Goal: Information Seeking & Learning: Learn about a topic

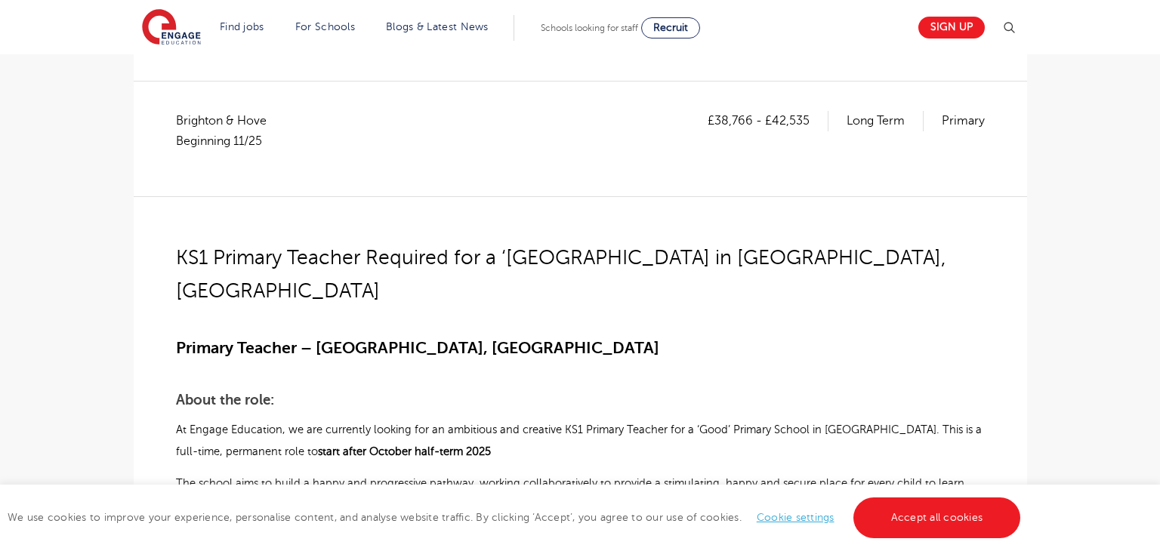
scroll to position [230, 0]
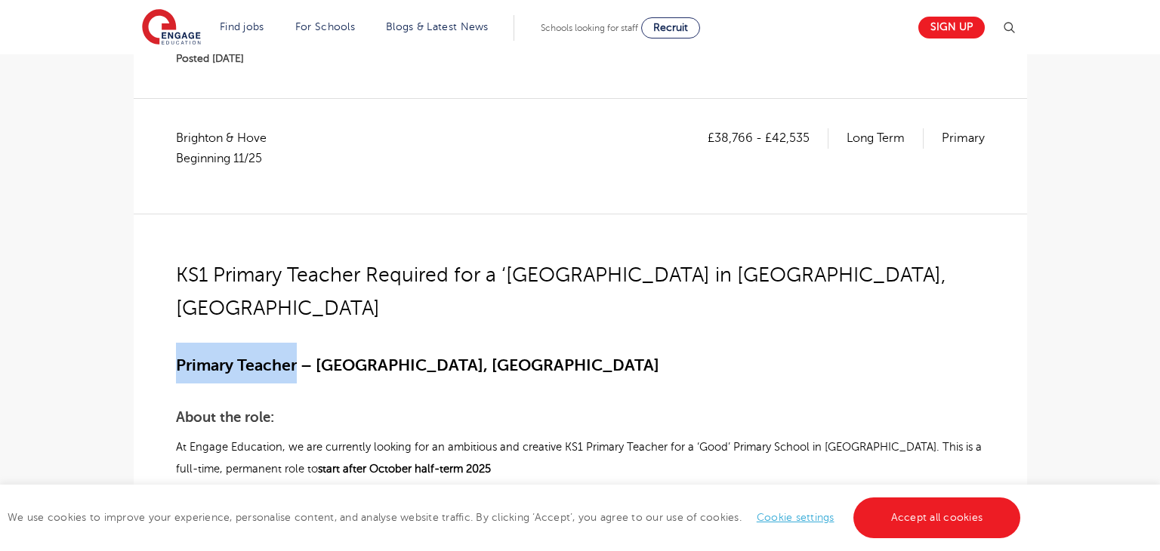
drag, startPoint x: 176, startPoint y: 329, endPoint x: 298, endPoint y: 330, distance: 121.6
click at [298, 357] on span "Primary Teacher – Brighton, East Sussex" at bounding box center [417, 366] width 483 height 18
copy span "Primary Teacher"
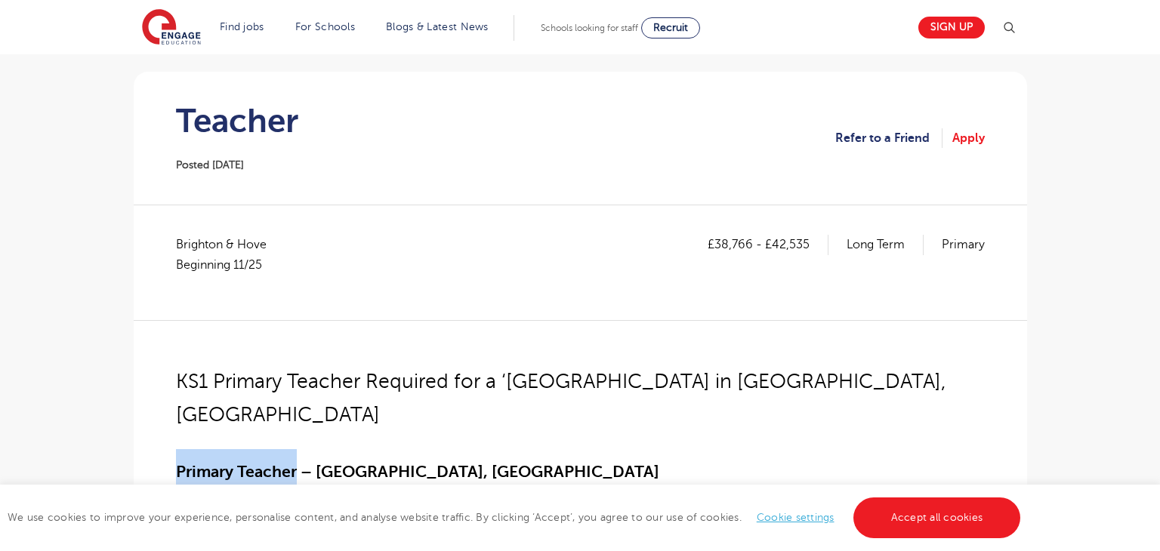
scroll to position [124, 0]
click at [190, 245] on span "Brighton & Hove Beginning 11/25" at bounding box center [229, 254] width 106 height 40
copy span "[GEOGRAPHIC_DATA]"
drag, startPoint x: 715, startPoint y: 245, endPoint x: 755, endPoint y: 242, distance: 40.2
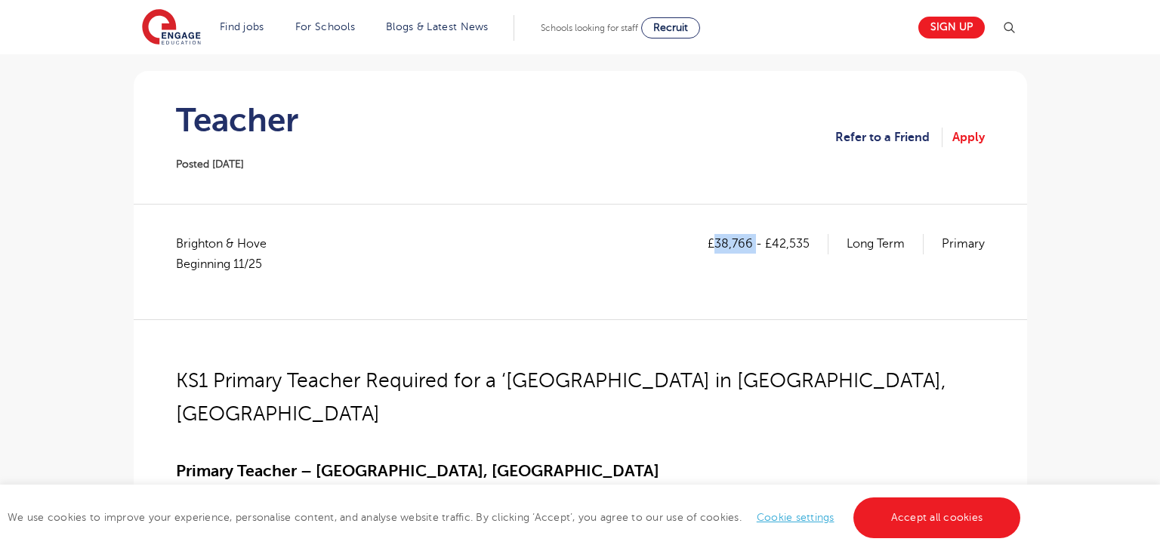
click at [755, 242] on p "£38,766 - £42,535" at bounding box center [768, 244] width 121 height 20
click at [727, 261] on div "£38,766 - £42,535 Long Term Primary" at bounding box center [846, 261] width 277 height 55
drag, startPoint x: 718, startPoint y: 245, endPoint x: 749, endPoint y: 242, distance: 31.1
click at [749, 242] on p "£38,766 - £42,535" at bounding box center [768, 244] width 121 height 20
copy p "38,766"
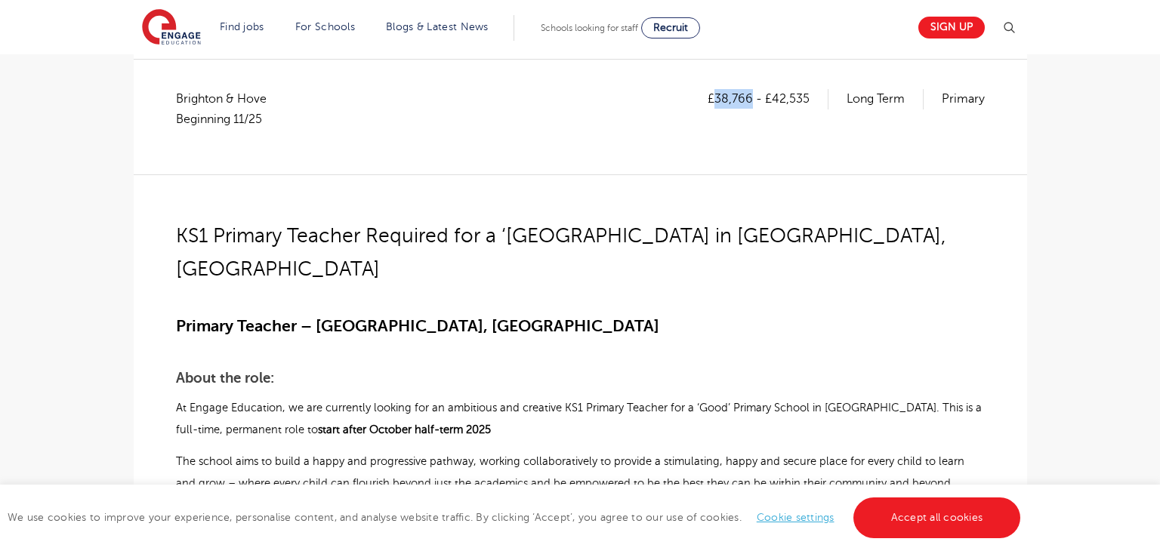
scroll to position [257, 0]
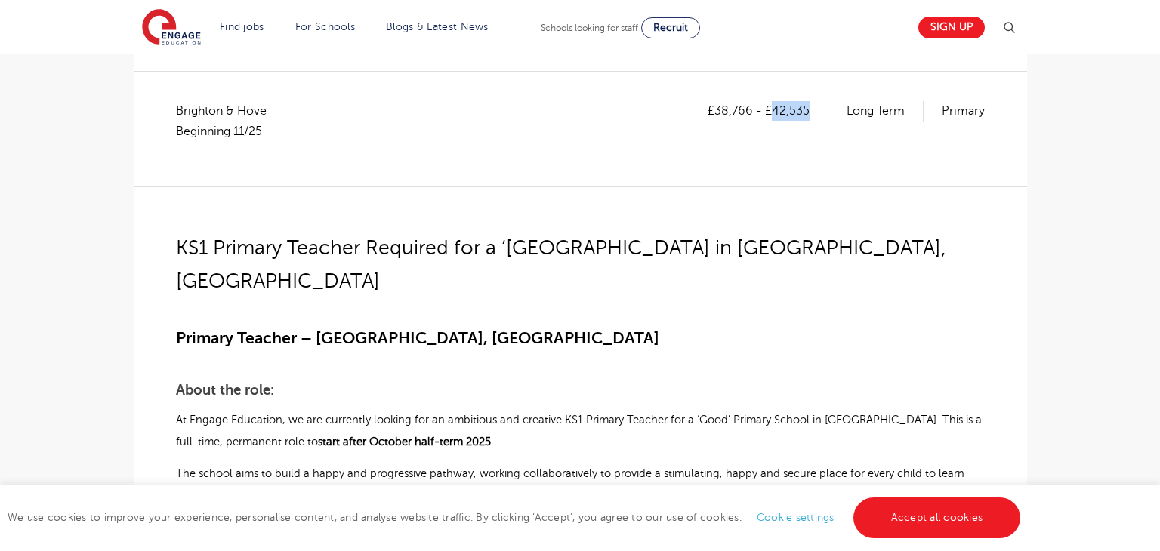
drag, startPoint x: 772, startPoint y: 110, endPoint x: 810, endPoint y: 108, distance: 37.8
click at [810, 108] on p "£38,766 - £42,535" at bounding box center [768, 111] width 121 height 20
copy p "42,535"
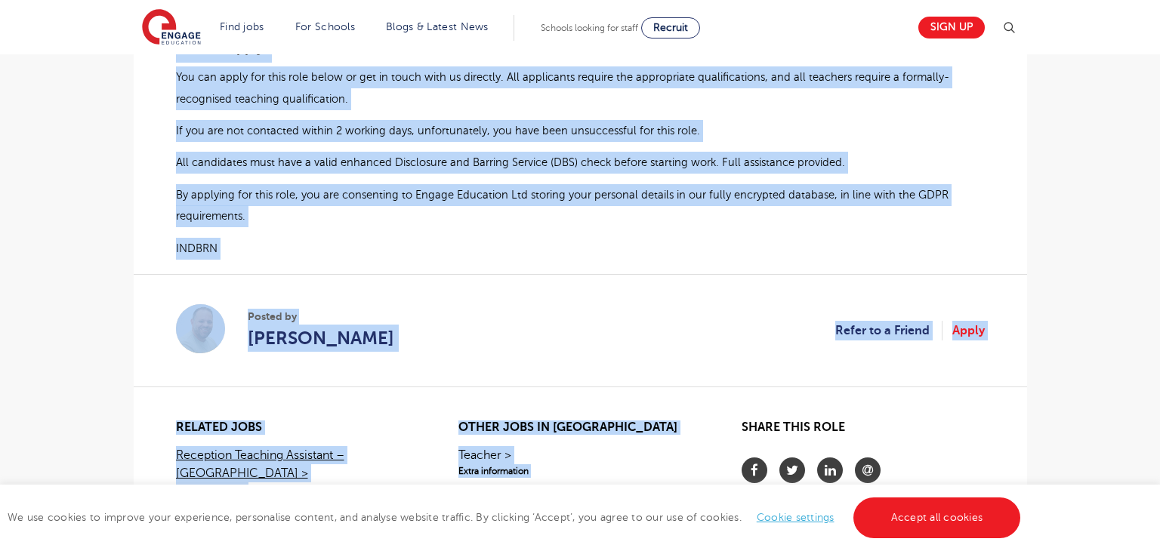
scroll to position [1207, 0]
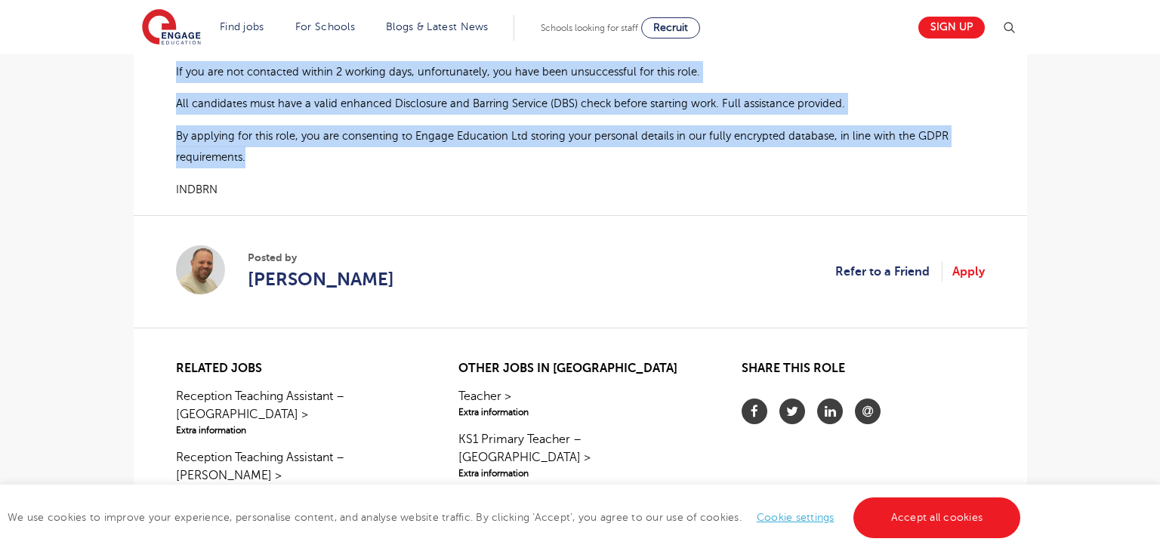
drag, startPoint x: 179, startPoint y: 245, endPoint x: 251, endPoint y: 129, distance: 136.0
copy div "KS1 Primary Teacher Required for a ‘Good’ Primary School in Brighton, East Suss…"
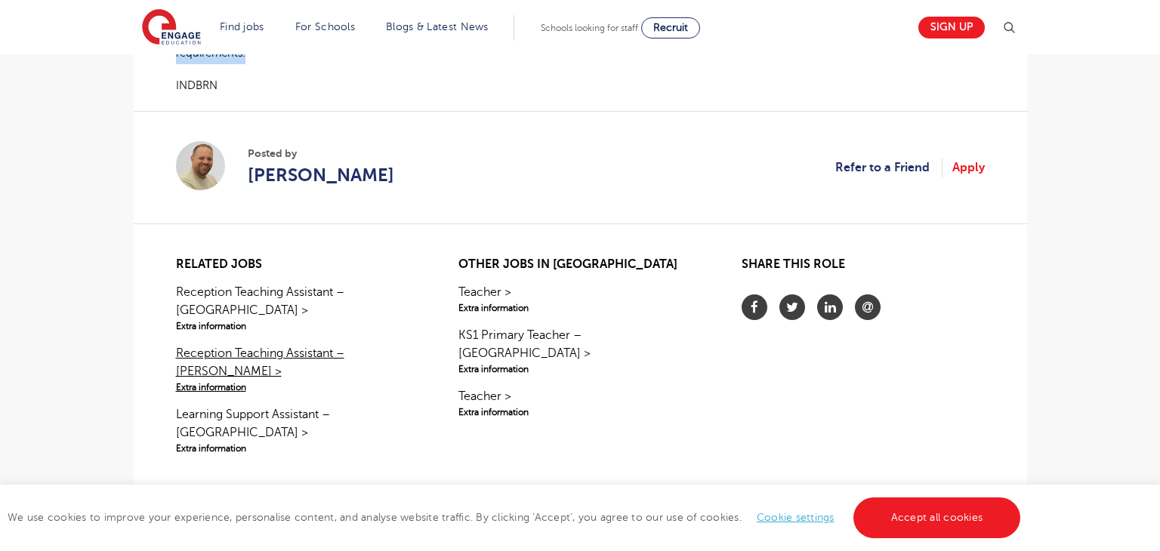
scroll to position [1309, 0]
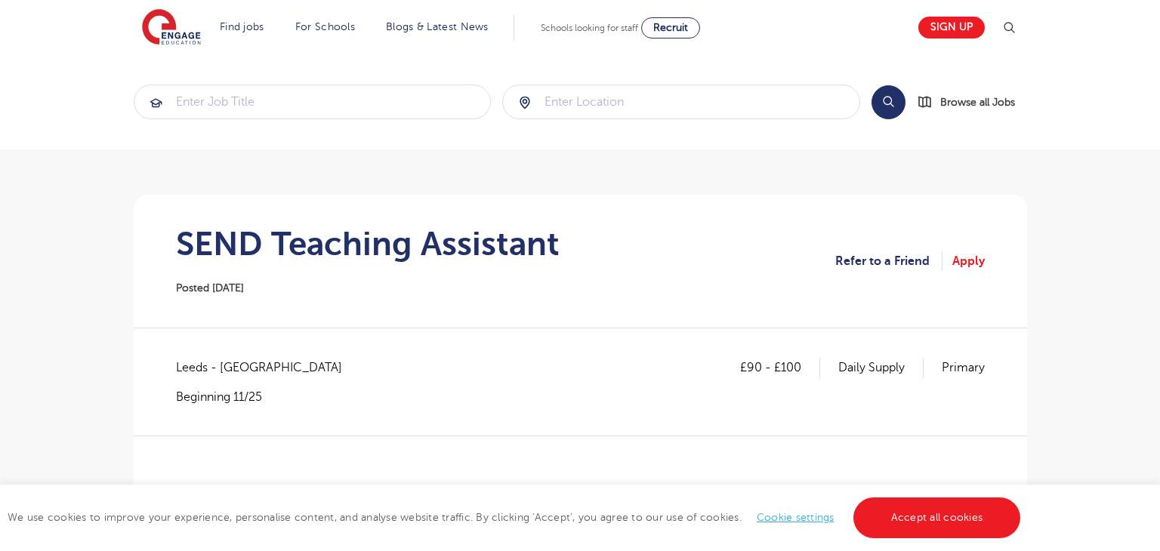
click at [192, 370] on span "Leeds - Leeds" at bounding box center [266, 368] width 181 height 20
copy span "Leeds"
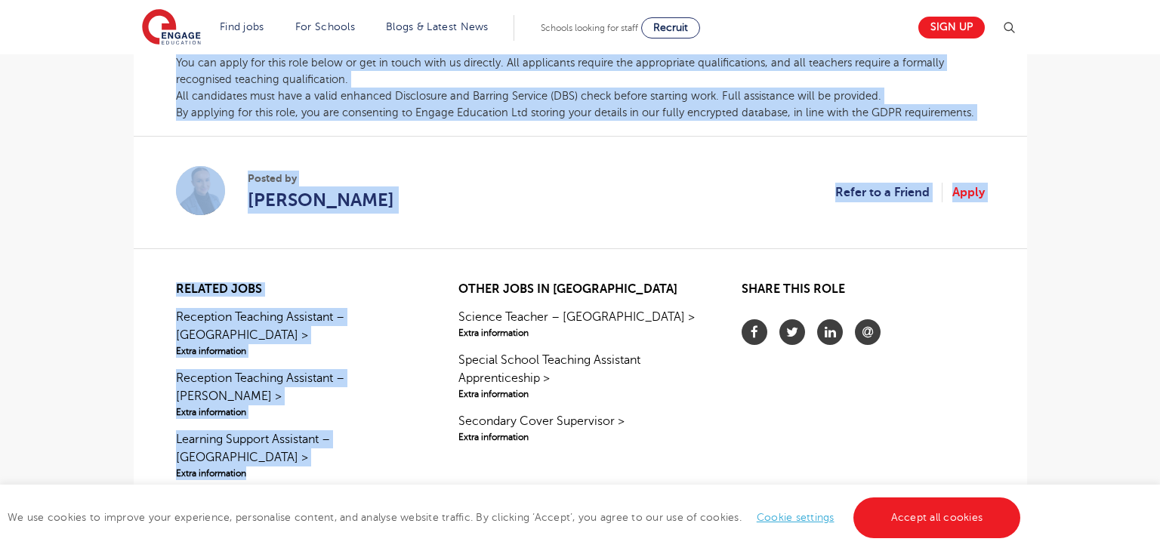
scroll to position [979, 0]
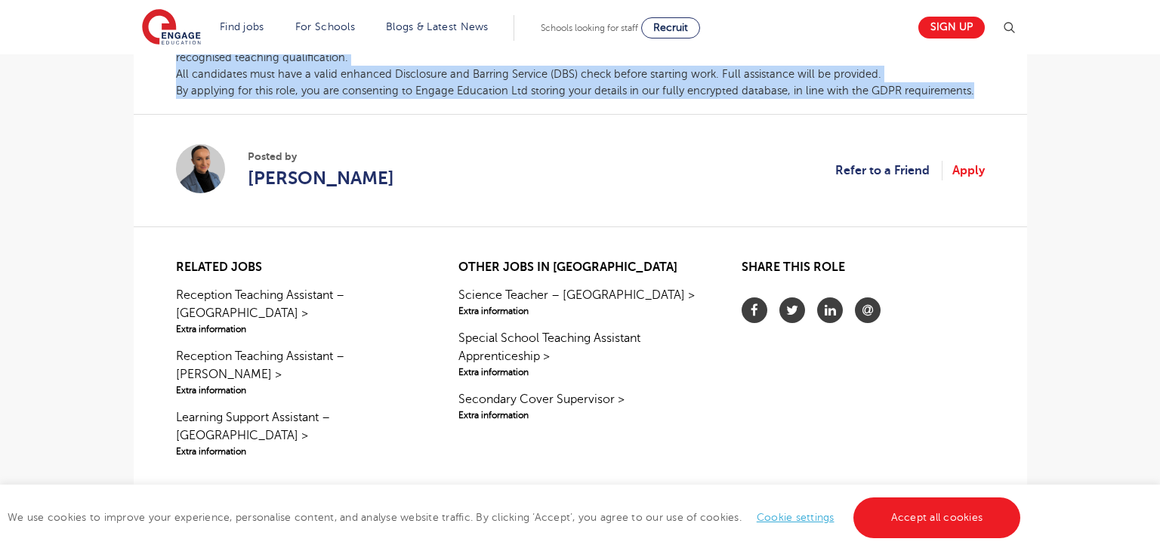
drag, startPoint x: 178, startPoint y: 335, endPoint x: 969, endPoint y: 91, distance: 827.6
copy div "SEN School Teaching Assistant At Engage, we know that a school runs on quality …"
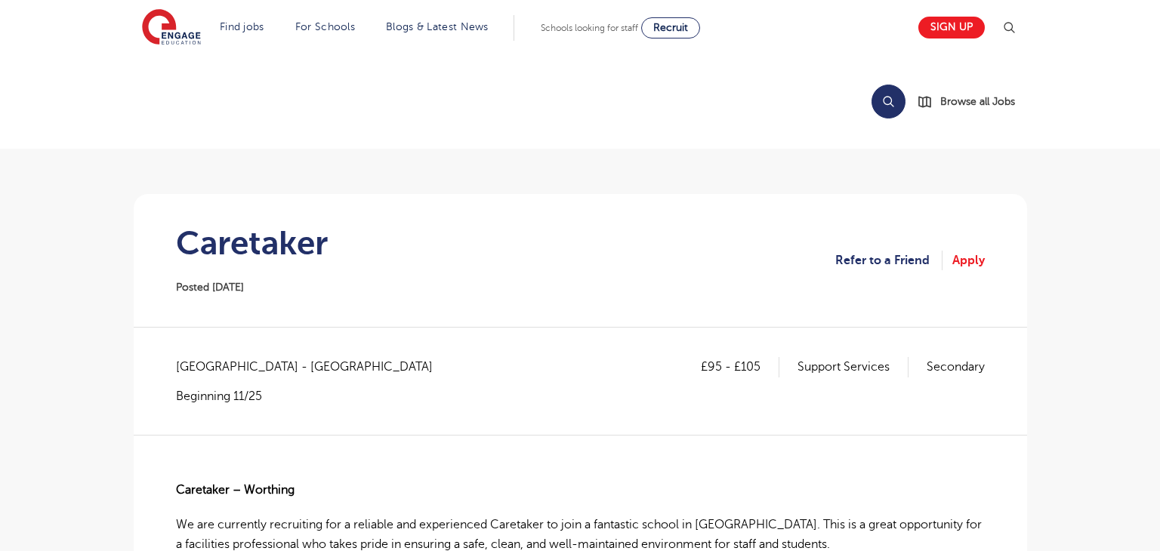
click at [240, 252] on h1 "Caretaker" at bounding box center [252, 243] width 152 height 38
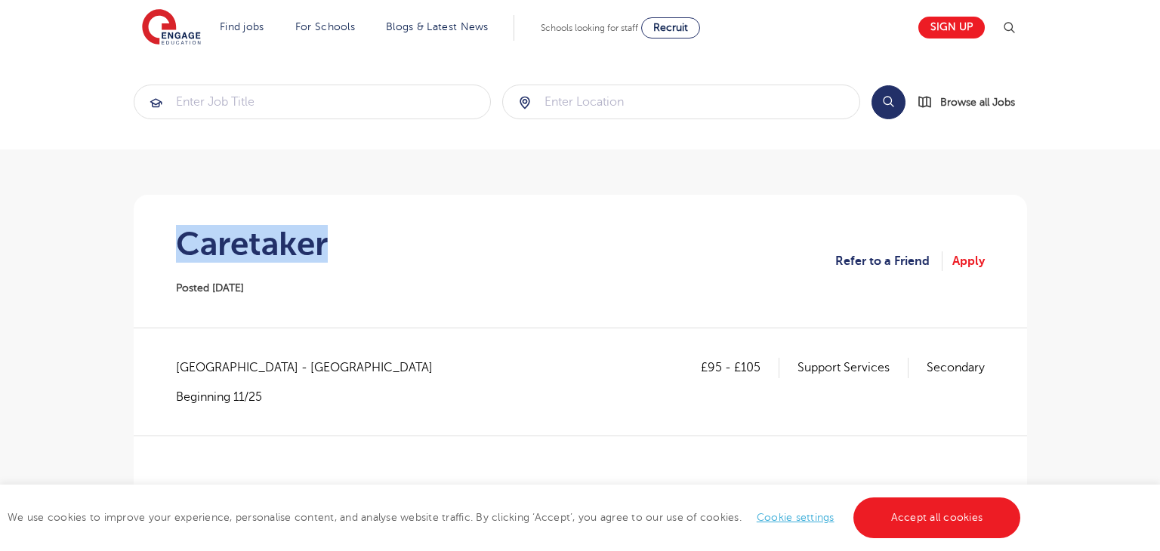
click at [240, 252] on h1 "Caretaker" at bounding box center [252, 244] width 152 height 38
copy h1 "Caretaker"
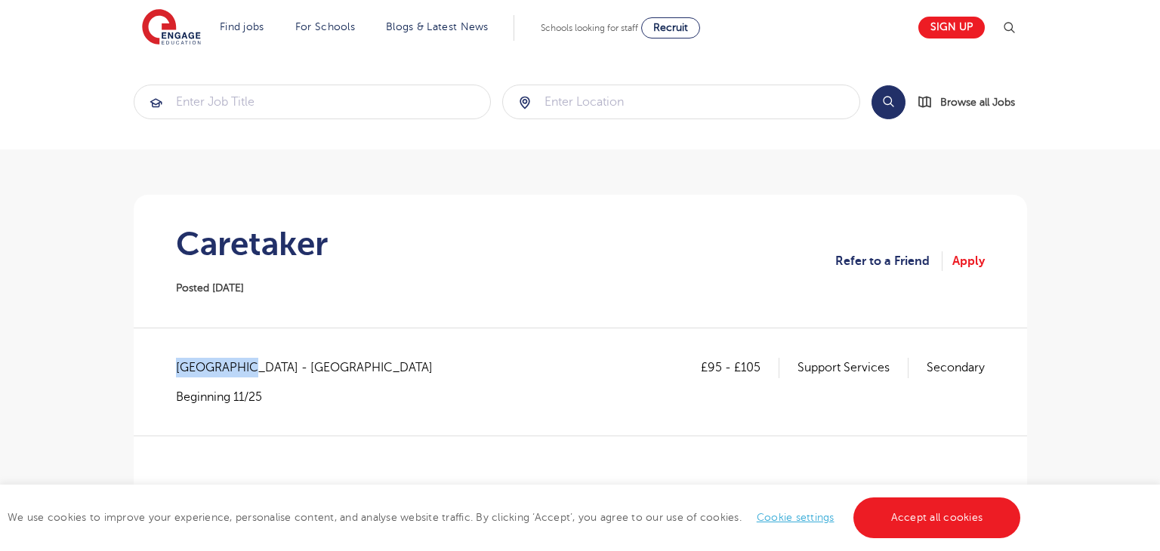
drag, startPoint x: 180, startPoint y: 364, endPoint x: 240, endPoint y: 365, distance: 60.4
click at [240, 365] on span "West Sussex - Worthing" at bounding box center [312, 368] width 272 height 20
copy span "West Sussex"
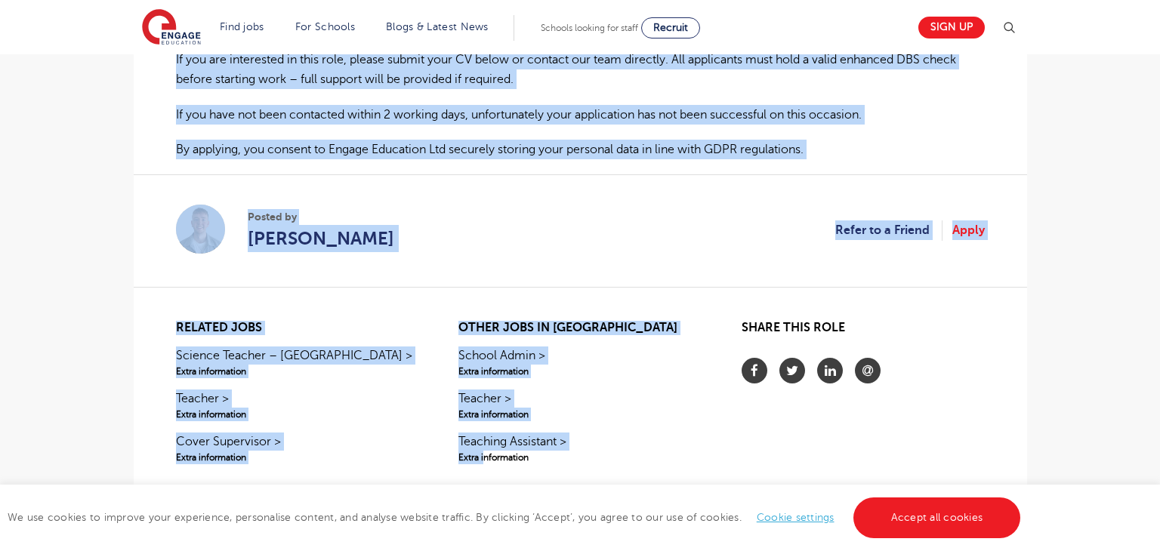
scroll to position [1357, 0]
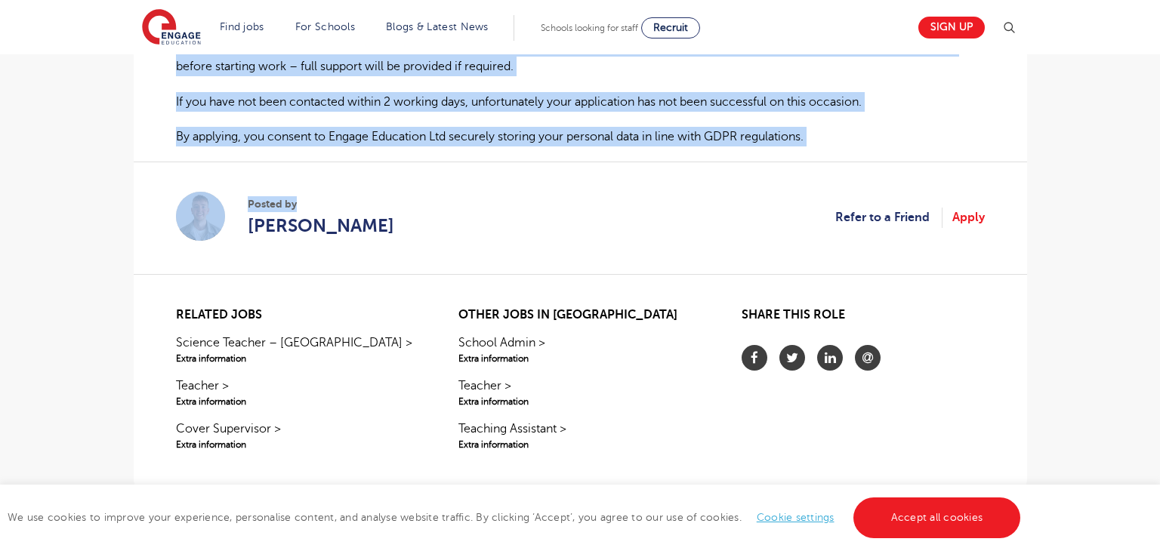
drag, startPoint x: 178, startPoint y: 212, endPoint x: 368, endPoint y: 137, distance: 203.8
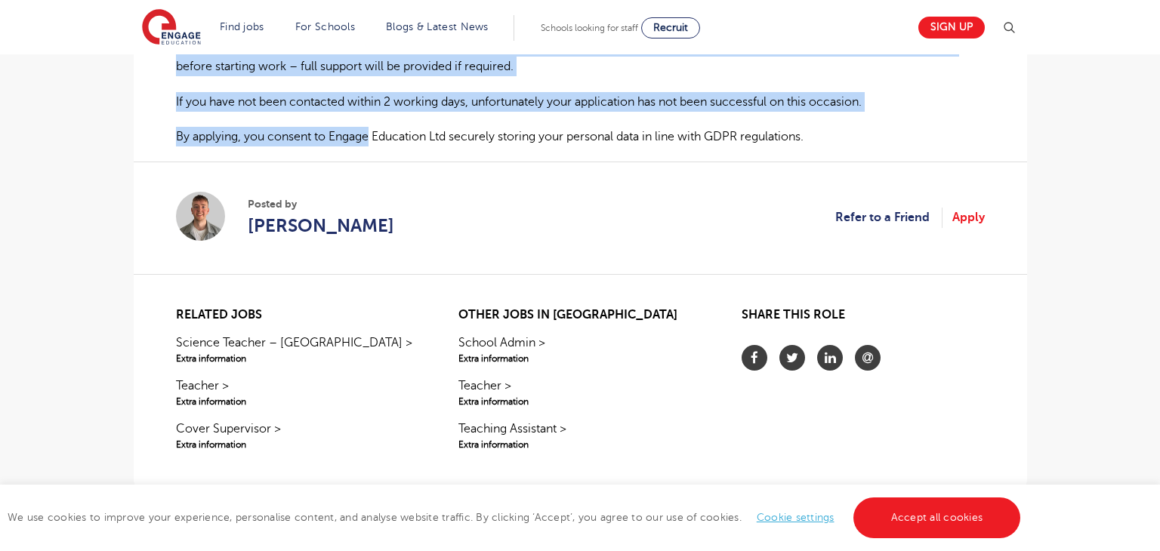
click at [363, 130] on p "By applying, you consent to Engage Education Ltd securely storing your personal…" at bounding box center [580, 137] width 809 height 20
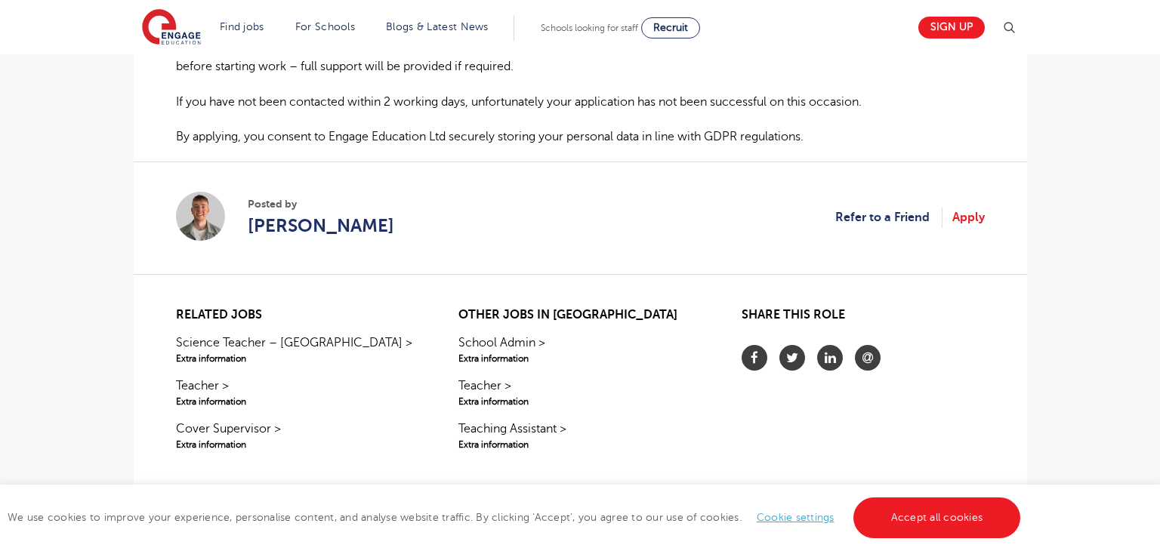
click at [481, 215] on section "Posted by Ash Francis Refer to a Friend Apply" at bounding box center [580, 218] width 809 height 113
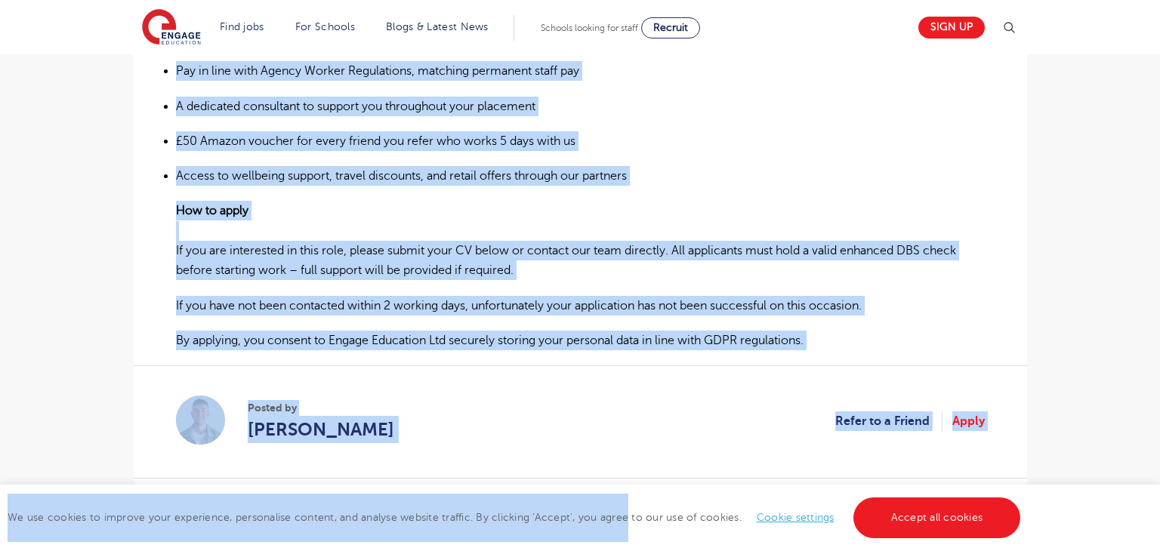
scroll to position [1200, 0]
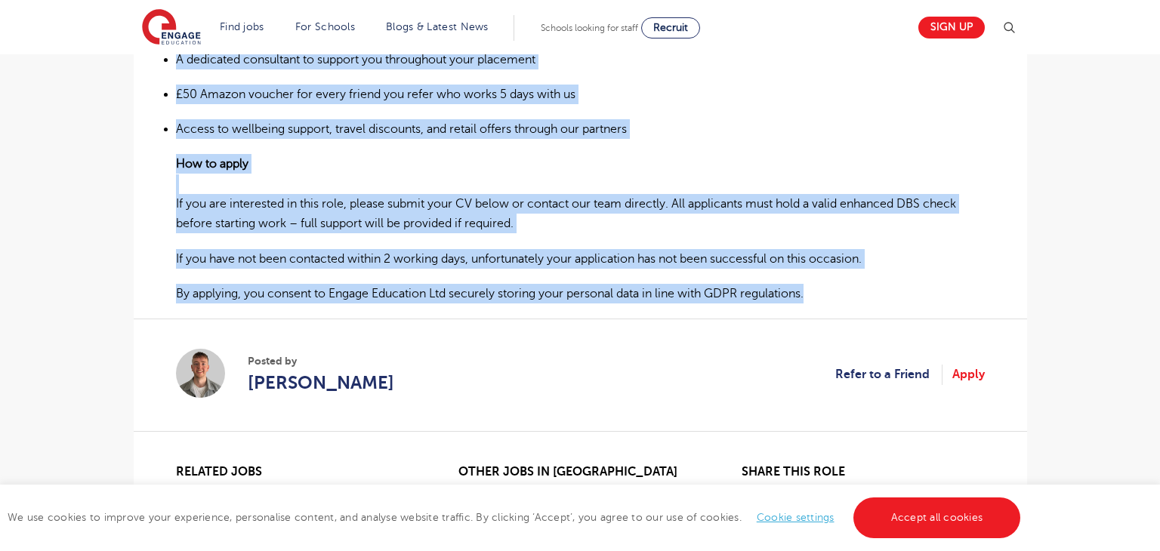
drag, startPoint x: 176, startPoint y: 295, endPoint x: 903, endPoint y: 284, distance: 727.5
copy div "Caretaker – Worthing We are currently recruiting for a reliable and experienced…"
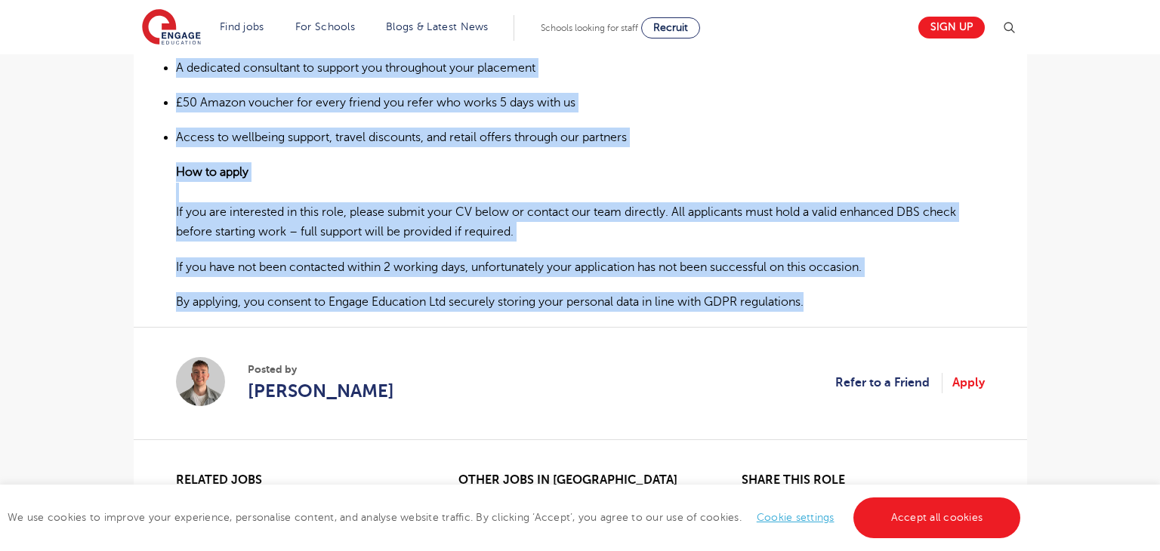
scroll to position [1193, 0]
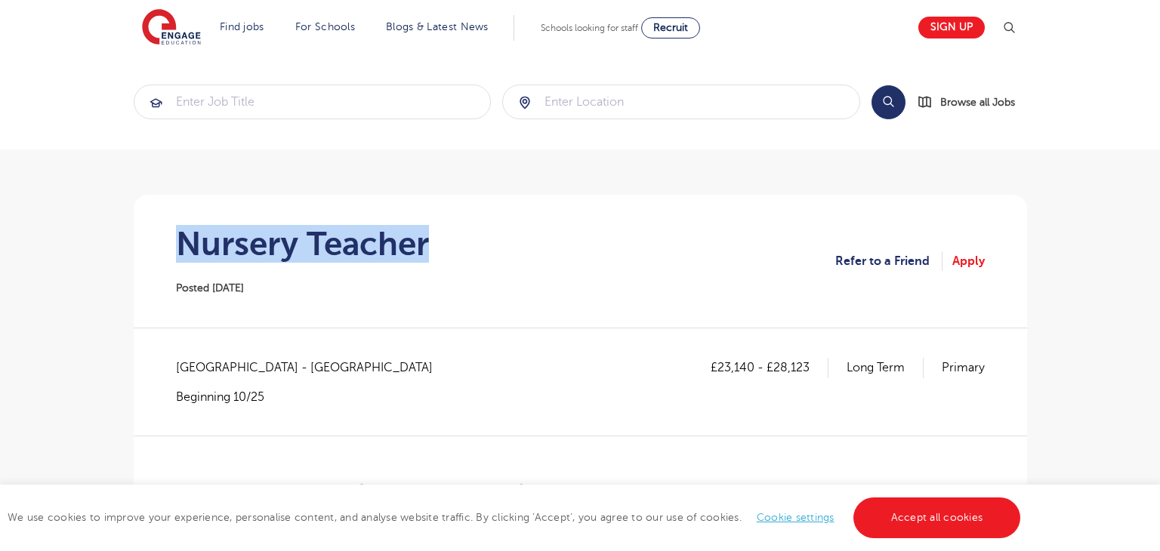
drag, startPoint x: 180, startPoint y: 239, endPoint x: 428, endPoint y: 254, distance: 248.2
click at [428, 254] on h1 "Nursery Teacher" at bounding box center [302, 244] width 253 height 38
copy h1 "Nursery Teacher"
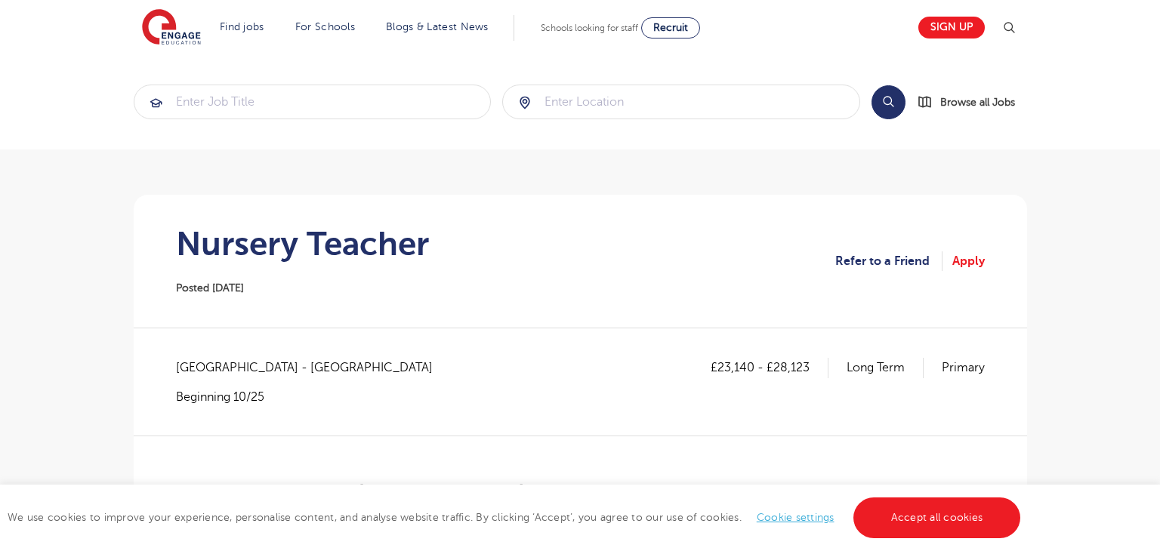
click at [196, 360] on span "Hertfordshire - Hertsmere" at bounding box center [312, 368] width 272 height 20
copy span "Hertfordshire"
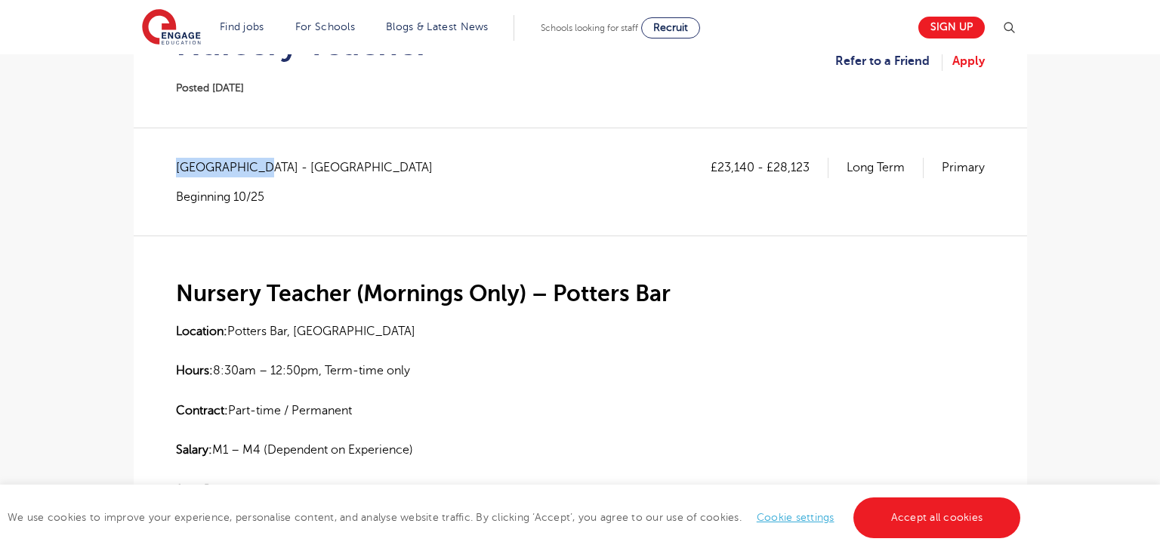
scroll to position [199, 0]
drag, startPoint x: 721, startPoint y: 166, endPoint x: 718, endPoint y: 180, distance: 13.8
click at [740, 167] on p "£23,140 - £28,123" at bounding box center [770, 169] width 118 height 20
click at [718, 180] on div "£23,140 - £28,123 Long Term Primary" at bounding box center [848, 182] width 274 height 47
drag, startPoint x: 719, startPoint y: 164, endPoint x: 752, endPoint y: 162, distance: 32.6
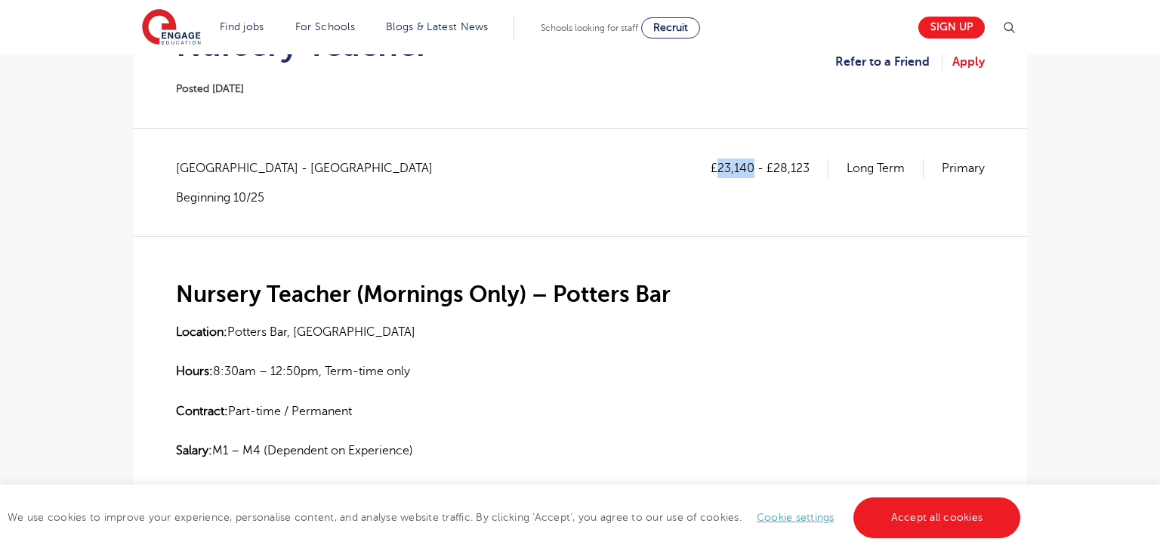
click at [752, 162] on p "£23,140 - £28,123" at bounding box center [770, 169] width 118 height 20
copy p "23,140"
drag, startPoint x: 773, startPoint y: 167, endPoint x: 808, endPoint y: 167, distance: 34.7
click at [808, 167] on p "£23,140 - £28,123" at bounding box center [770, 169] width 118 height 20
copy p "28,123"
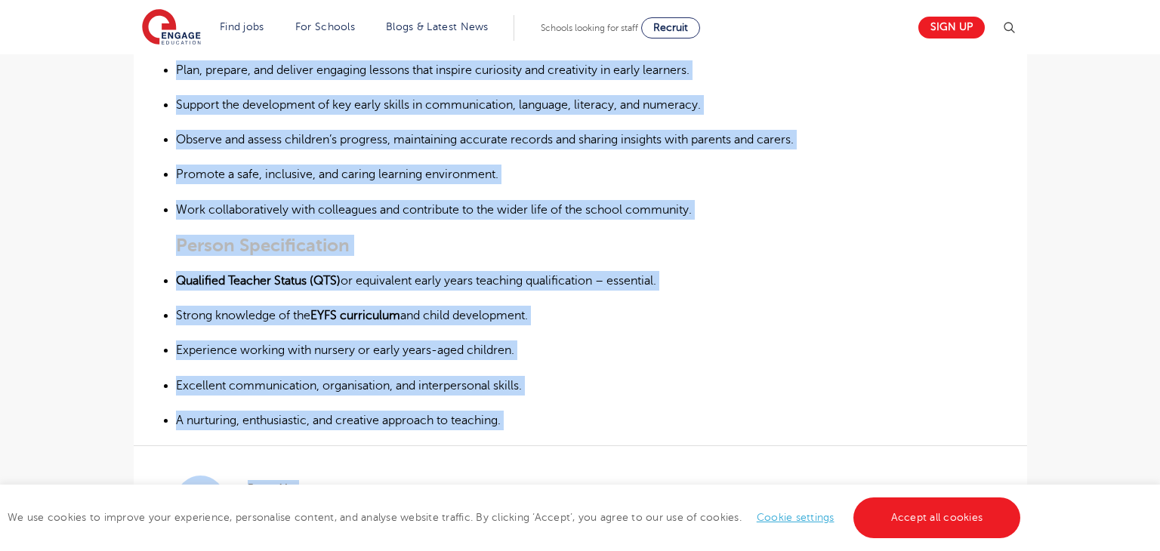
scroll to position [955, 0]
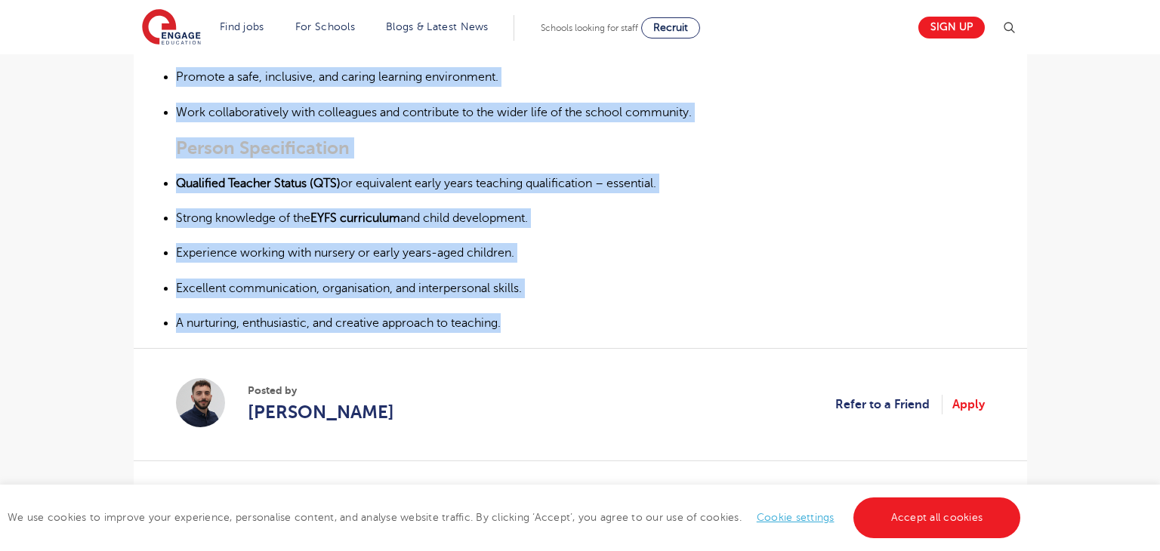
drag, startPoint x: 180, startPoint y: 287, endPoint x: 512, endPoint y: 319, distance: 333.9
copy div "Nursery Teacher (Mornings Only) – Potters Bar Location: Potters Bar, Hertfordsh…"
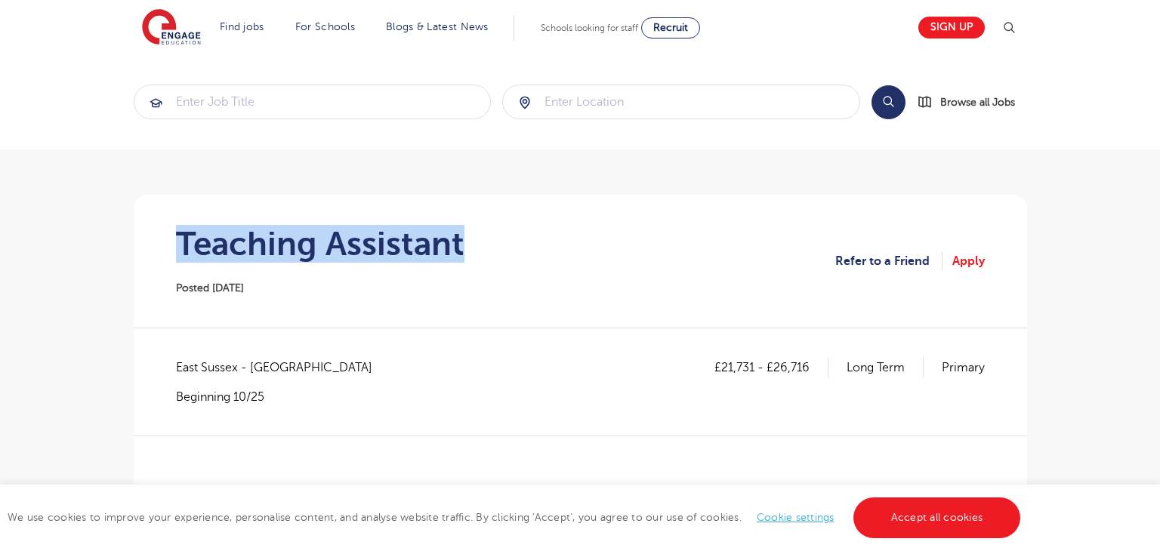
drag, startPoint x: 174, startPoint y: 241, endPoint x: 459, endPoint y: 239, distance: 285.5
click at [459, 239] on section "Teaching Assistant Posted [DATE] Refer to a Friend Apply" at bounding box center [580, 261] width 869 height 133
copy h1 "Teaching Assistant"
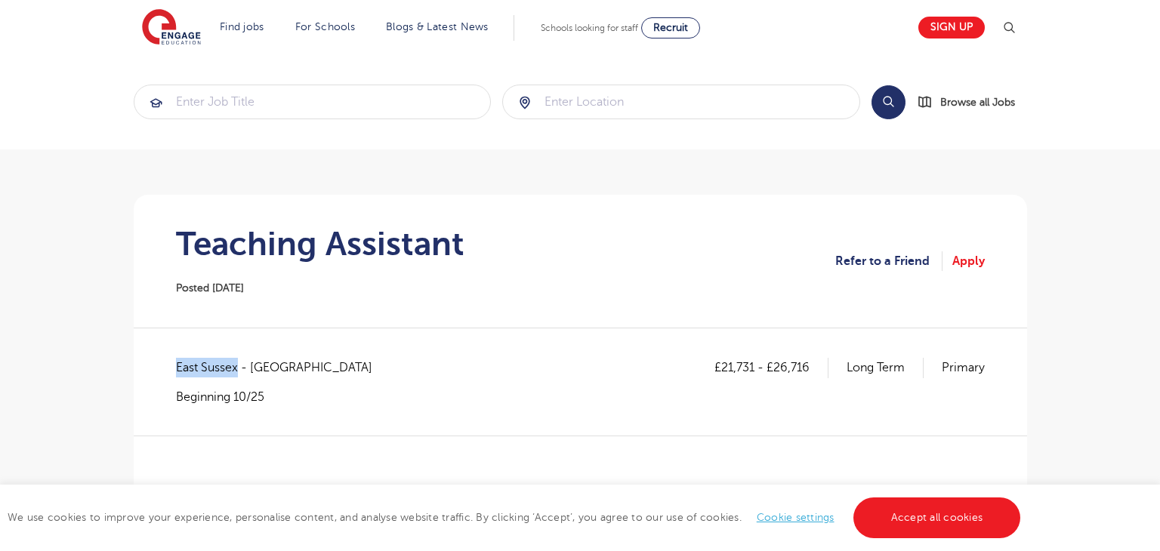
drag, startPoint x: 188, startPoint y: 372, endPoint x: 240, endPoint y: 370, distance: 52.2
click at [240, 370] on span "East Sussex - [GEOGRAPHIC_DATA]" at bounding box center [282, 368] width 212 height 20
copy span "[GEOGRAPHIC_DATA]"
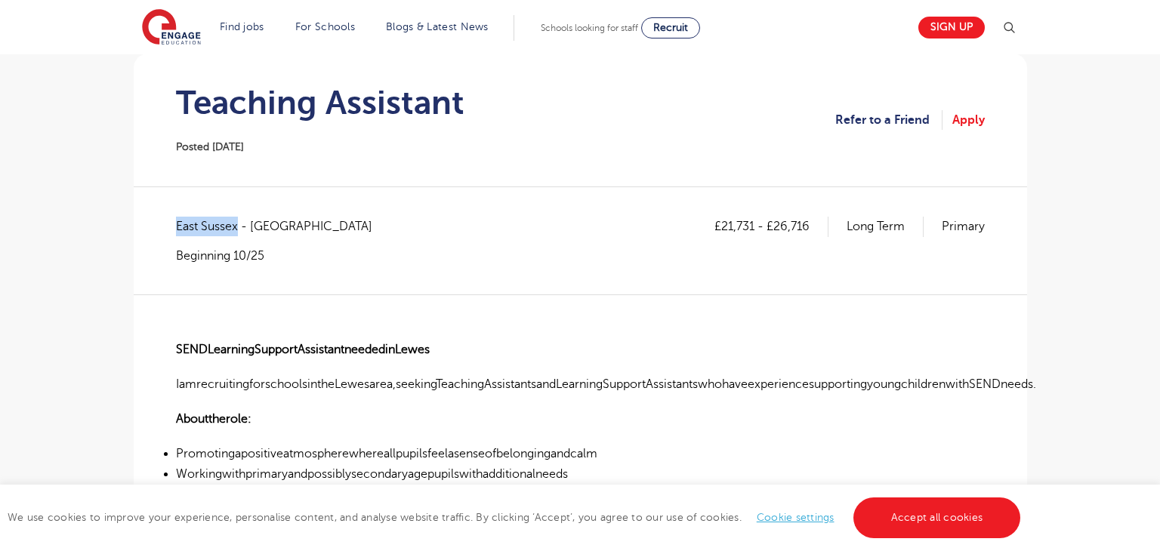
scroll to position [162, 0]
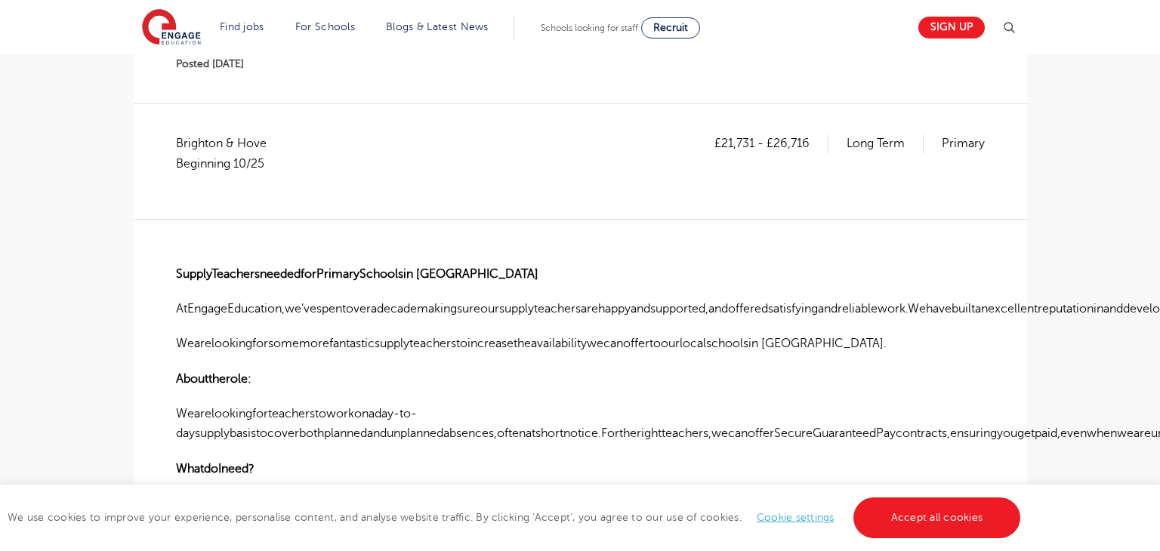
scroll to position [238, 0]
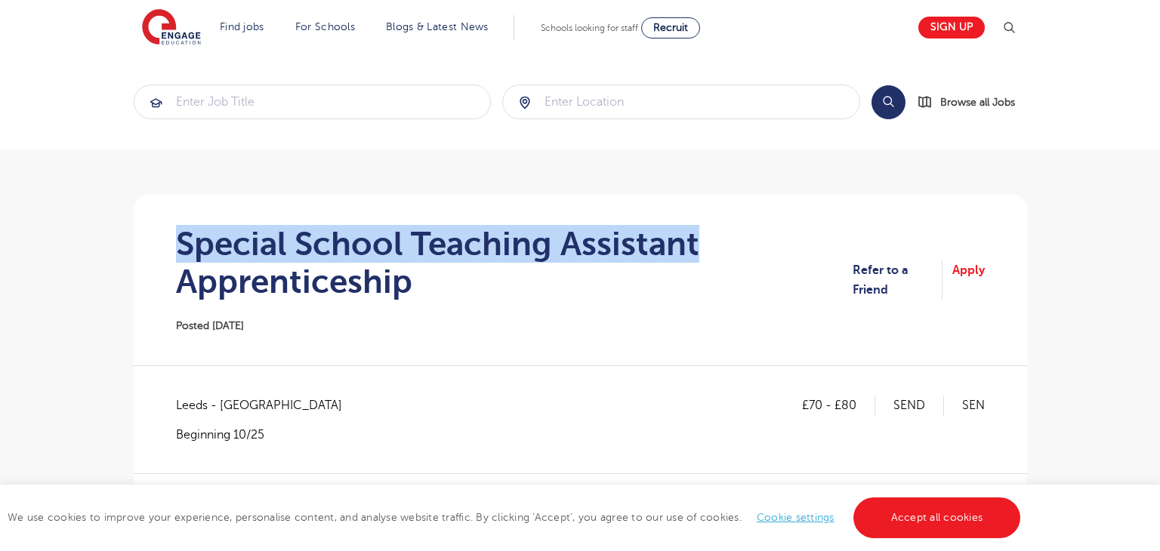
drag, startPoint x: 183, startPoint y: 239, endPoint x: 708, endPoint y: 245, distance: 525.0
click at [708, 245] on h1 "Special School Teaching Assistant Apprenticeship" at bounding box center [514, 263] width 677 height 76
copy h1 "Special School Teaching Assistant"
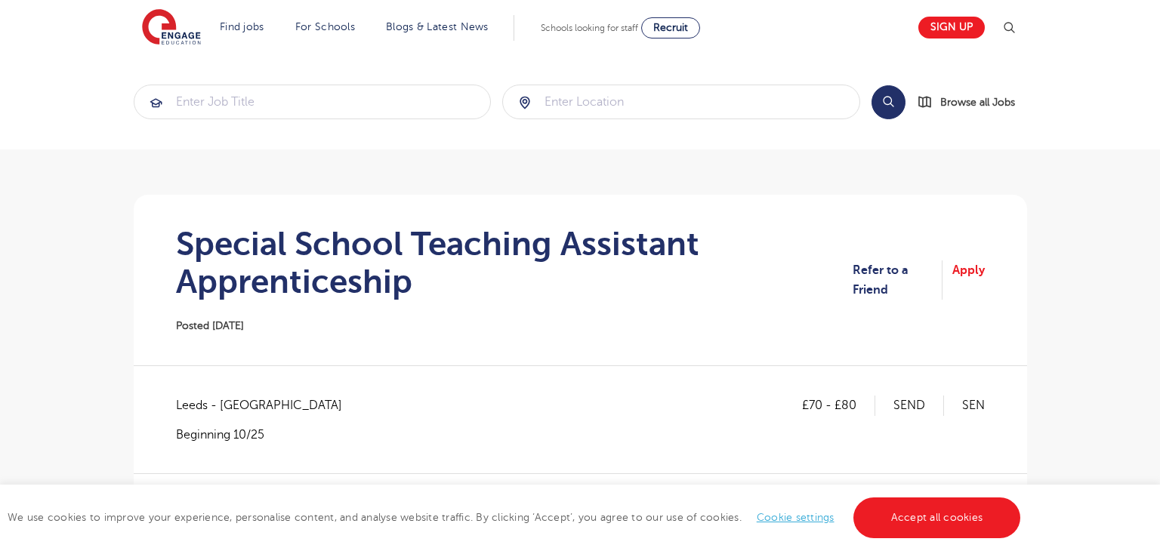
click at [190, 398] on span "Leeds - Leeds" at bounding box center [266, 406] width 181 height 20
copy span "Leeds"
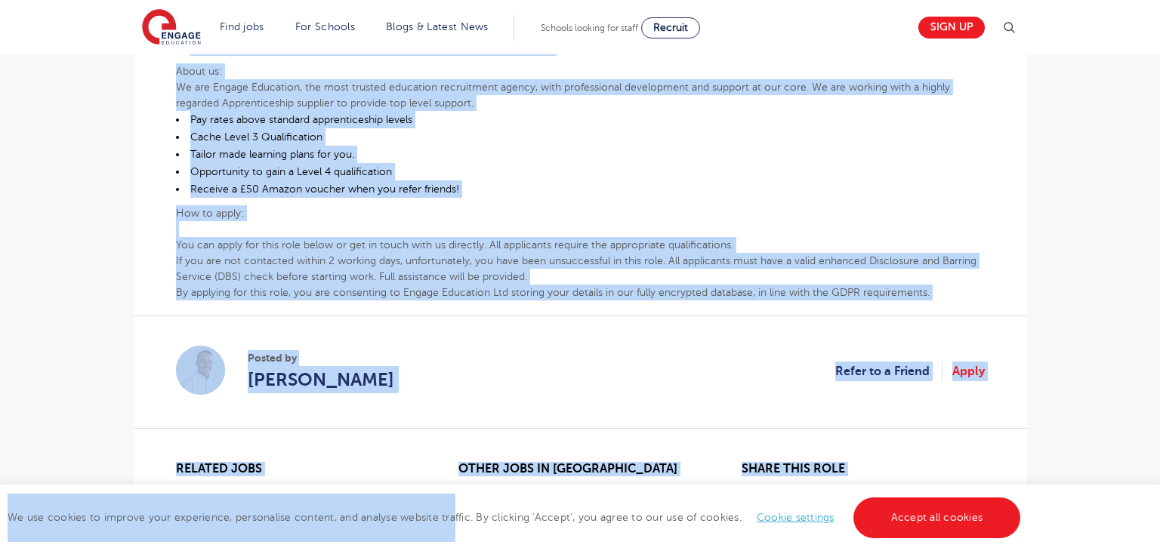
scroll to position [937, 0]
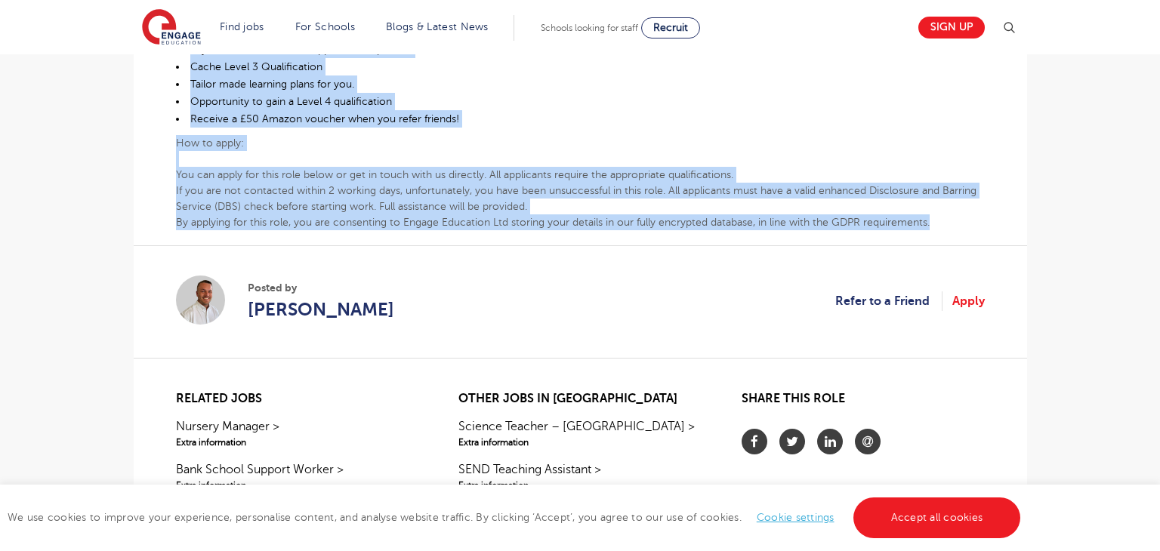
drag, startPoint x: 174, startPoint y: 224, endPoint x: 940, endPoint y: 221, distance: 766.7
copy div "Teaching Assistant Apprenticeship – Special School Whether you have recently le…"
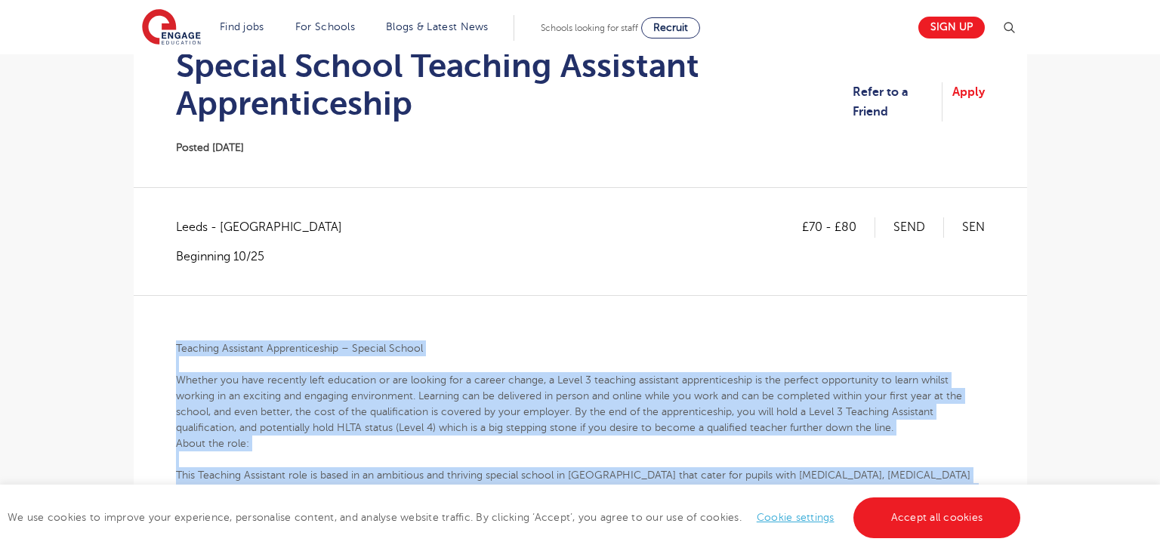
scroll to position [69, 0]
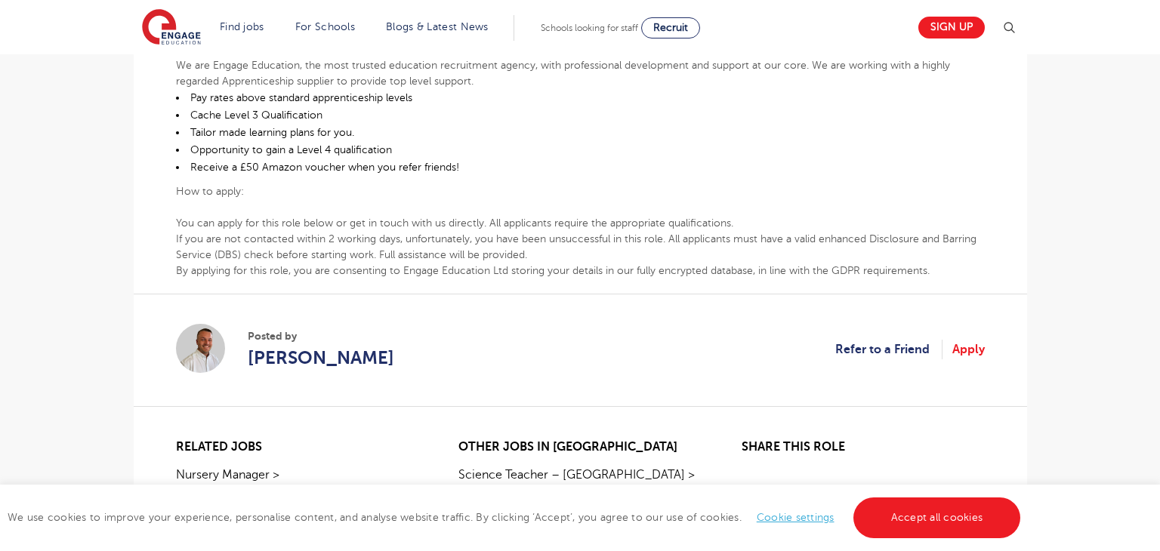
scroll to position [889, 0]
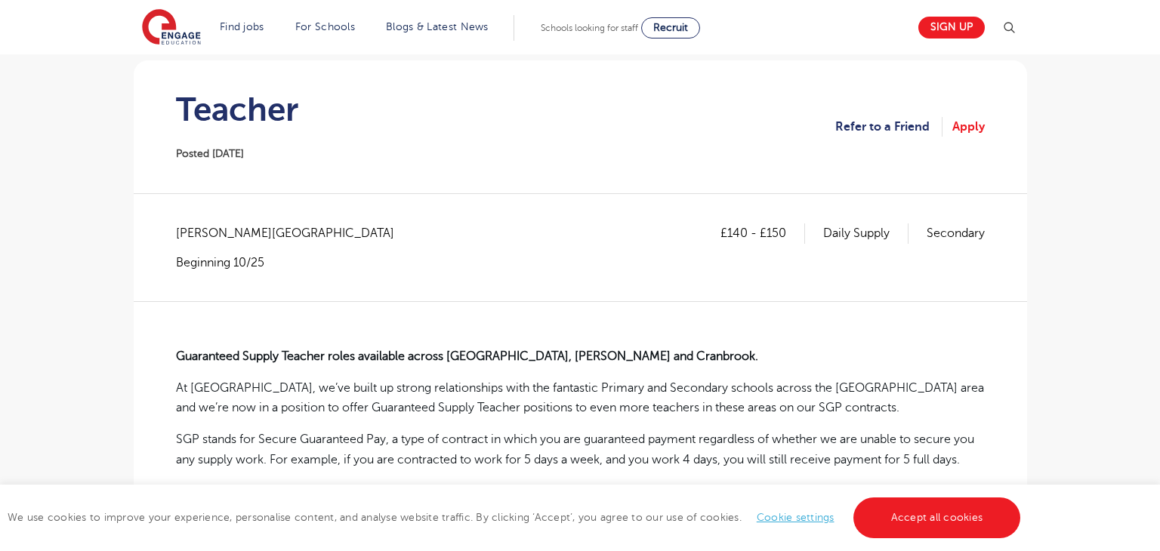
scroll to position [177, 0]
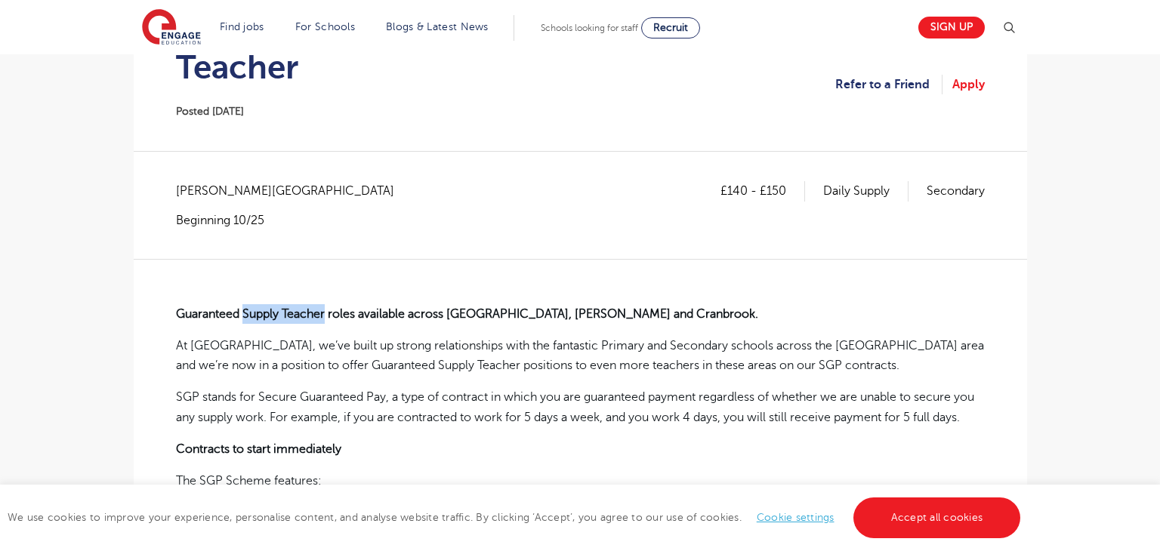
drag, startPoint x: 243, startPoint y: 308, endPoint x: 326, endPoint y: 310, distance: 83.1
click at [326, 310] on strong "Guaranteed Supply Teacher roles available across [GEOGRAPHIC_DATA], [PERSON_NAM…" at bounding box center [467, 314] width 582 height 14
copy strong "Supply Teacher"
click at [186, 191] on span "Kent - Ashford" at bounding box center [292, 191] width 233 height 20
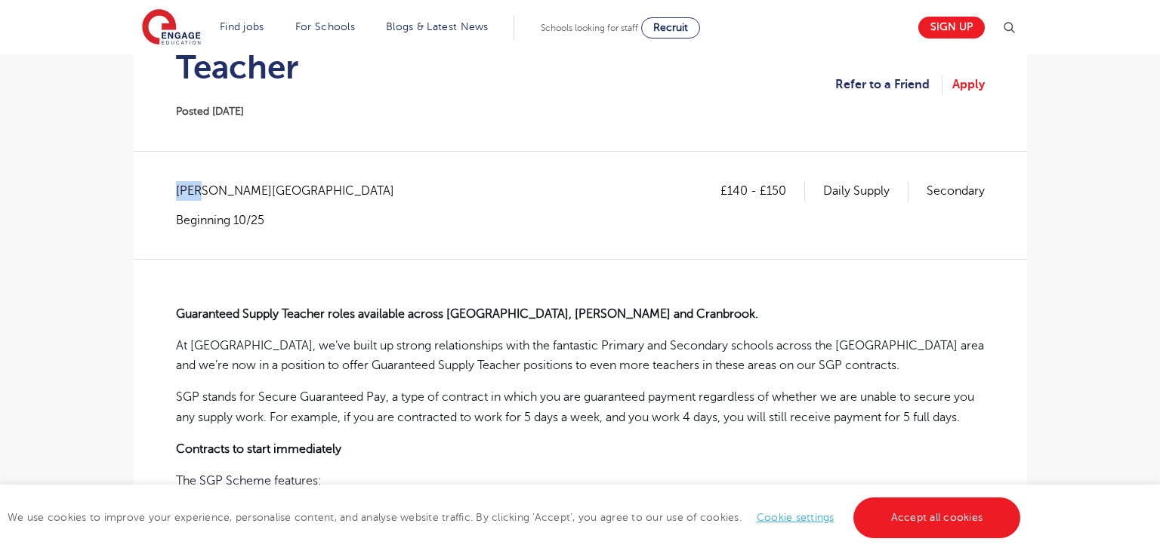
copy span "Kent"
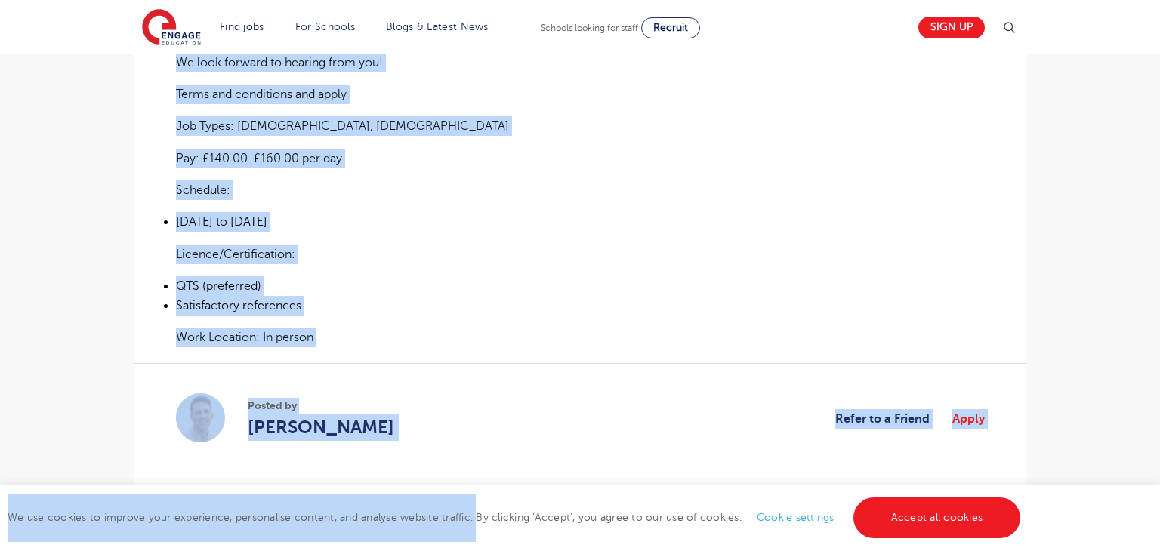
scroll to position [1257, 0]
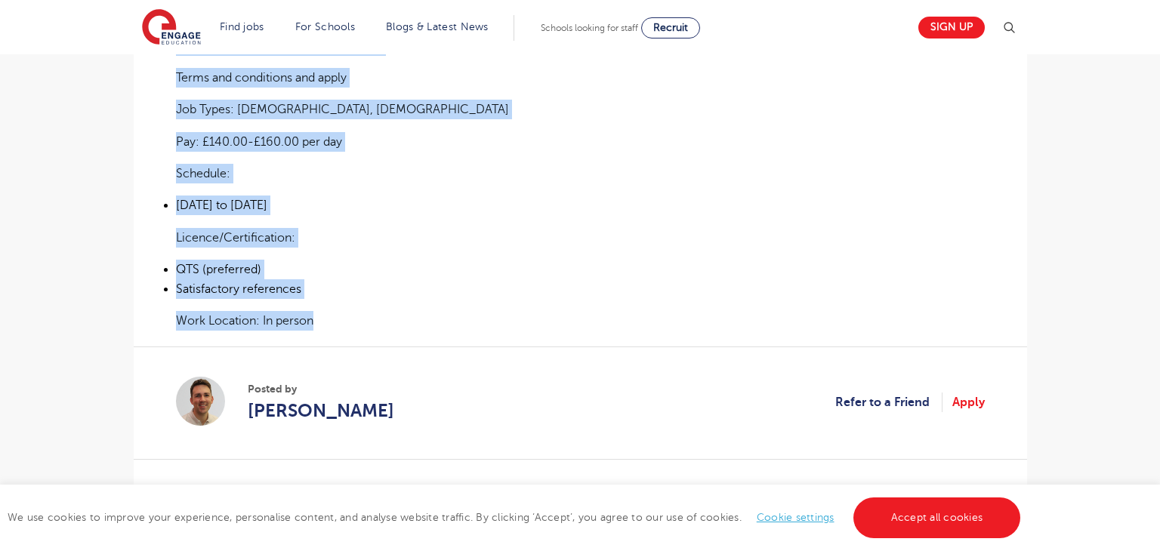
drag, startPoint x: 178, startPoint y: 223, endPoint x: 357, endPoint y: 335, distance: 211.5
copy div "Guaranteed Supply Teacher roles available across Ashford, Tenterden and Cranbro…"
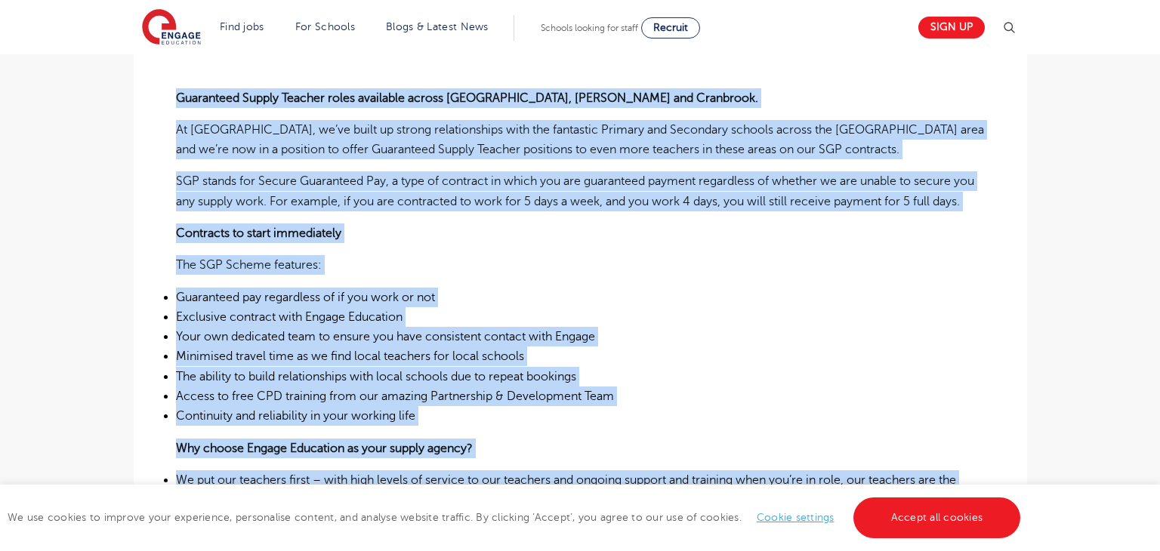
scroll to position [0, 0]
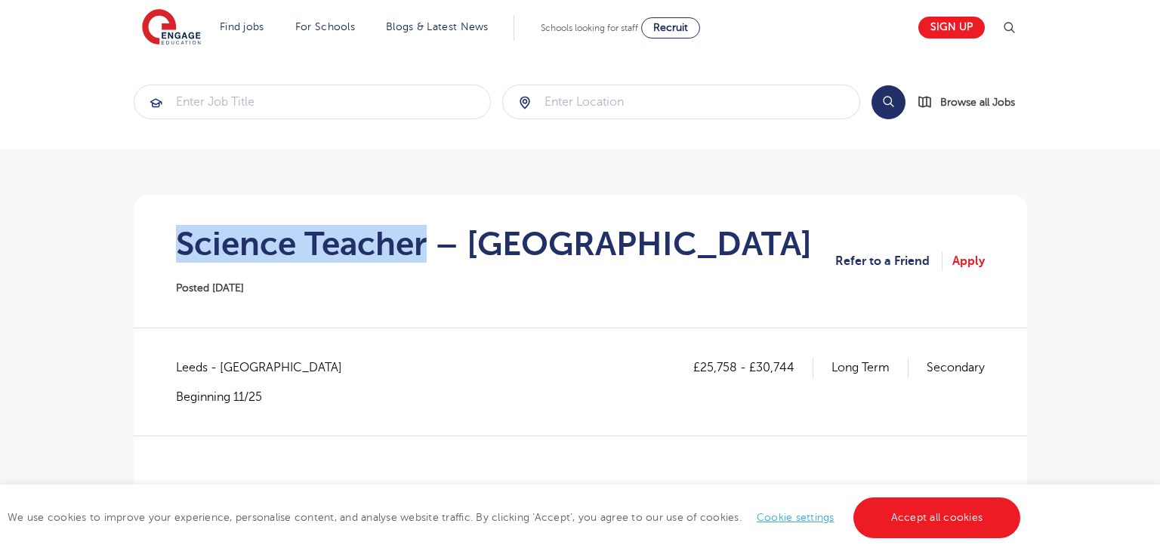
drag, startPoint x: 182, startPoint y: 238, endPoint x: 421, endPoint y: 237, distance: 239.5
click at [421, 237] on h1 "Science Teacher – [GEOGRAPHIC_DATA]" at bounding box center [494, 244] width 636 height 38
copy h1 "Science Teacher"
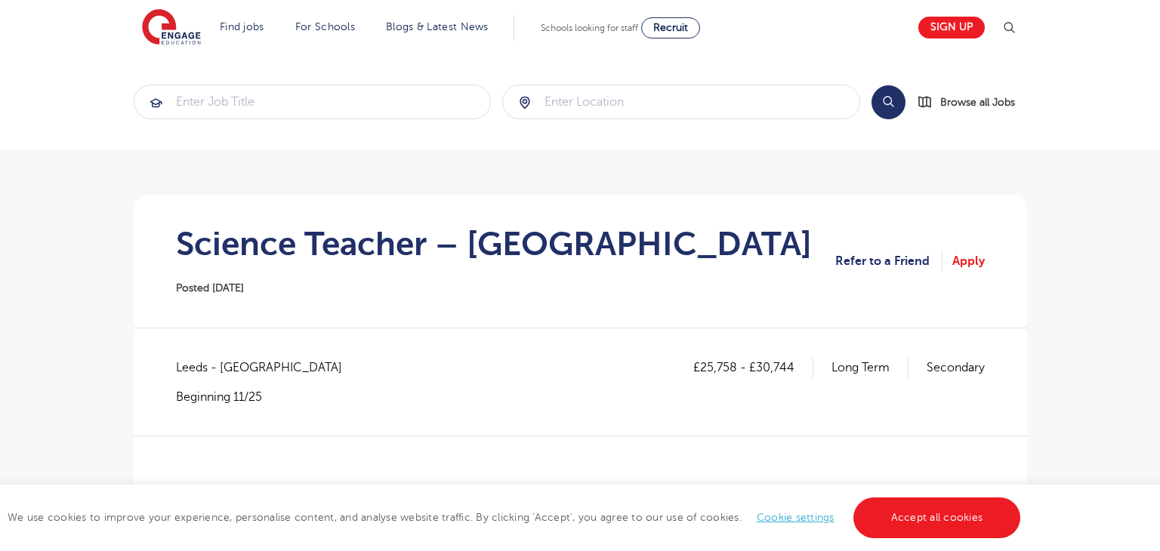
click at [188, 372] on span "Leeds - [GEOGRAPHIC_DATA]" at bounding box center [266, 368] width 181 height 20
click at [189, 372] on span "Leeds - [GEOGRAPHIC_DATA]" at bounding box center [266, 368] width 181 height 20
copy span "[GEOGRAPHIC_DATA]"
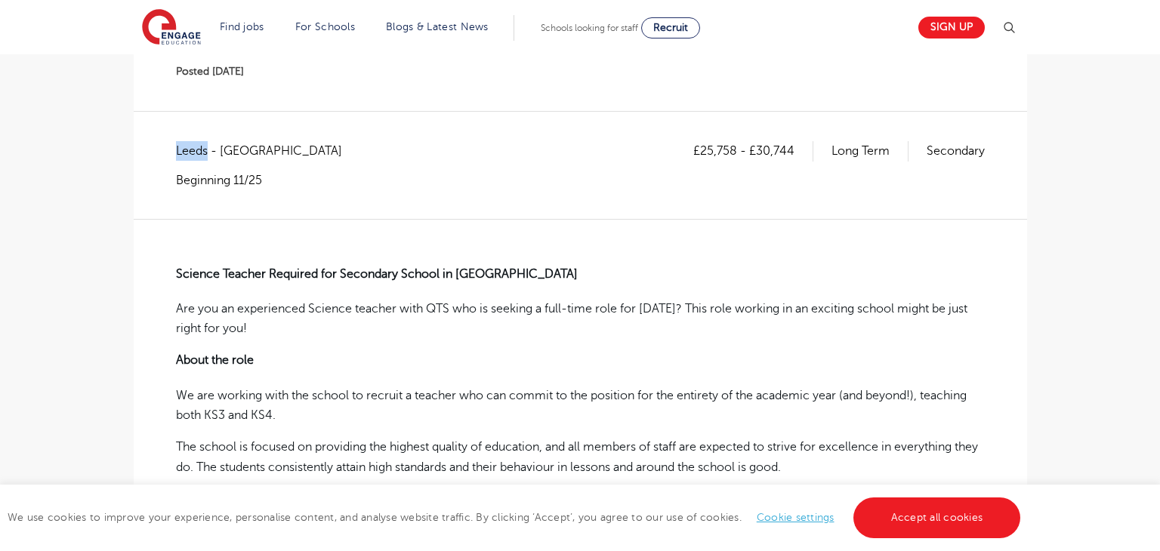
scroll to position [223, 0]
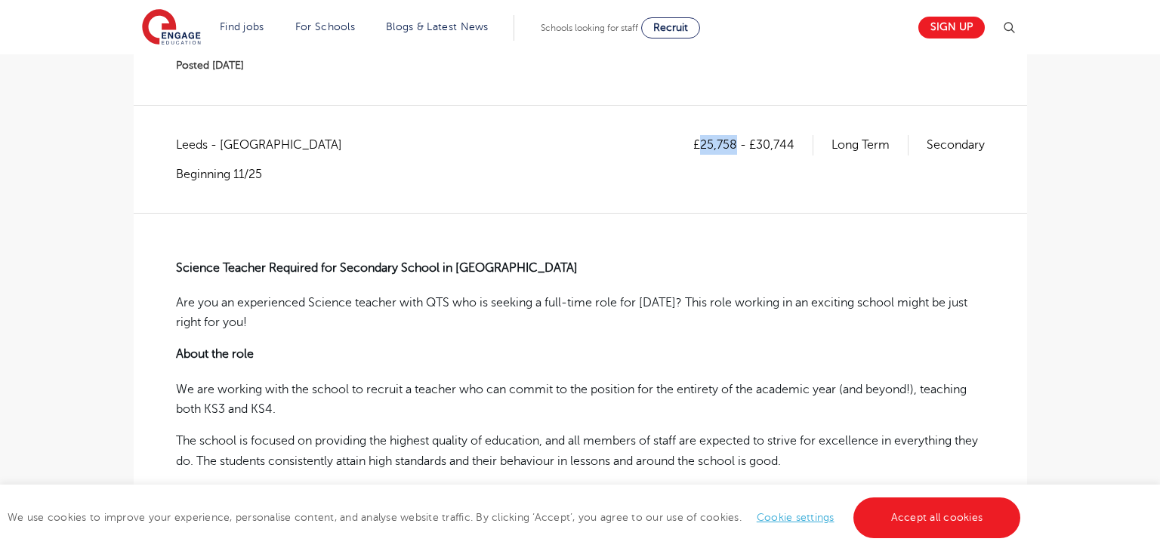
drag, startPoint x: 707, startPoint y: 140, endPoint x: 733, endPoint y: 141, distance: 26.4
click at [733, 141] on p "£25,758 - £30,744" at bounding box center [753, 145] width 120 height 20
copy p "25,758"
drag, startPoint x: 757, startPoint y: 144, endPoint x: 786, endPoint y: 143, distance: 28.7
click at [773, 144] on p "£25,758 - £30,744" at bounding box center [753, 145] width 120 height 20
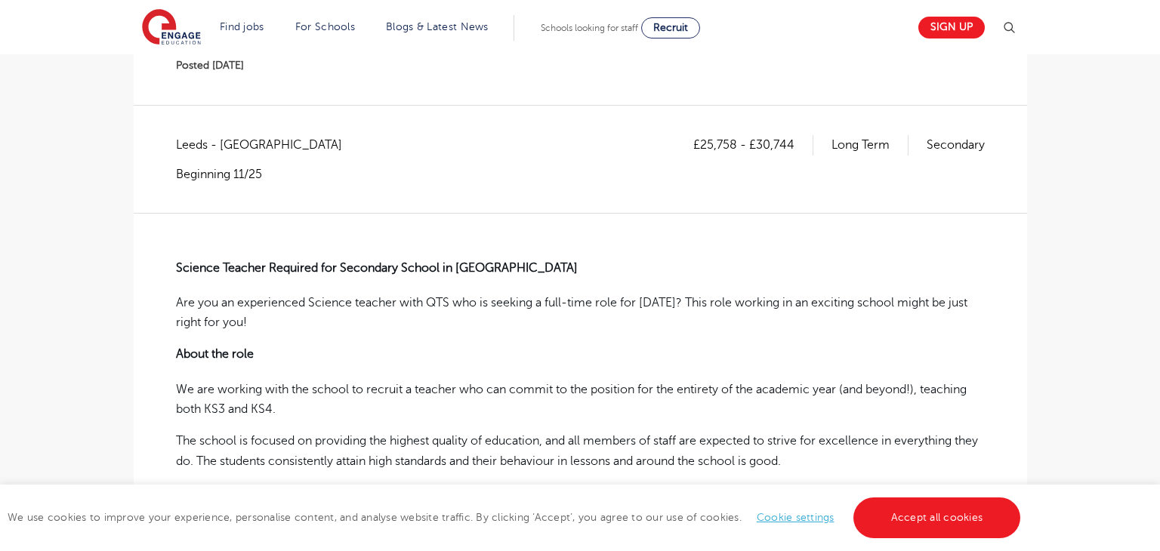
click at [786, 143] on p "£25,758 - £30,744" at bounding box center [753, 145] width 120 height 20
click at [784, 181] on div "£25,758 - £30,744 Long Term Secondary" at bounding box center [839, 158] width 292 height 47
drag, startPoint x: 758, startPoint y: 144, endPoint x: 808, endPoint y: 144, distance: 50.6
click at [808, 144] on p "£25,758 - £30,744" at bounding box center [753, 145] width 120 height 20
copy p "30,744"
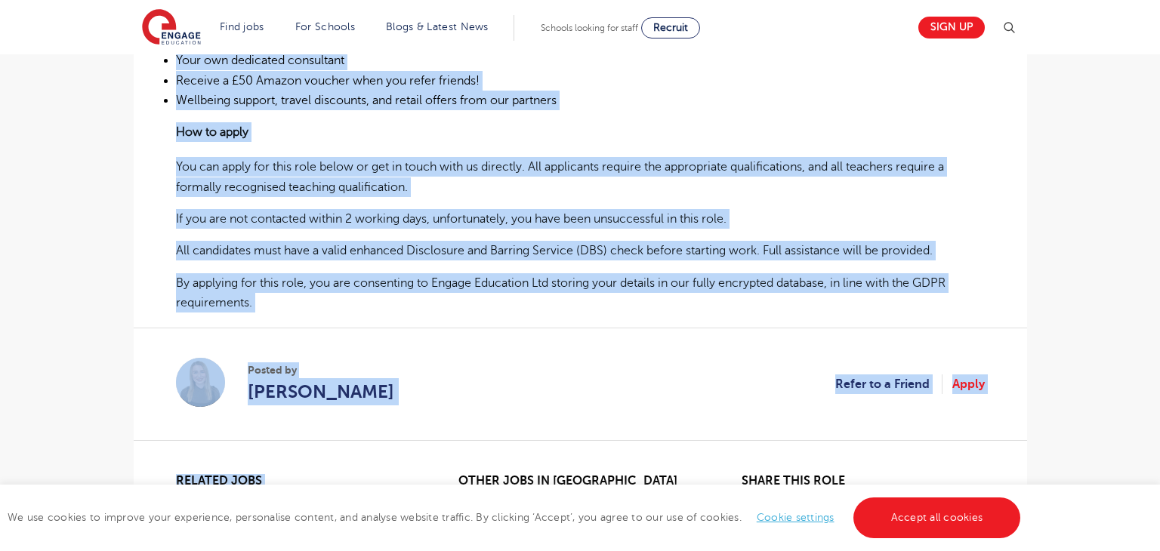
scroll to position [999, 0]
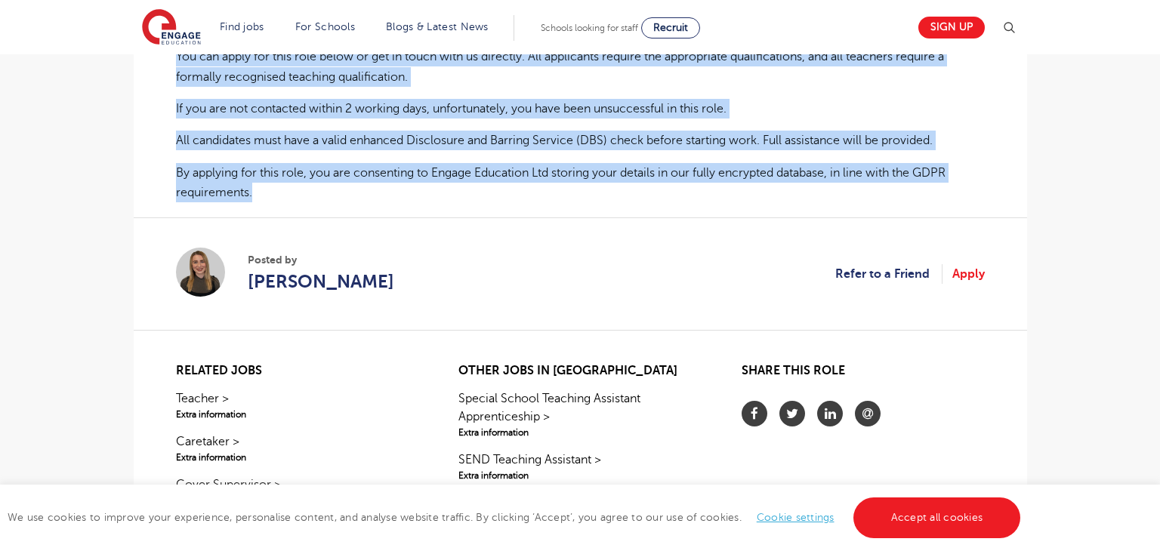
drag, startPoint x: 178, startPoint y: 261, endPoint x: 254, endPoint y: 193, distance: 101.6
copy div "Science Teacher Required for Secondary School in Leeds Are you an experienced S…"
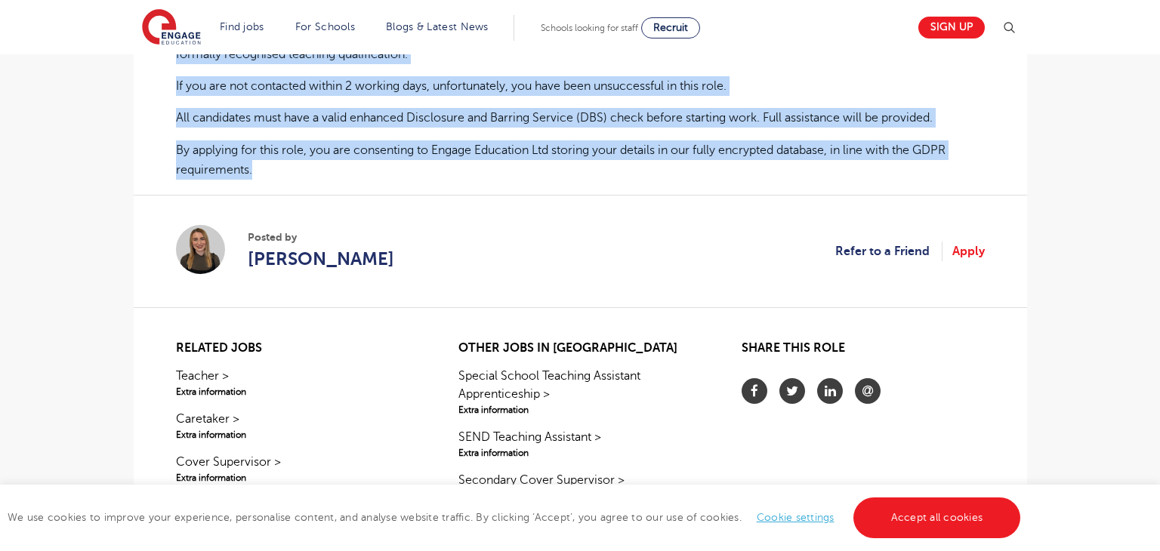
scroll to position [1023, 0]
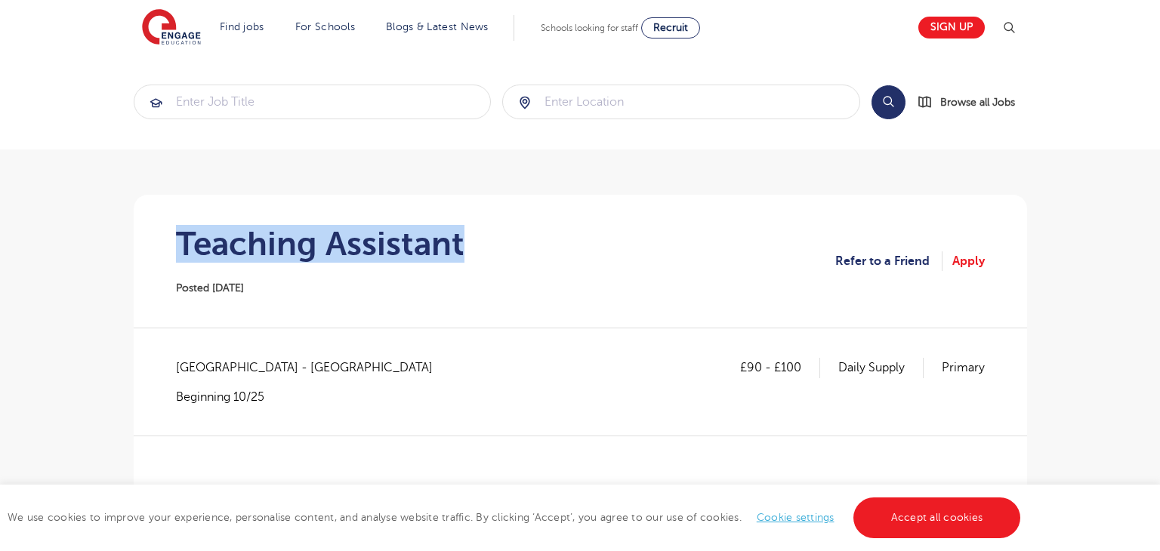
drag, startPoint x: 174, startPoint y: 237, endPoint x: 497, endPoint y: 242, distance: 323.3
click at [497, 242] on section "Teaching Assistant Posted 09/10/25 Refer to a Friend Apply" at bounding box center [580, 261] width 869 height 133
copy h1 "Teaching Assistant"
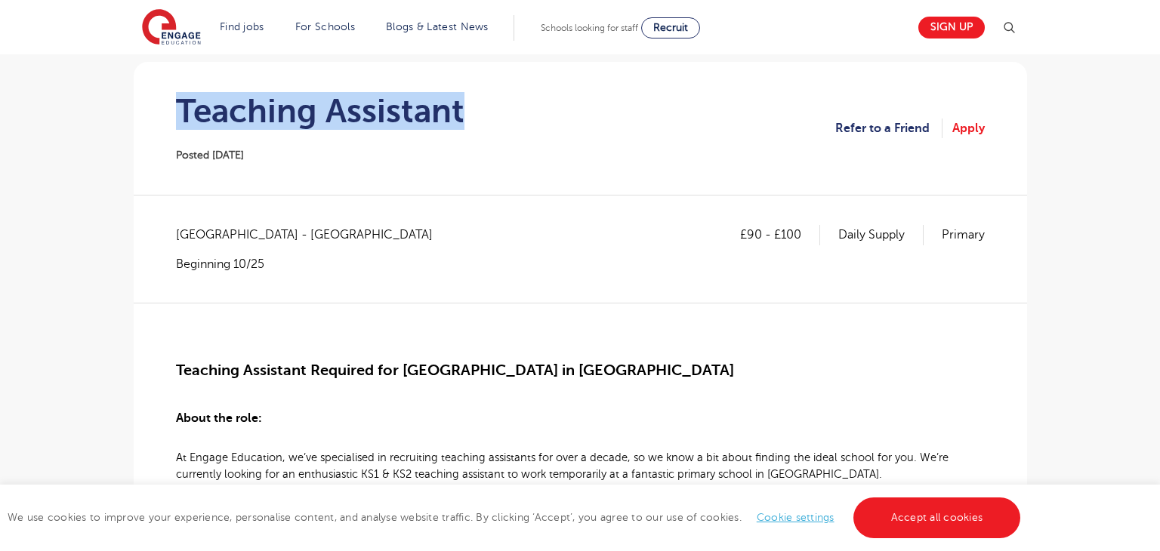
scroll to position [133, 0]
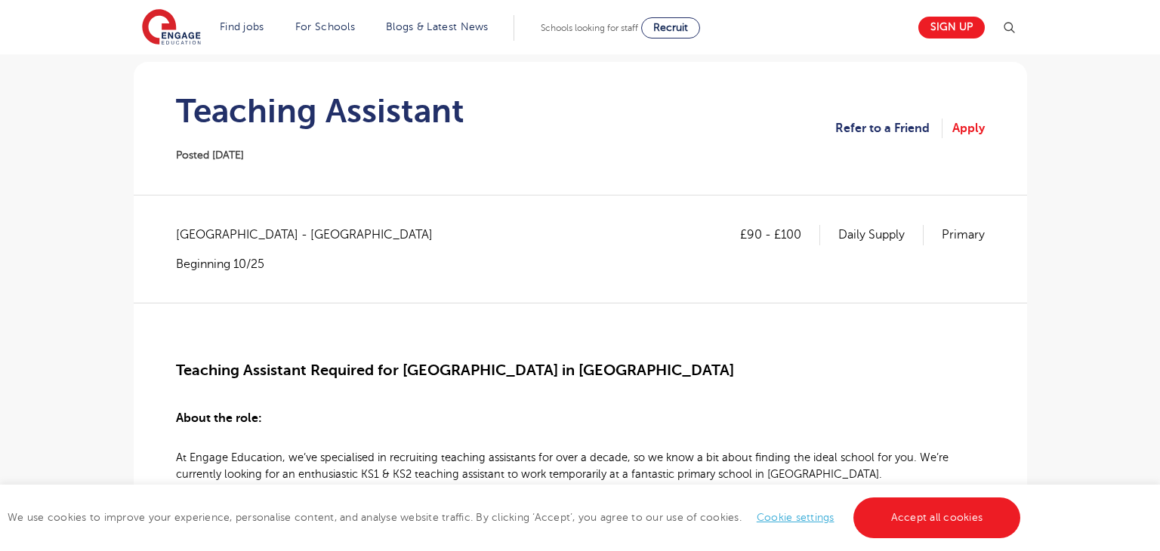
click at [186, 234] on span "East Sussex - Wealden" at bounding box center [312, 235] width 272 height 20
drag, startPoint x: 177, startPoint y: 237, endPoint x: 218, endPoint y: 238, distance: 41.6
click at [194, 238] on span "East Sussex - Wealden" at bounding box center [312, 235] width 272 height 20
click at [233, 239] on span "East Sussex - Wealden" at bounding box center [312, 235] width 272 height 20
drag, startPoint x: 179, startPoint y: 230, endPoint x: 226, endPoint y: 232, distance: 46.9
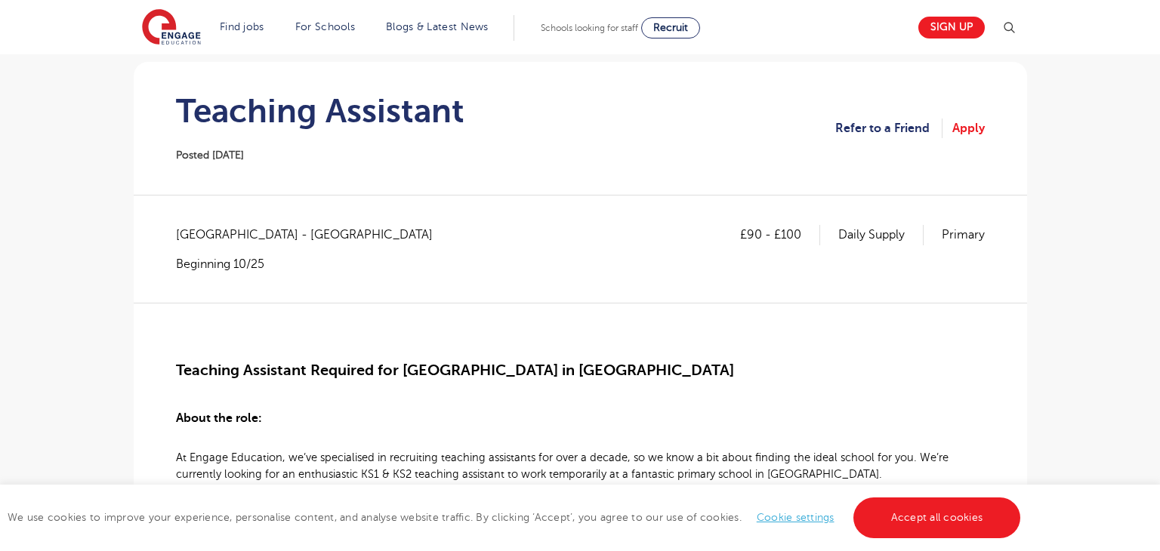
click at [226, 232] on span "East Sussex - Wealden" at bounding box center [312, 235] width 272 height 20
click at [177, 233] on span "East Sussex - Wealden" at bounding box center [312, 235] width 272 height 20
drag, startPoint x: 178, startPoint y: 233, endPoint x: 236, endPoint y: 233, distance: 58.9
click at [236, 233] on span "East Sussex - Wealden" at bounding box center [312, 235] width 272 height 20
copy span "[GEOGRAPHIC_DATA]"
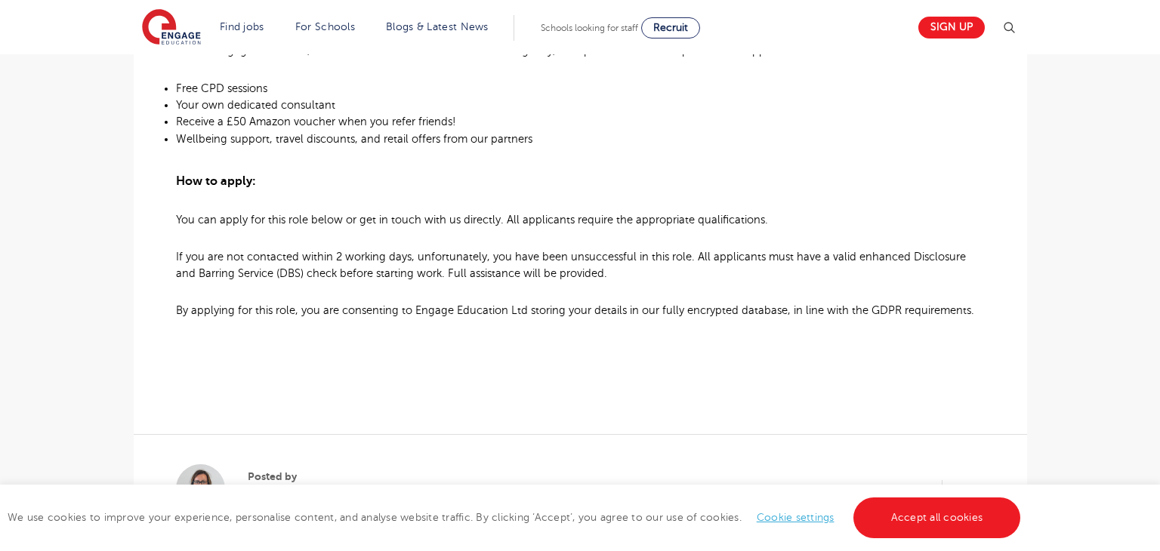
scroll to position [1262, 0]
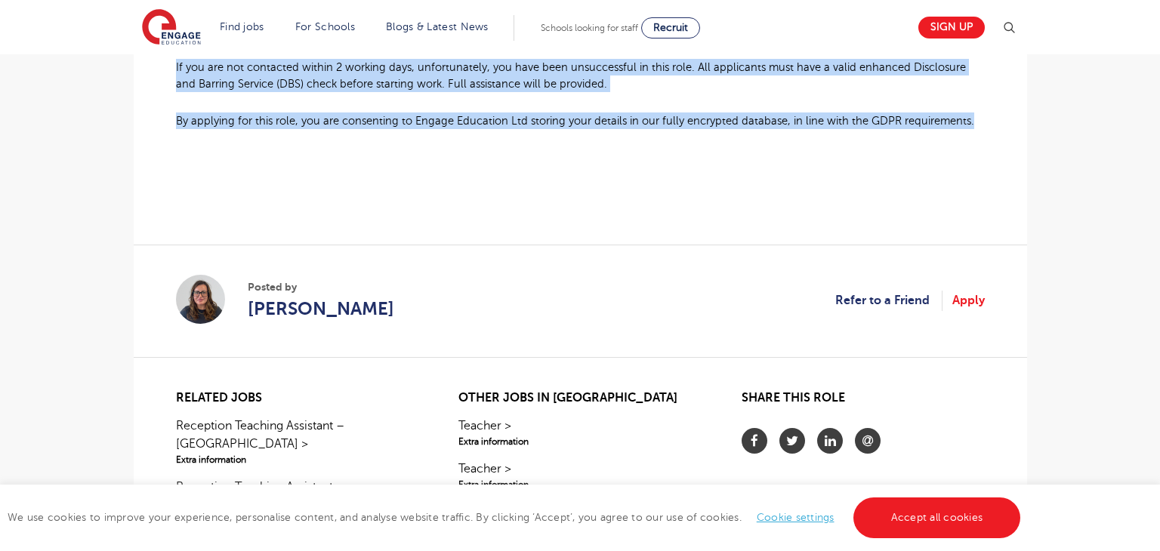
drag, startPoint x: 177, startPoint y: 247, endPoint x: 976, endPoint y: 125, distance: 808.4
copy div "Teaching Assistant Required for Primary School in Crowborough About the role: A…"
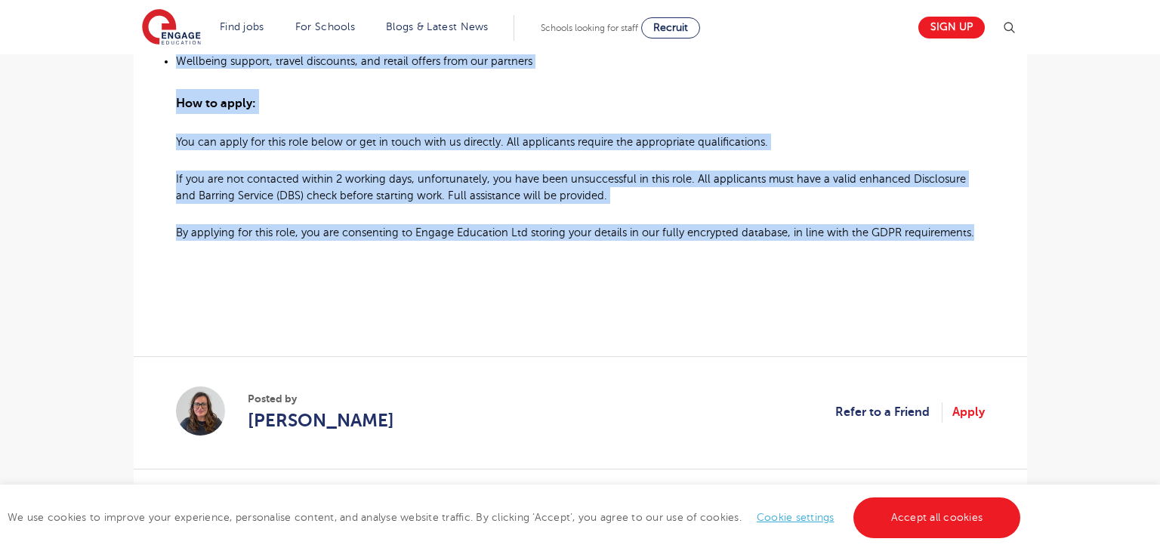
scroll to position [1154, 0]
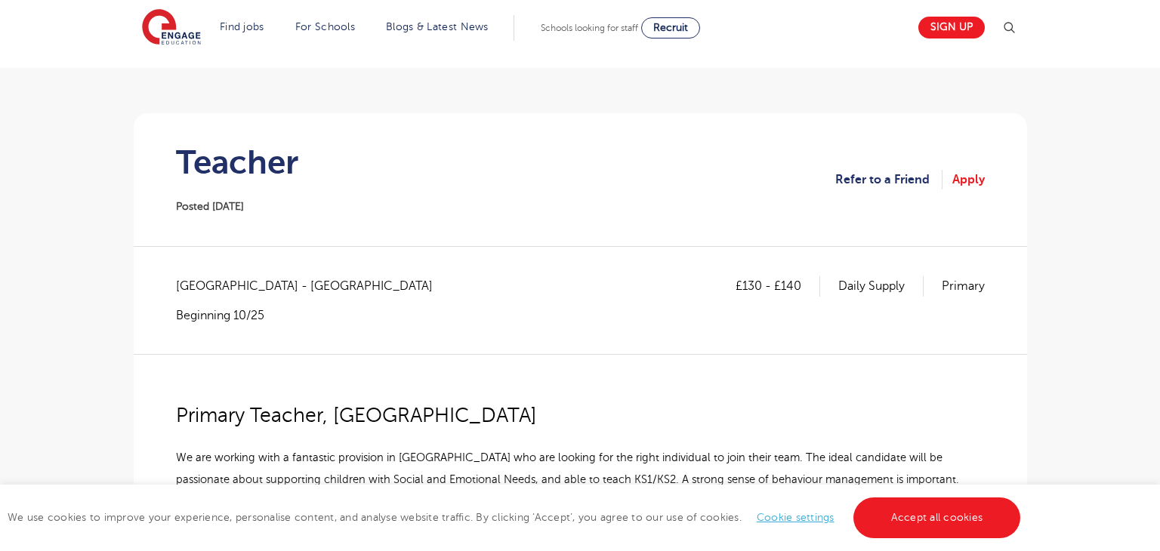
scroll to position [278, 0]
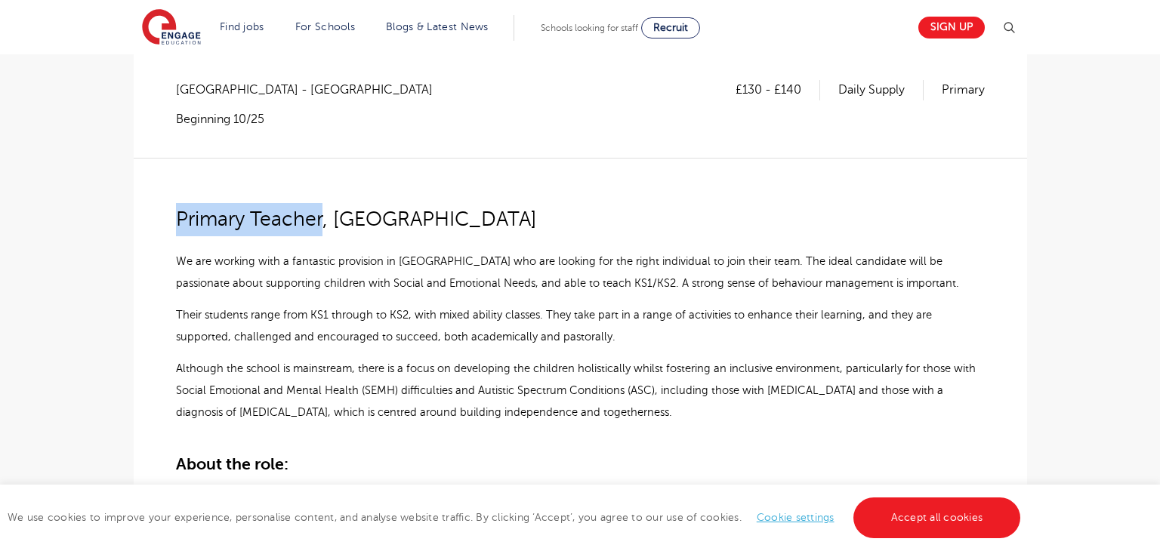
drag, startPoint x: 180, startPoint y: 220, endPoint x: 325, endPoint y: 222, distance: 145.0
click at [325, 222] on span "Primary Teacher, [GEOGRAPHIC_DATA]" at bounding box center [356, 219] width 361 height 23
copy span "Primary Teacher"
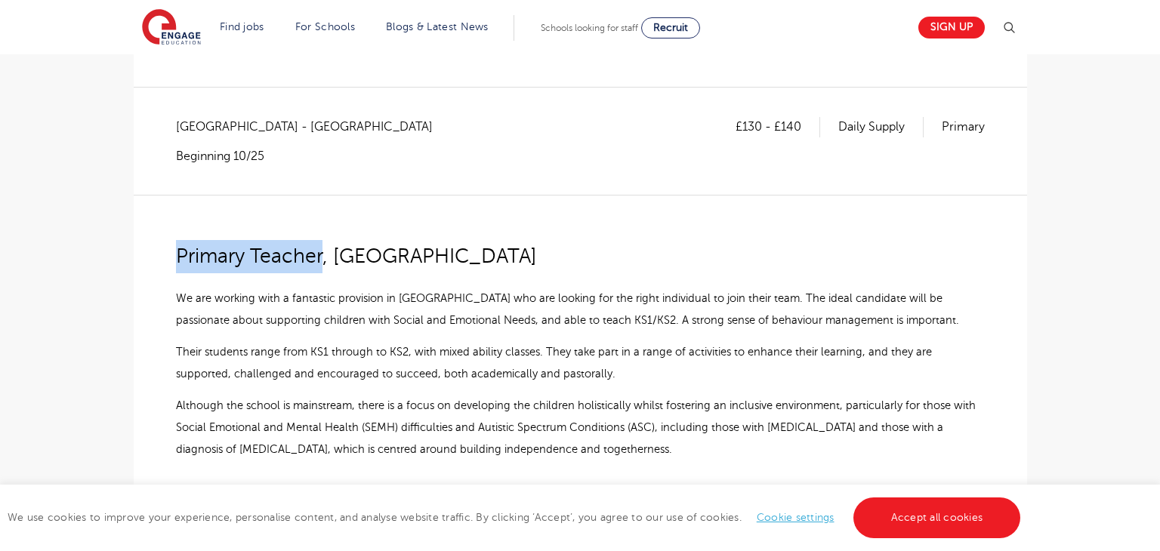
scroll to position [190, 0]
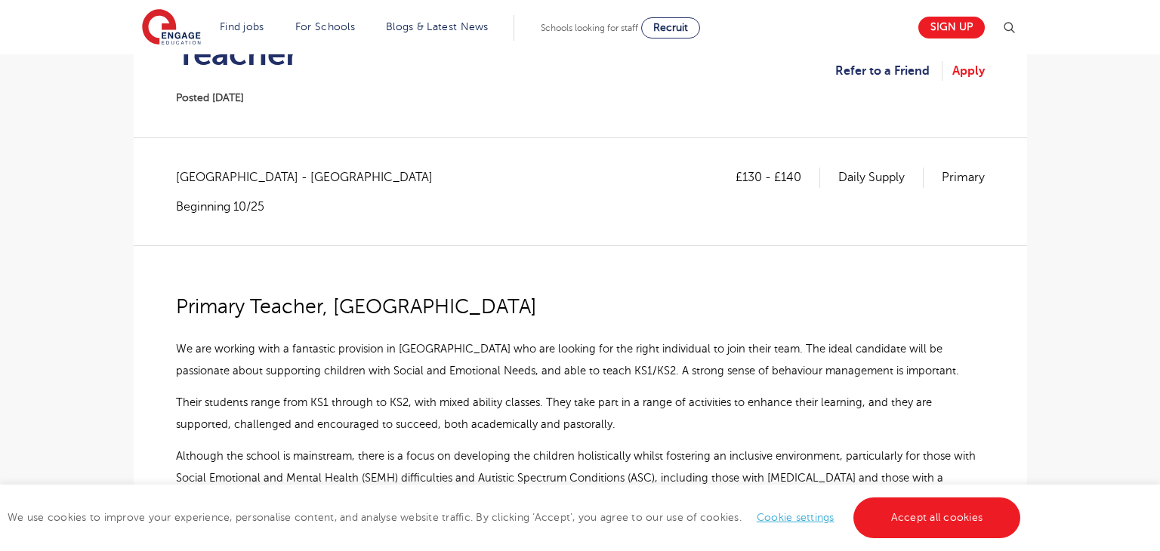
drag, startPoint x: 179, startPoint y: 175, endPoint x: 236, endPoint y: 175, distance: 57.4
click at [238, 175] on span "[GEOGRAPHIC_DATA] - [GEOGRAPHIC_DATA]" at bounding box center [312, 178] width 272 height 20
drag, startPoint x: 179, startPoint y: 176, endPoint x: 218, endPoint y: 176, distance: 38.5
click at [218, 176] on span "[GEOGRAPHIC_DATA] - [GEOGRAPHIC_DATA]" at bounding box center [312, 178] width 272 height 20
drag, startPoint x: 175, startPoint y: 178, endPoint x: 237, endPoint y: 175, distance: 62.0
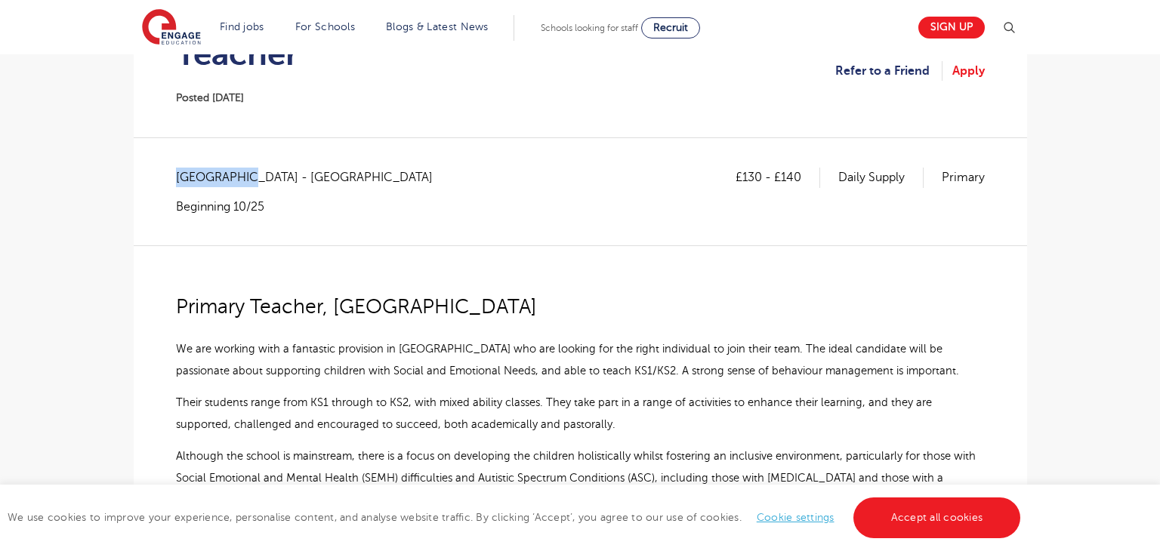
click at [237, 175] on span "[GEOGRAPHIC_DATA] - [GEOGRAPHIC_DATA]" at bounding box center [312, 178] width 272 height 20
copy span "[GEOGRAPHIC_DATA]"
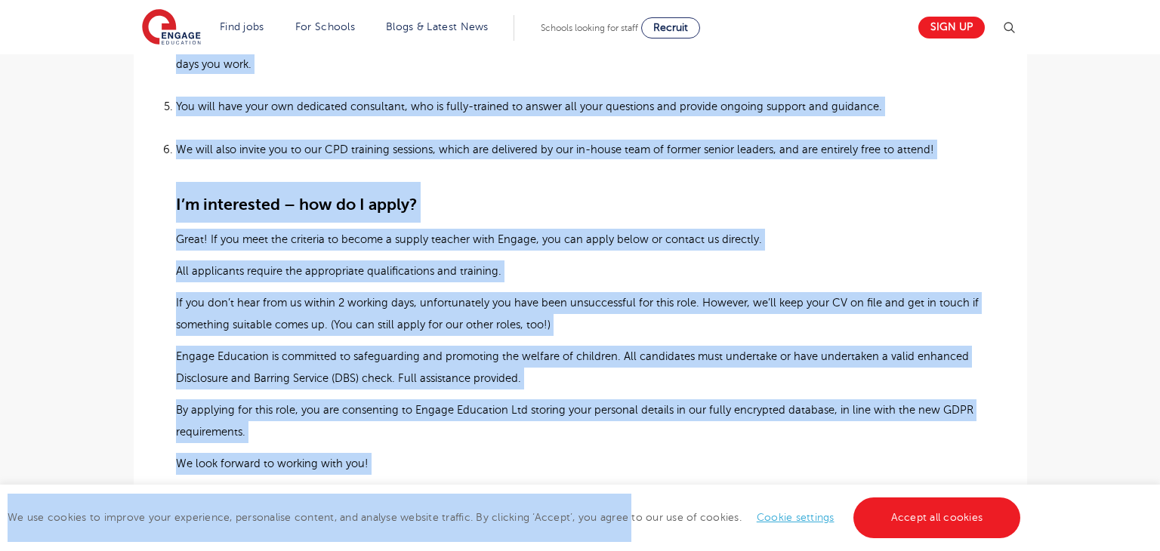
scroll to position [1341, 0]
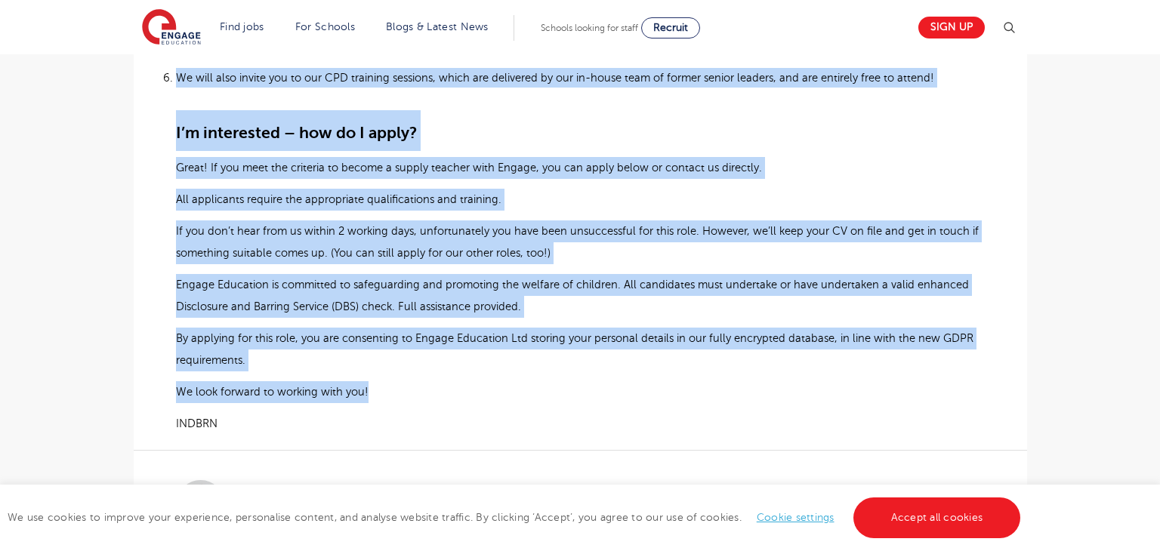
drag, startPoint x: 178, startPoint y: 288, endPoint x: 384, endPoint y: 390, distance: 229.4
copy div "Primary Teacher, Eastbourne We are working with a fantastic provision in Eastbo…"
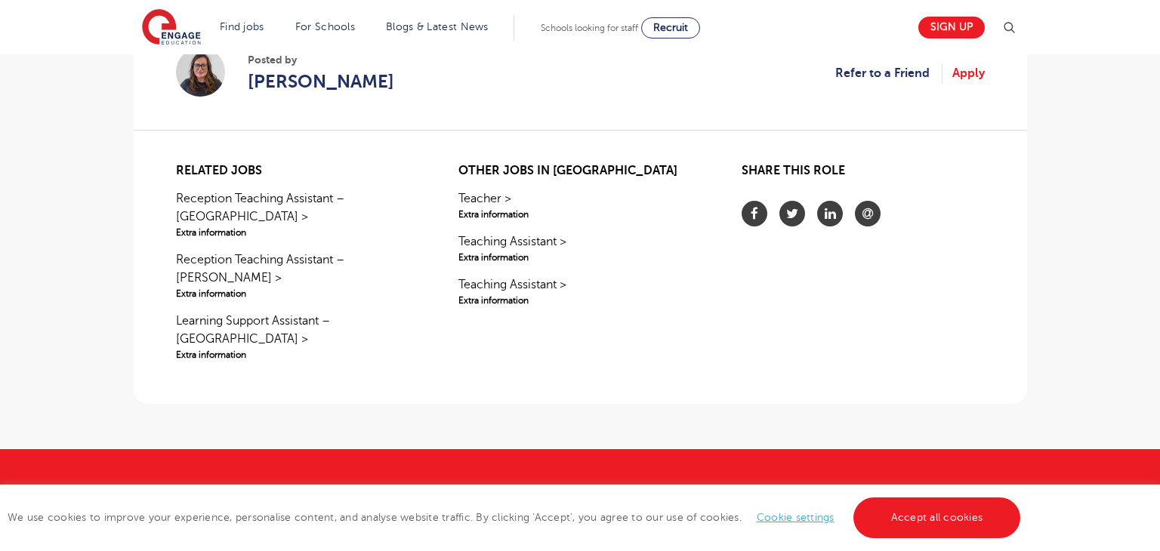
scroll to position [1774, 0]
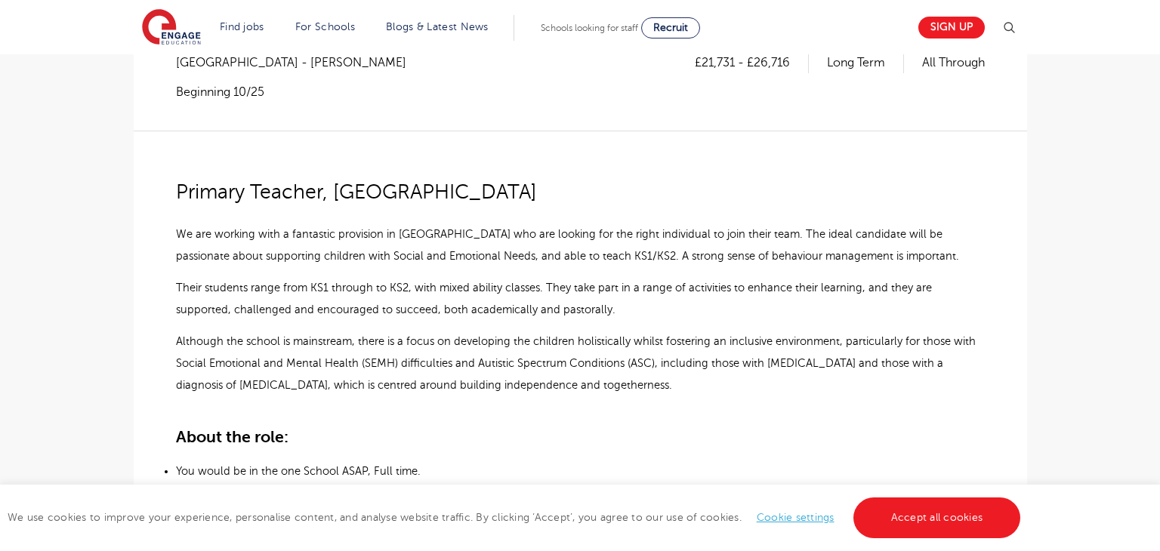
scroll to position [305, 0]
drag, startPoint x: 178, startPoint y: 192, endPoint x: 321, endPoint y: 199, distance: 142.9
click at [321, 199] on span "Primary Teacher, Bexhill" at bounding box center [356, 192] width 361 height 23
copy span "Primary Teacher"
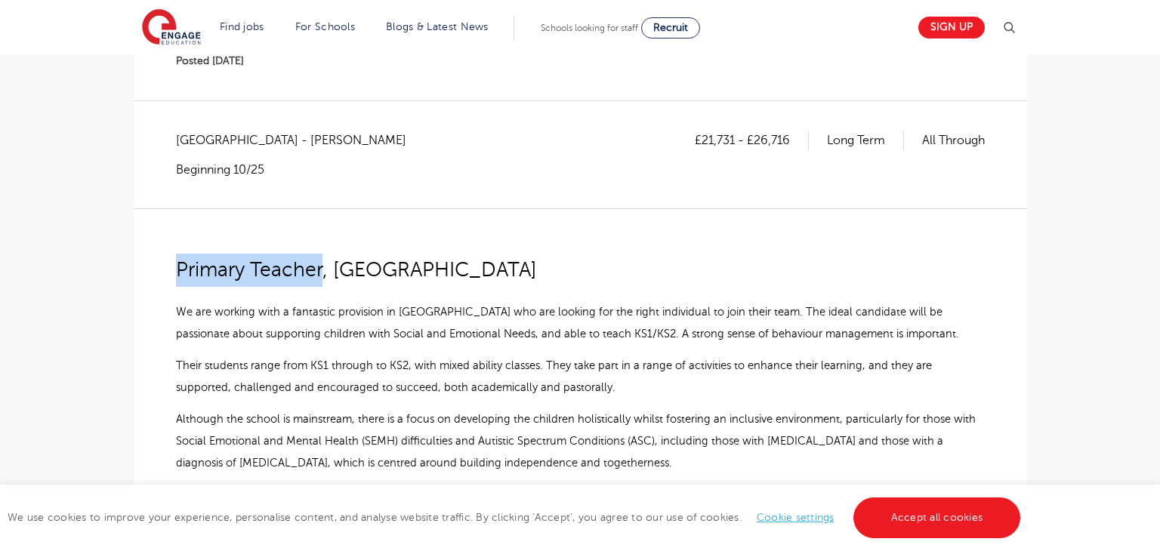
scroll to position [227, 0]
drag, startPoint x: 177, startPoint y: 142, endPoint x: 239, endPoint y: 140, distance: 62.0
click at [239, 140] on span "East Sussex - Rother" at bounding box center [298, 141] width 245 height 20
copy span "East Sussex"
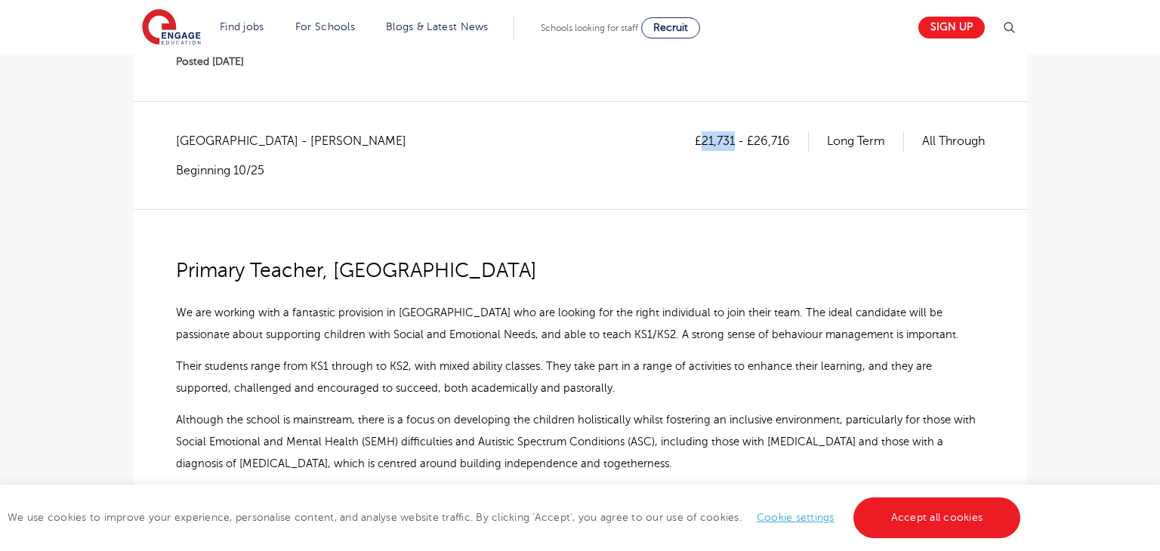
drag, startPoint x: 699, startPoint y: 140, endPoint x: 731, endPoint y: 140, distance: 32.5
click at [731, 140] on p "£21,731 - £26,716" at bounding box center [752, 141] width 114 height 20
copy p "21,731"
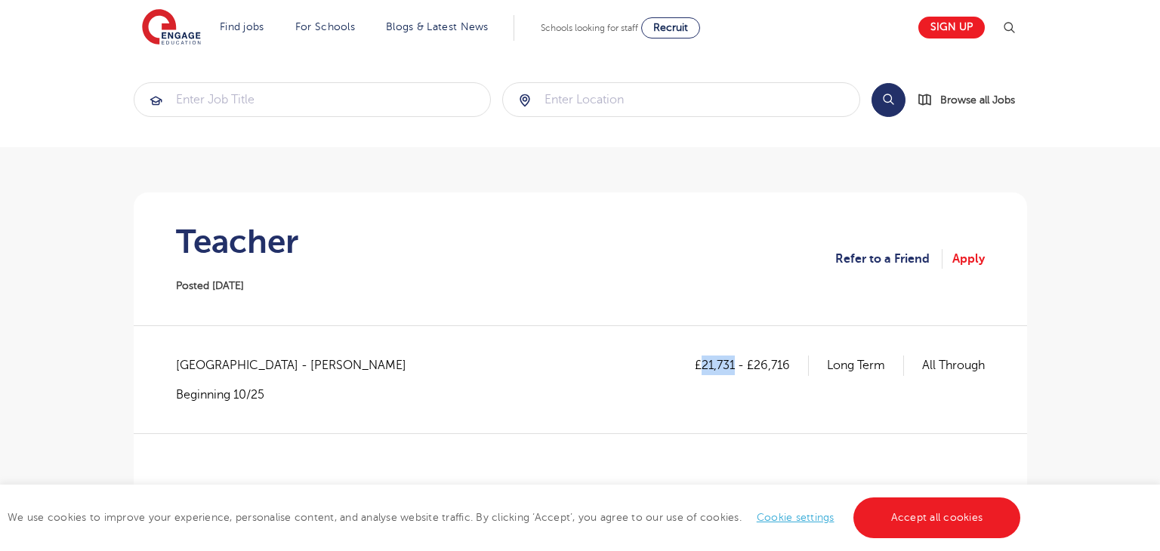
scroll to position [0, 0]
drag, startPoint x: 752, startPoint y: 369, endPoint x: 790, endPoint y: 369, distance: 37.8
click at [790, 369] on p "£21,731 - £26,716" at bounding box center [752, 368] width 114 height 20
copy p "26,716"
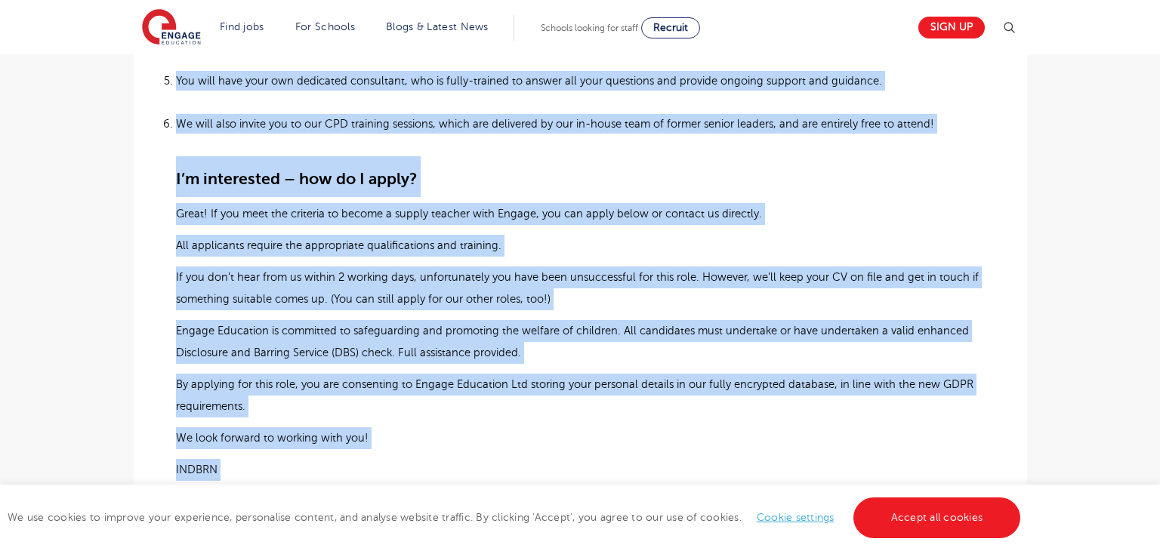
scroll to position [1391, 0]
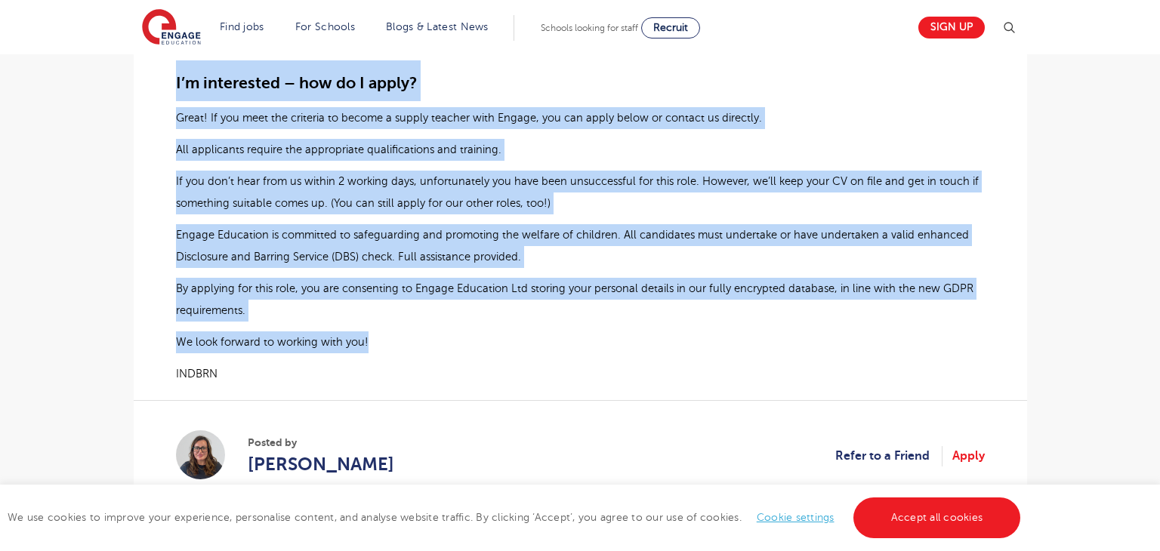
drag, startPoint x: 178, startPoint y: 177, endPoint x: 376, endPoint y: 338, distance: 256.1
copy div "Primary Teacher, Bexhill We are working with a fantastic provision in Bexhill w…"
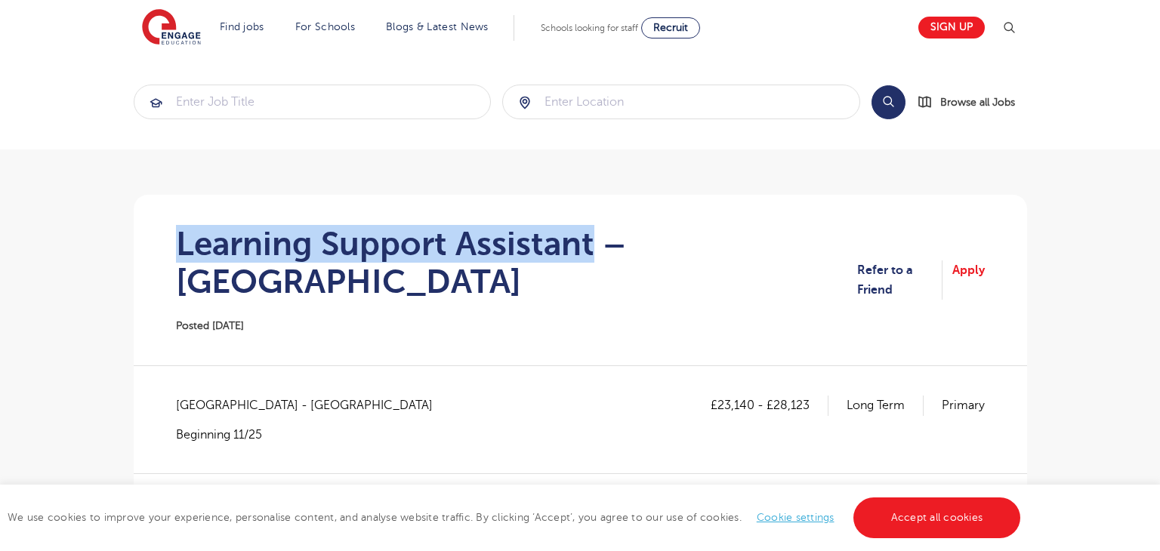
drag, startPoint x: 178, startPoint y: 245, endPoint x: 591, endPoint y: 245, distance: 412.4
click at [591, 245] on h1 "Learning Support Assistant – Broxbourne" at bounding box center [517, 263] width 682 height 76
copy h1 "Learning Support Assistant"
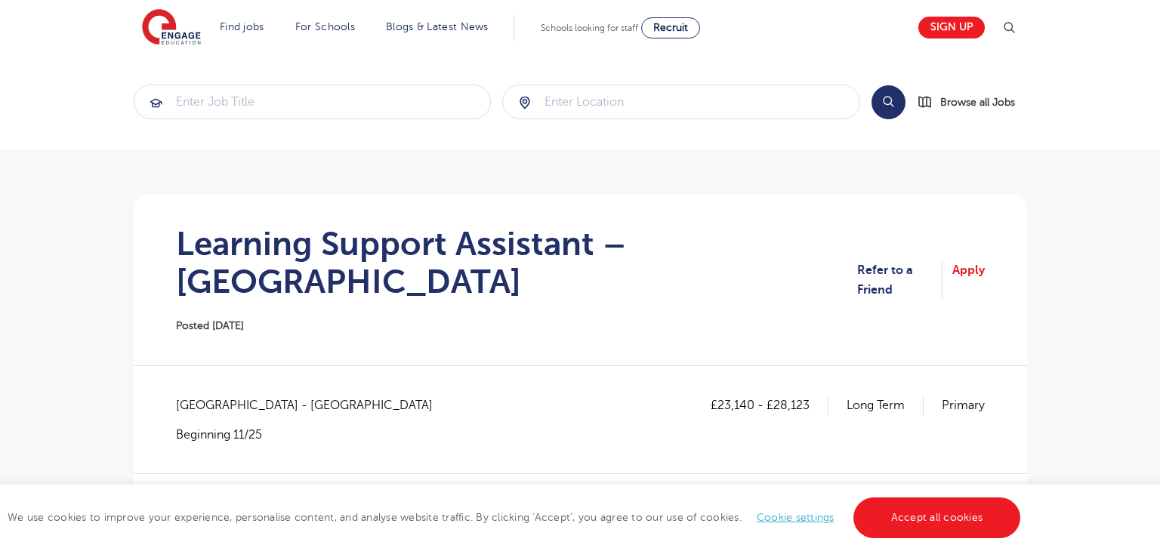
click at [228, 396] on span "Hertfordshire - Broxbourne" at bounding box center [312, 406] width 272 height 20
copy span "[GEOGRAPHIC_DATA]"
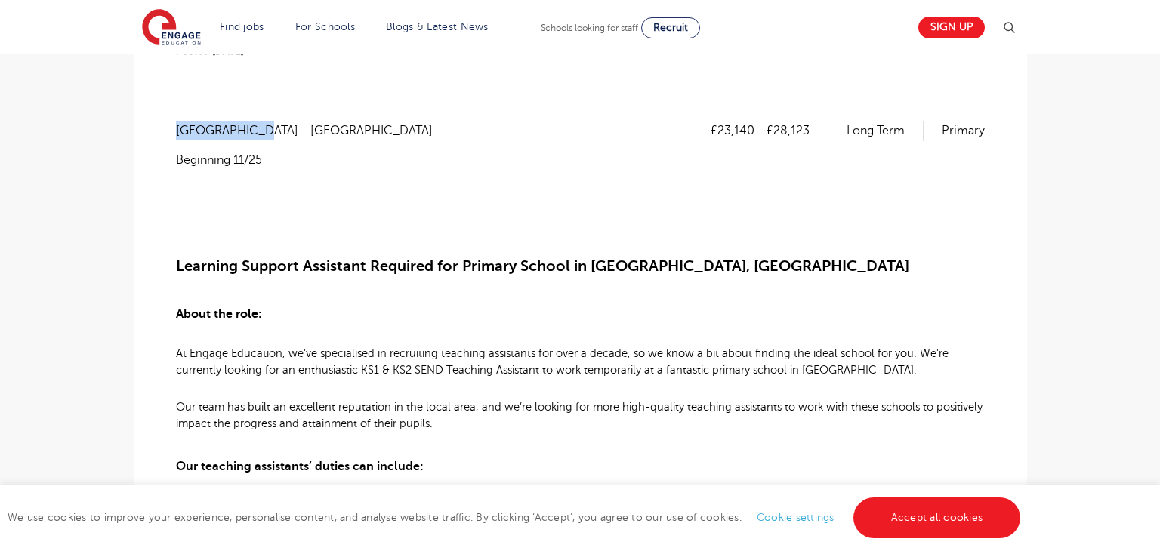
scroll to position [168, 0]
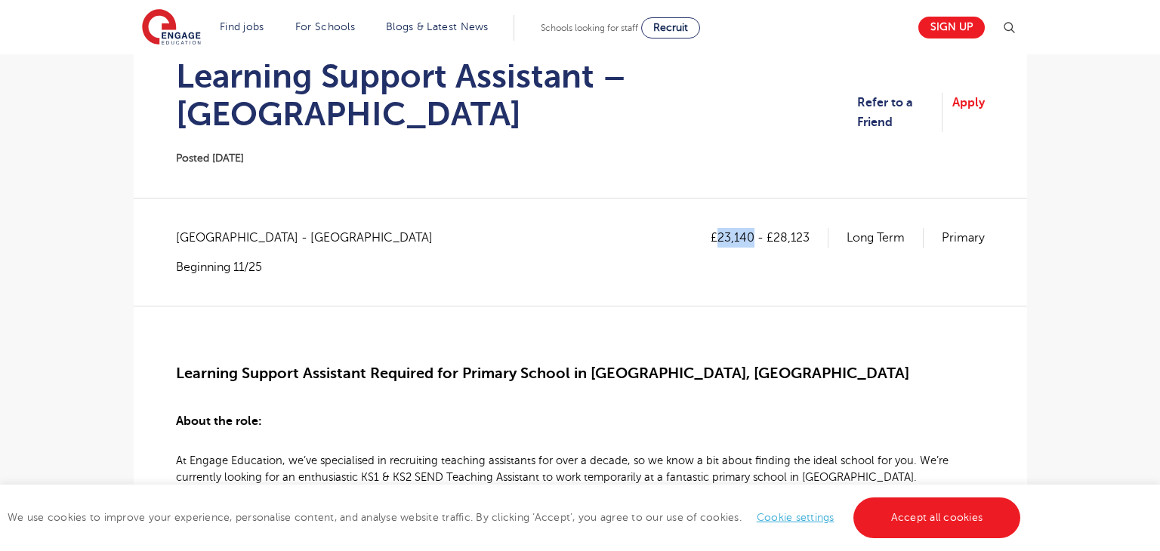
drag, startPoint x: 720, startPoint y: 202, endPoint x: 752, endPoint y: 202, distance: 32.5
click at [752, 228] on p "£23,140 - £28,123" at bounding box center [770, 238] width 118 height 20
copy p "23,140"
drag, startPoint x: 773, startPoint y: 202, endPoint x: 809, endPoint y: 198, distance: 36.5
click at [809, 228] on p "£23,140 - £28,123" at bounding box center [770, 238] width 118 height 20
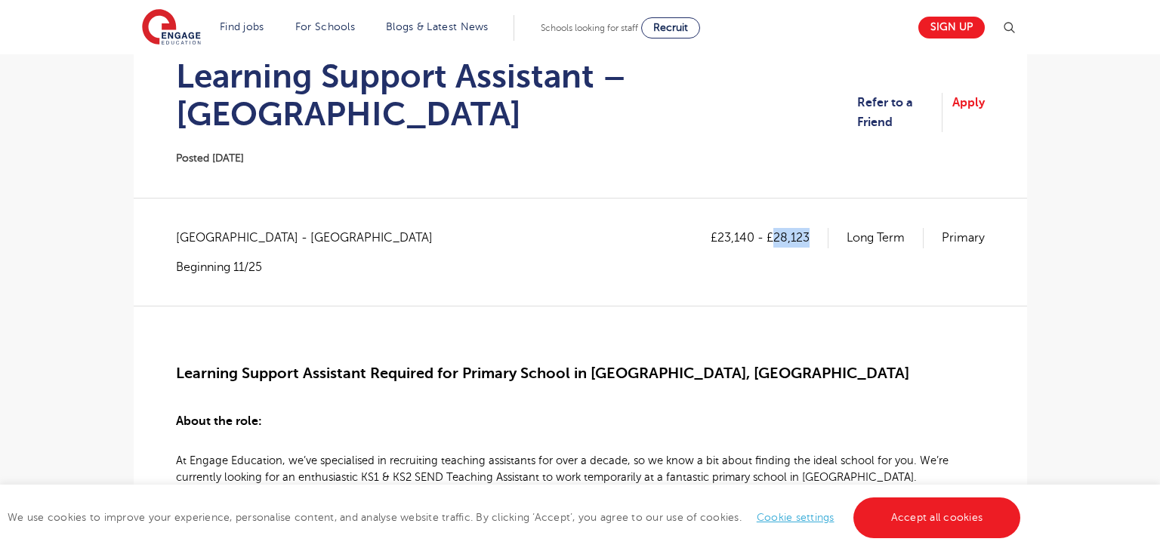
copy p "28,123"
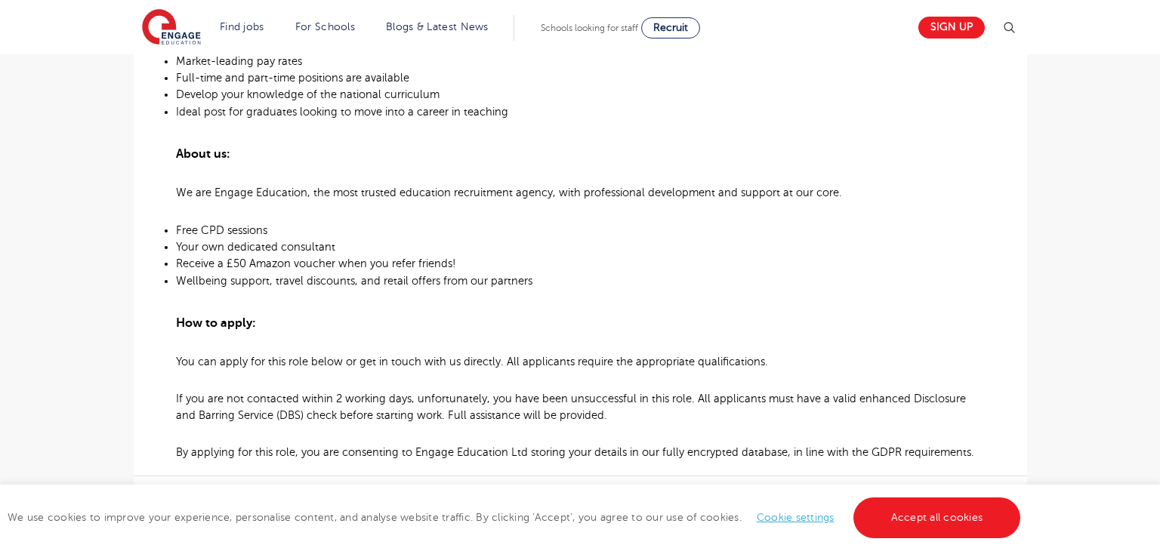
scroll to position [1126, 0]
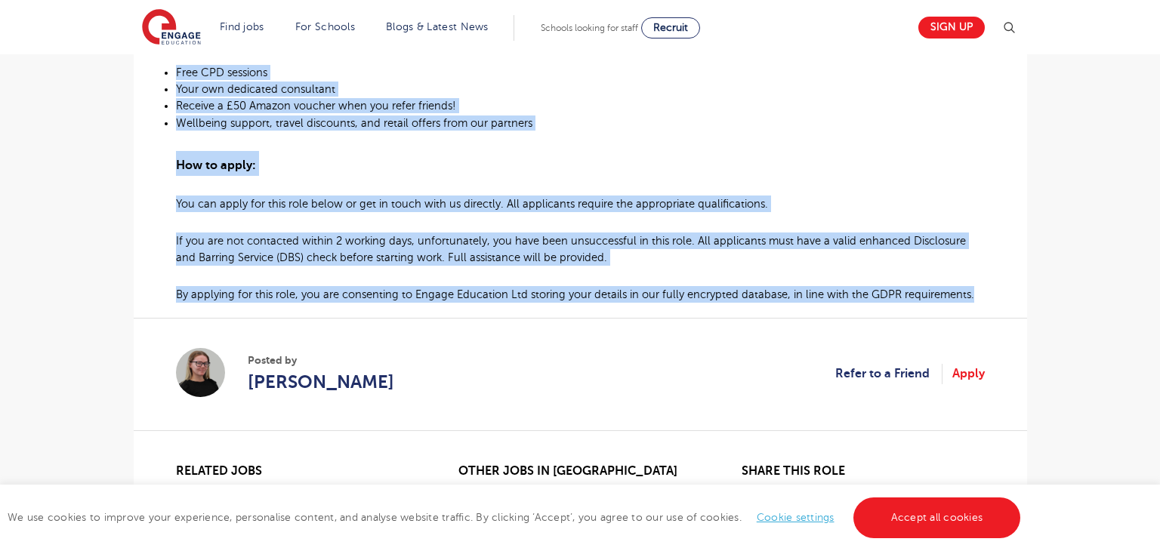
drag, startPoint x: 179, startPoint y: 215, endPoint x: 976, endPoint y: 261, distance: 798.2
copy div "Learning Support Assistant Required for Primary School in Hoddesdon, Broxbourne…"
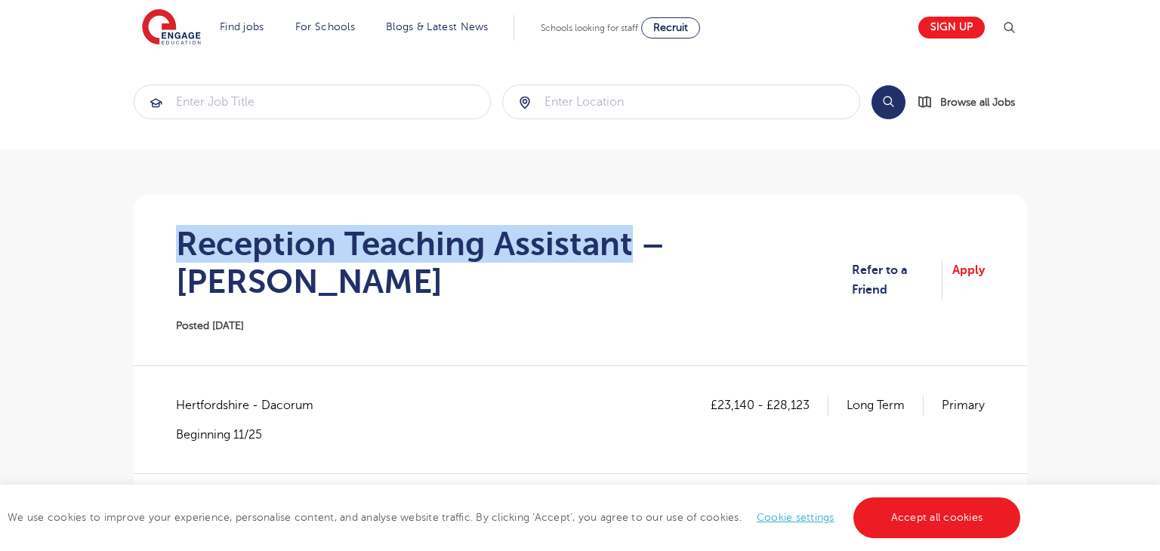
drag, startPoint x: 184, startPoint y: 240, endPoint x: 628, endPoint y: 242, distance: 444.2
click at [628, 242] on h1 "Reception Teaching Assistant – [PERSON_NAME]" at bounding box center [514, 263] width 677 height 76
copy h1 "Reception Teaching Assistant"
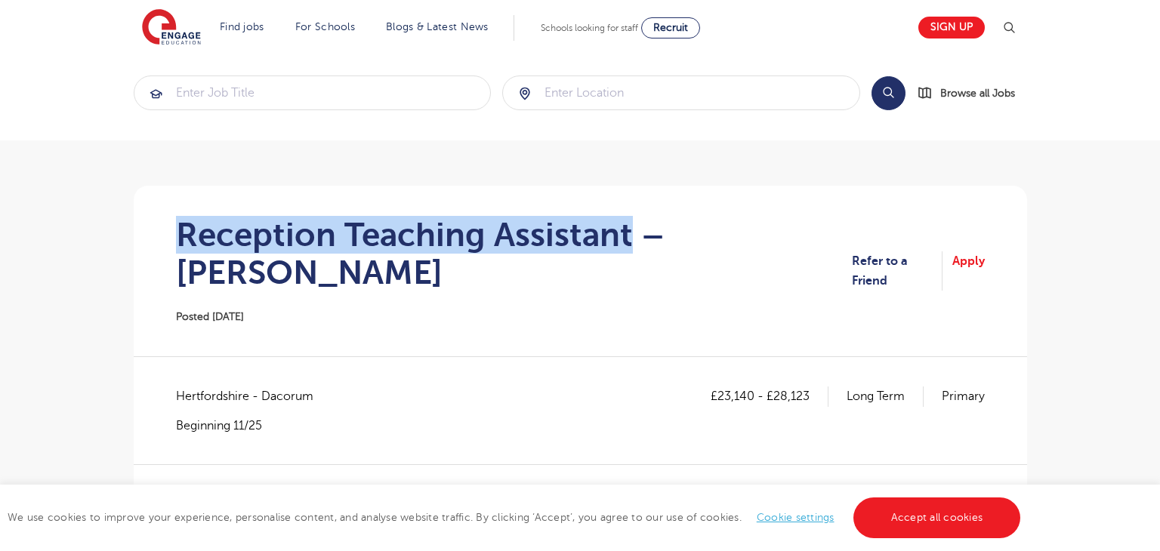
scroll to position [45, 0]
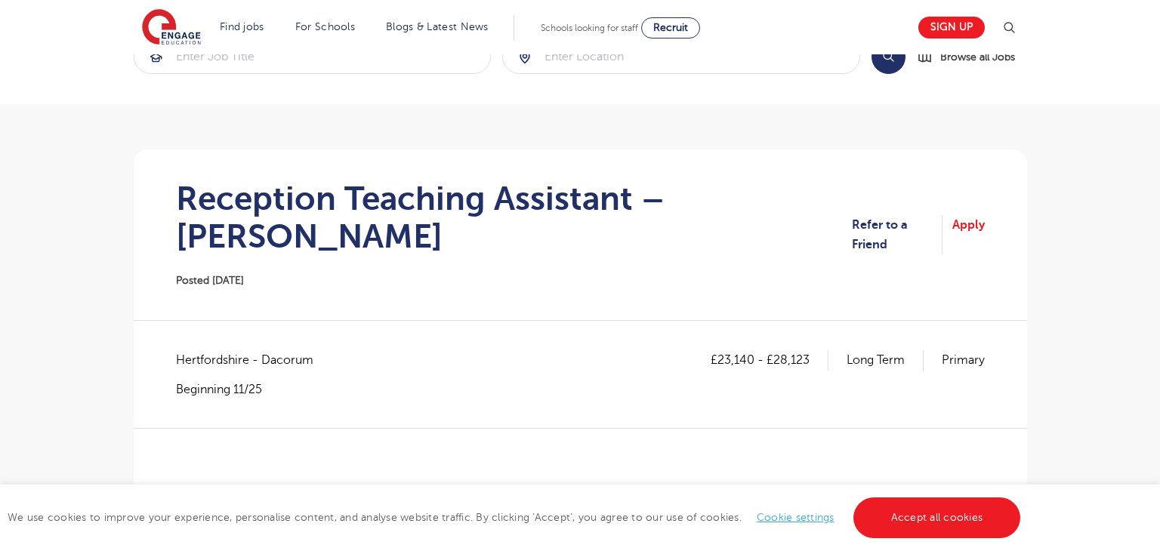
click at [195, 364] on span "Hertfordshire - Dacorum" at bounding box center [252, 360] width 153 height 20
copy span "[GEOGRAPHIC_DATA]"
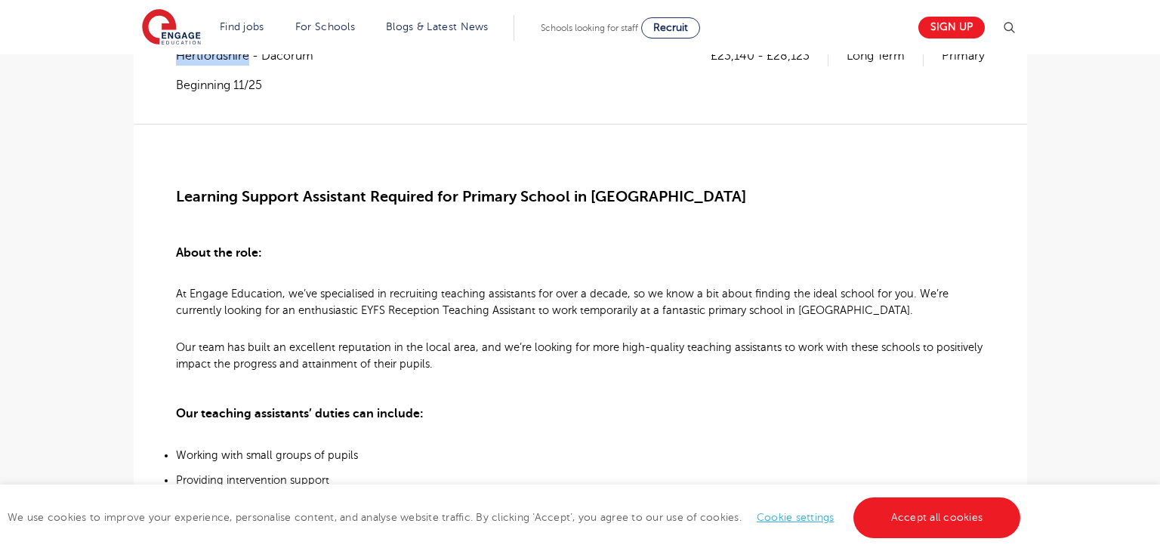
scroll to position [242, 0]
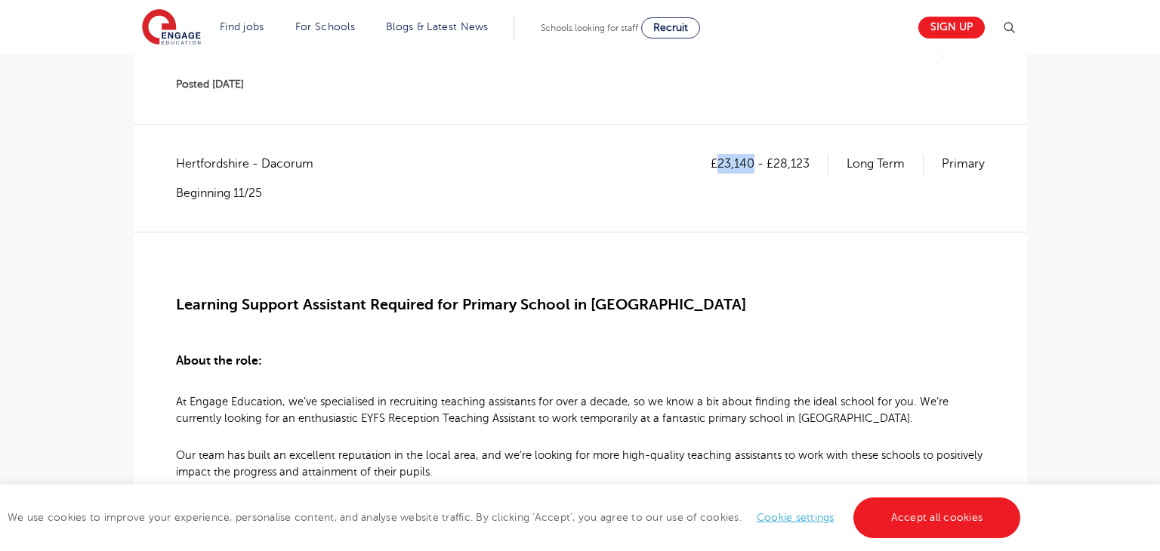
drag, startPoint x: 718, startPoint y: 164, endPoint x: 751, endPoint y: 164, distance: 32.5
click at [751, 164] on p "£23,140 - £28,123" at bounding box center [770, 164] width 118 height 20
copy p "23,140"
drag, startPoint x: 776, startPoint y: 162, endPoint x: 807, endPoint y: 162, distance: 31.7
click at [807, 162] on p "£23,140 - £28,123" at bounding box center [770, 164] width 118 height 20
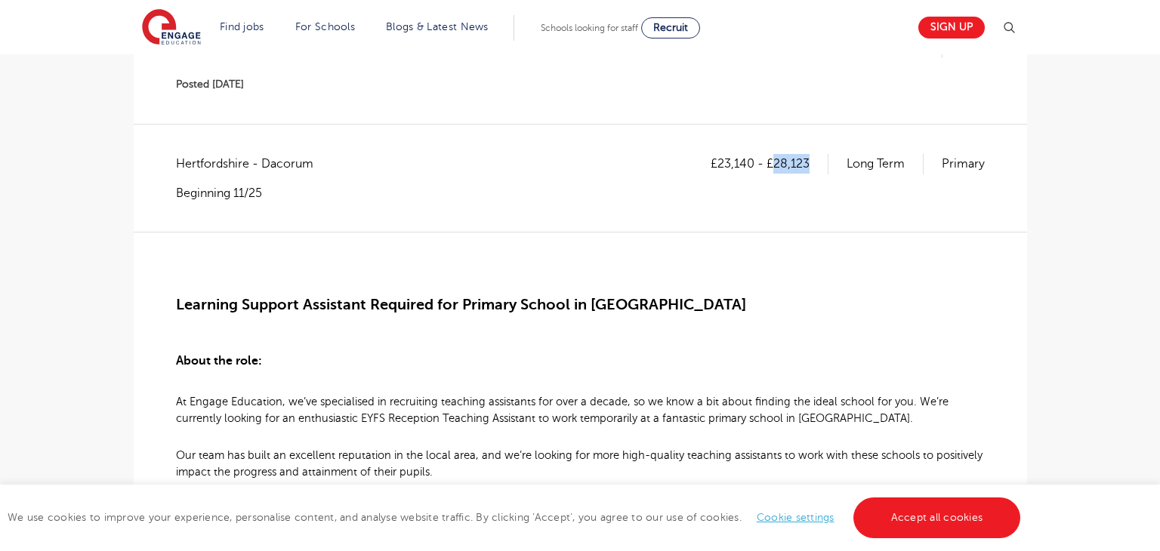
copy p "28,123"
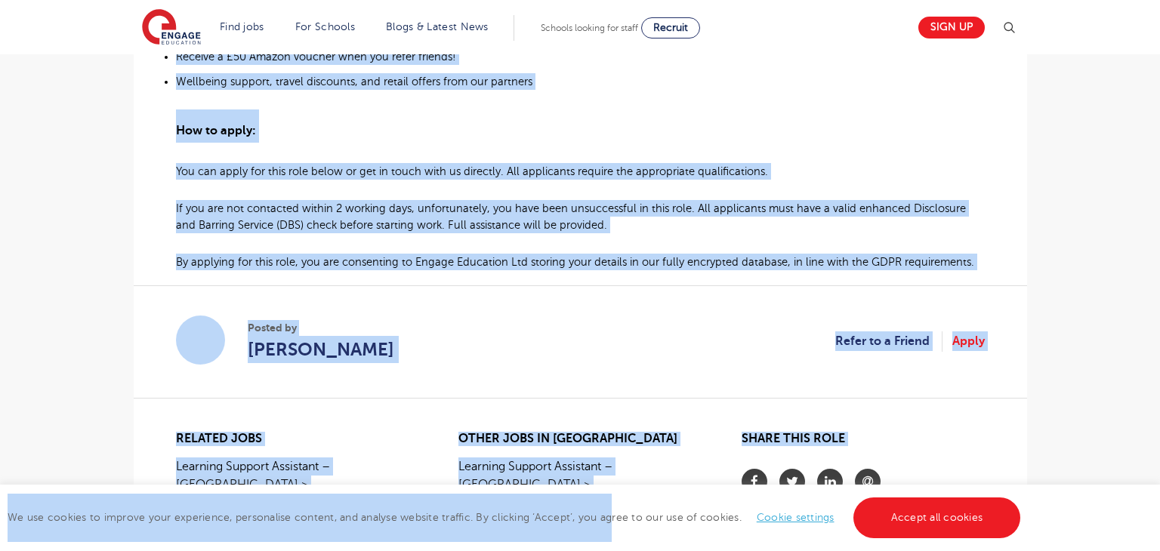
scroll to position [1355, 0]
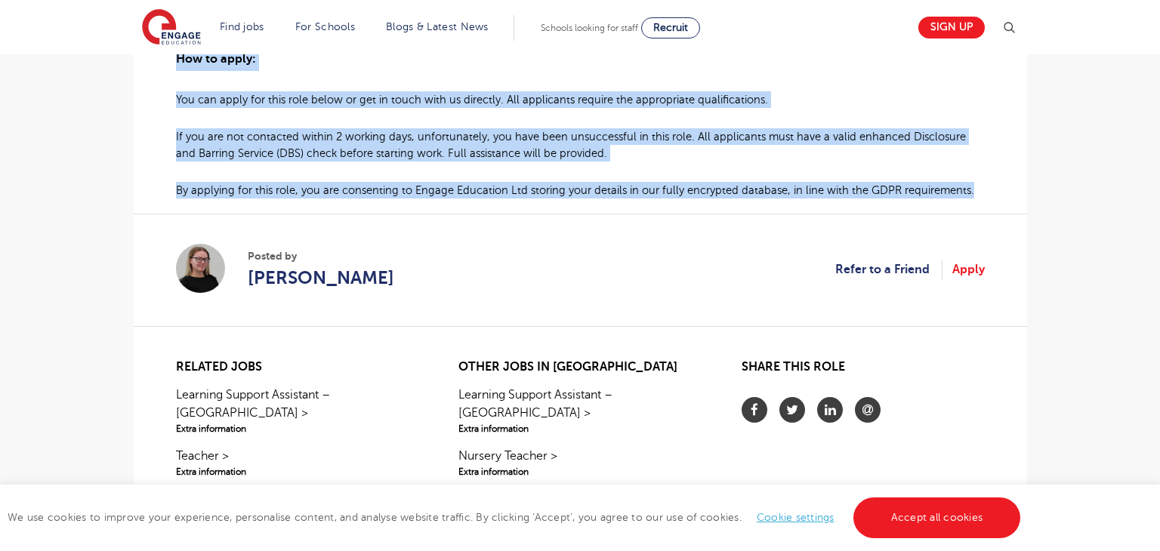
drag, startPoint x: 177, startPoint y: 304, endPoint x: 974, endPoint y: 187, distance: 806.2
copy div "Loremips Dolorsi Ametconse Adipisci eli Seddoei Tempor in Utlab Etdolorem Aliqu…"
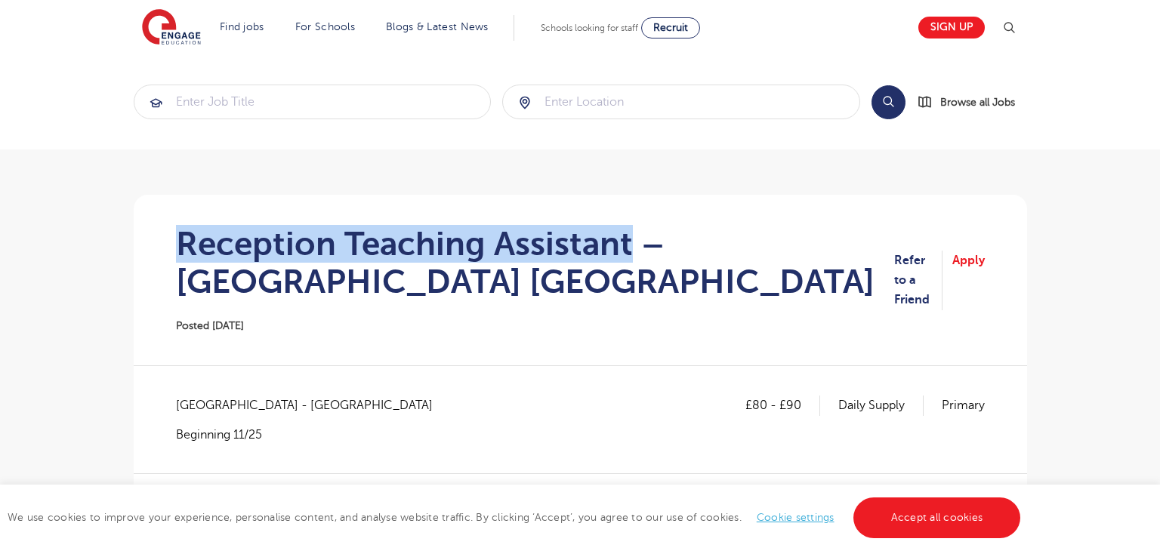
click at [625, 252] on h1 "Reception Teaching Assistant – Elmbridge Surrey" at bounding box center [535, 263] width 718 height 76
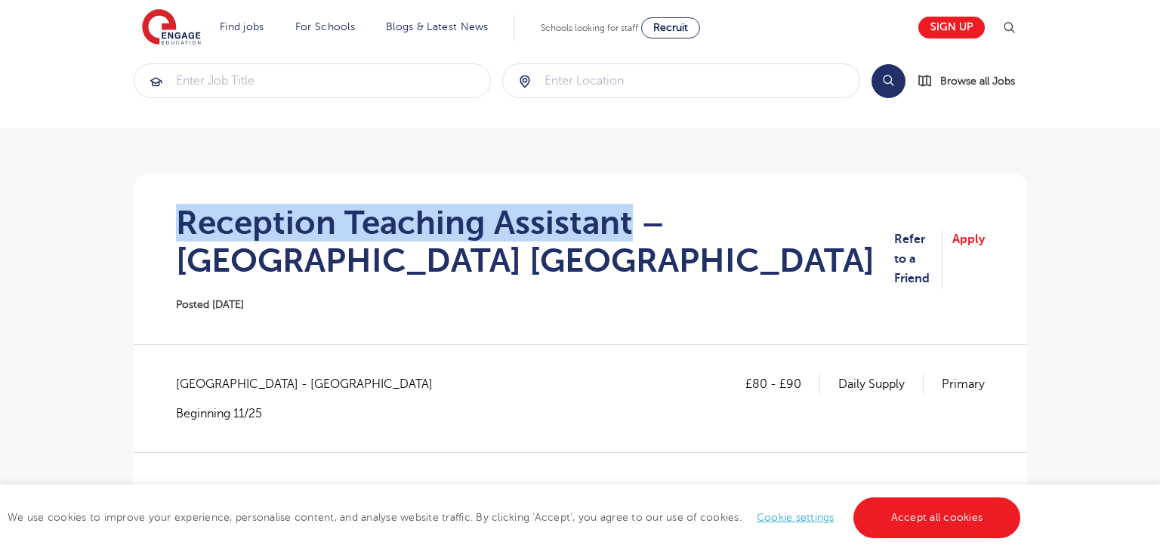
scroll to position [157, 0]
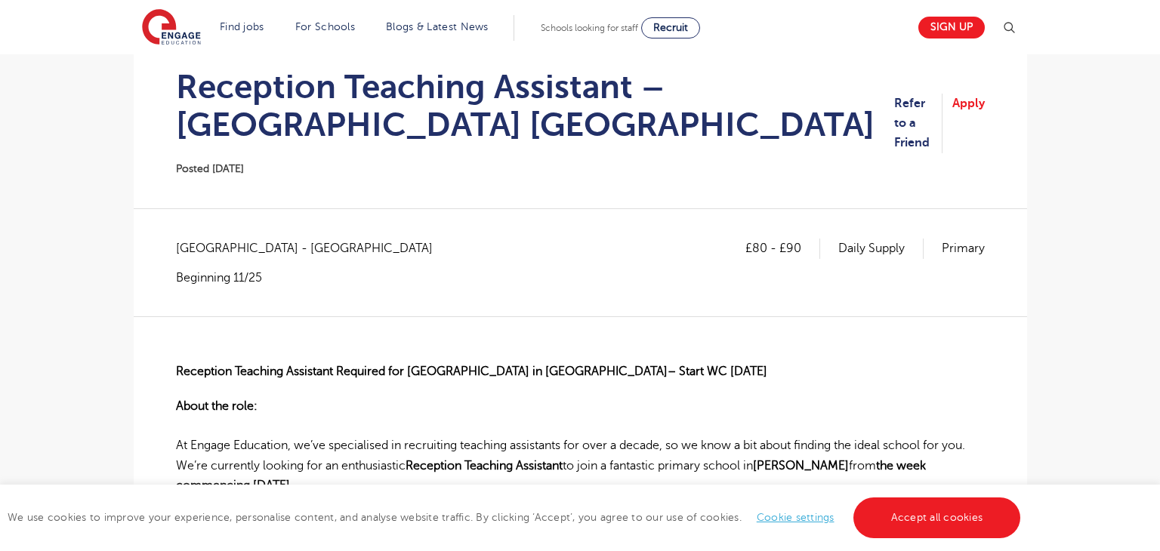
click at [202, 251] on span "Surrey - Elmbridge" at bounding box center [312, 249] width 272 height 20
copy span "Surrey"
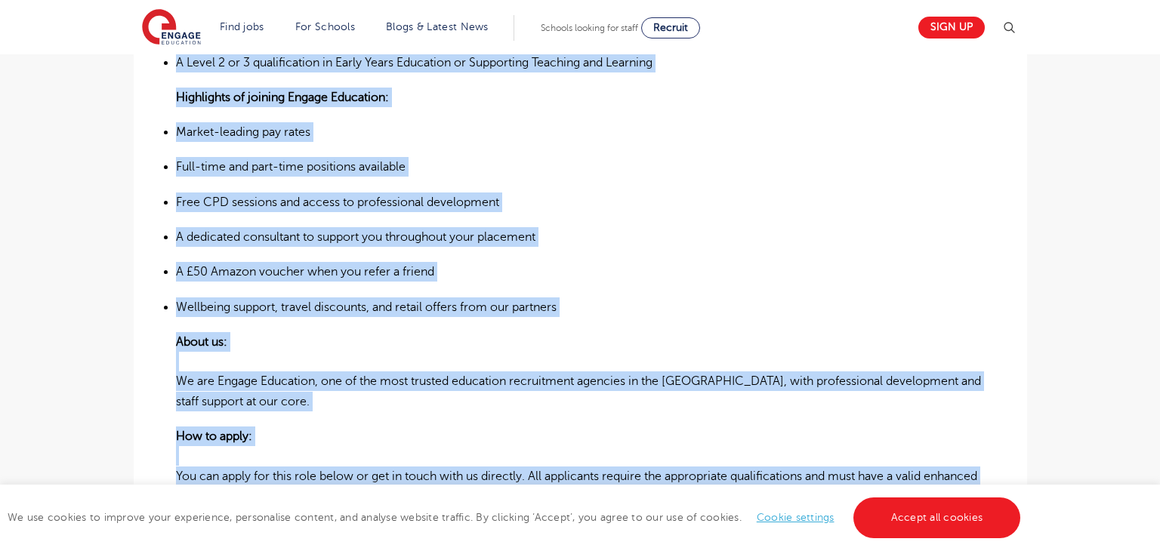
scroll to position [1261, 0]
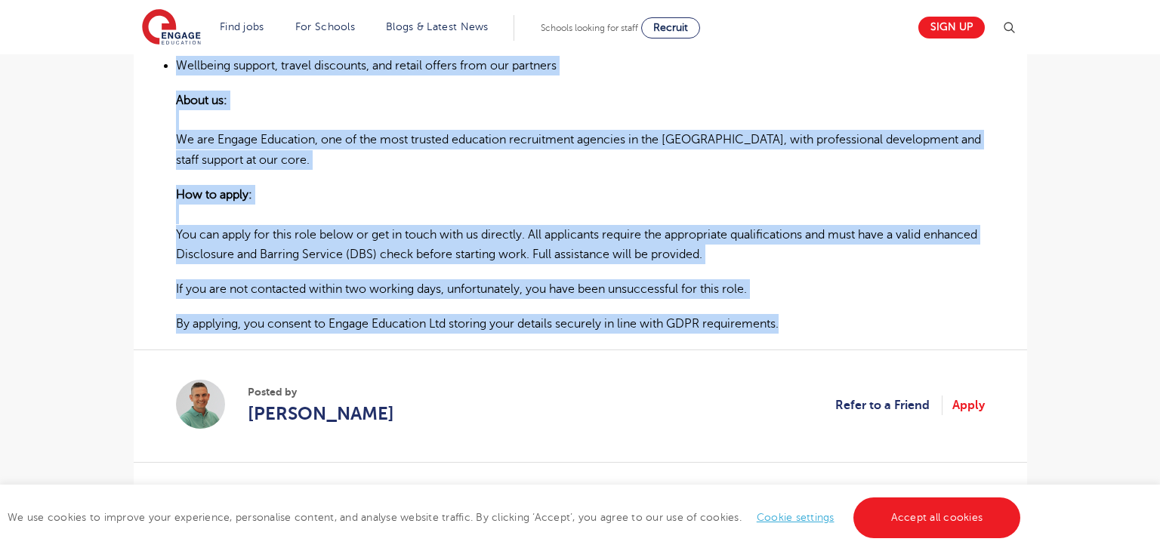
drag, startPoint x: 177, startPoint y: 335, endPoint x: 807, endPoint y: 321, distance: 630.9
copy div "Reception Teaching Assistant Required for Primary School in Elmbridge Surrey– S…"
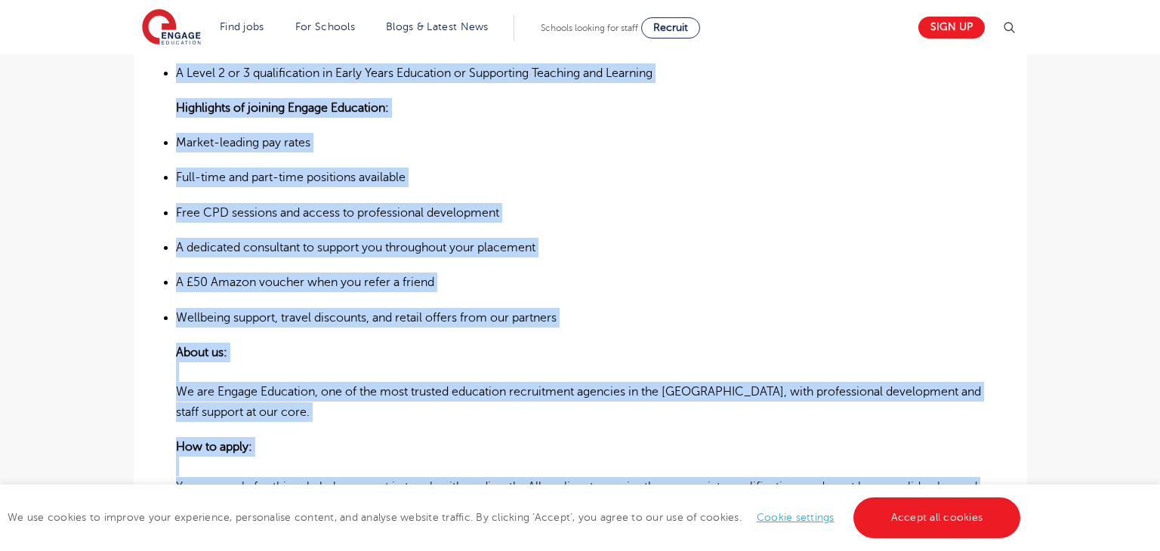
scroll to position [1309, 0]
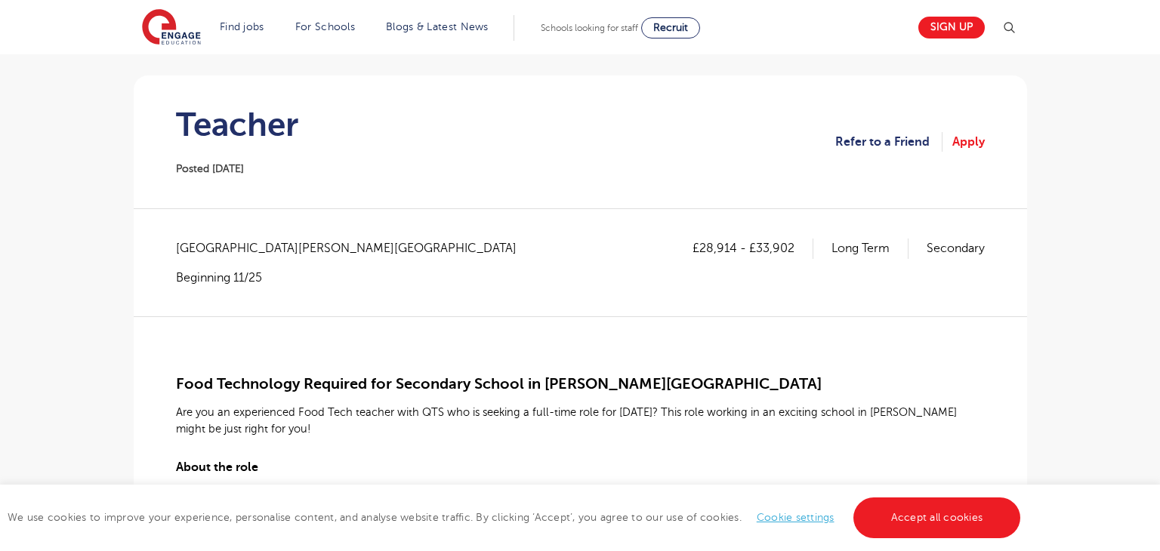
scroll to position [131, 0]
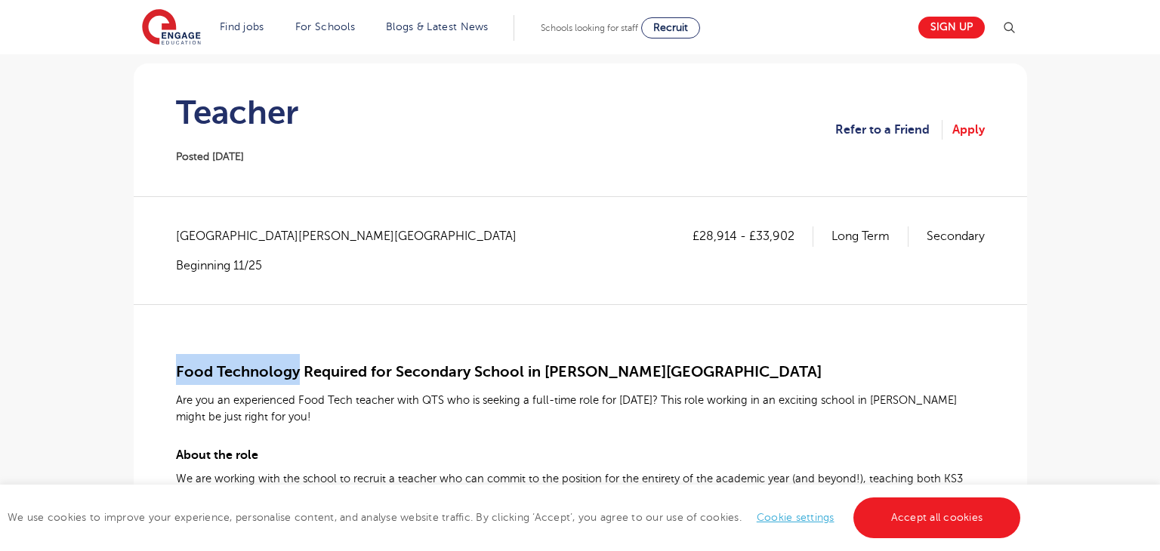
drag, startPoint x: 174, startPoint y: 375, endPoint x: 295, endPoint y: 375, distance: 121.6
copy span "Food Technology"
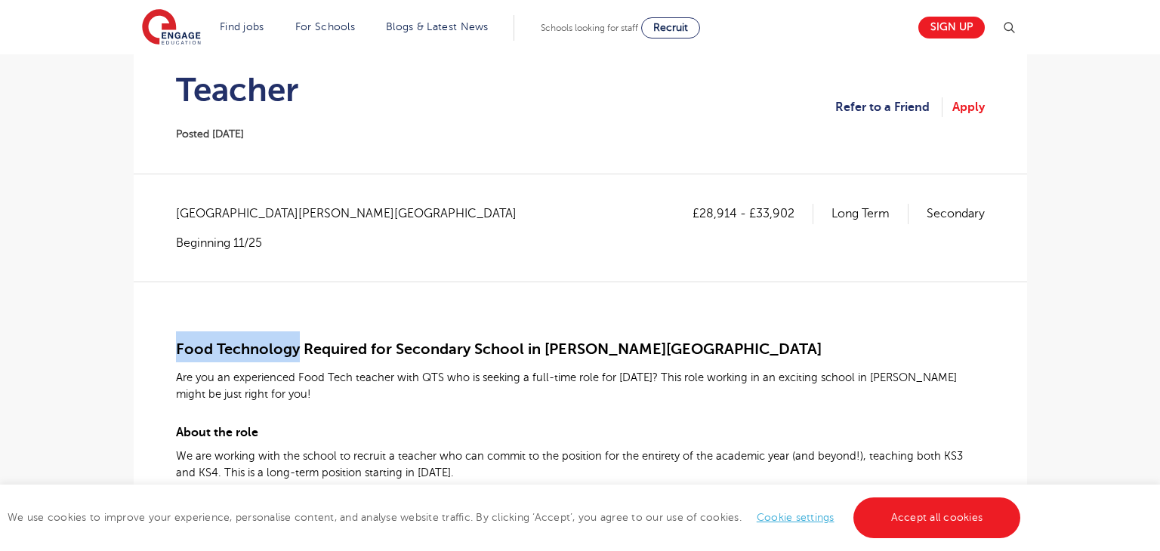
scroll to position [154, 0]
drag, startPoint x: 176, startPoint y: 212, endPoint x: 252, endPoint y: 217, distance: 75.7
click at [252, 217] on span "[GEOGRAPHIC_DATA][PERSON_NAME][GEOGRAPHIC_DATA]" at bounding box center [354, 214] width 356 height 20
copy span "[PERSON_NAME][GEOGRAPHIC_DATA]"
drag, startPoint x: 701, startPoint y: 212, endPoint x: 735, endPoint y: 211, distance: 34.0
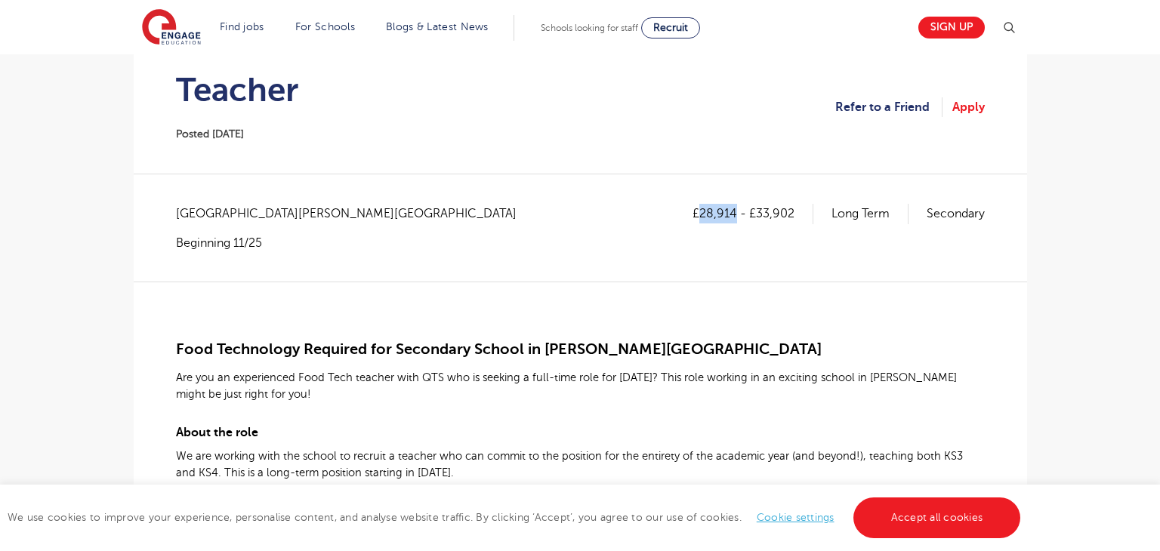
click at [735, 211] on p "£28,914 - £33,902" at bounding box center [753, 214] width 121 height 20
copy p "28,914"
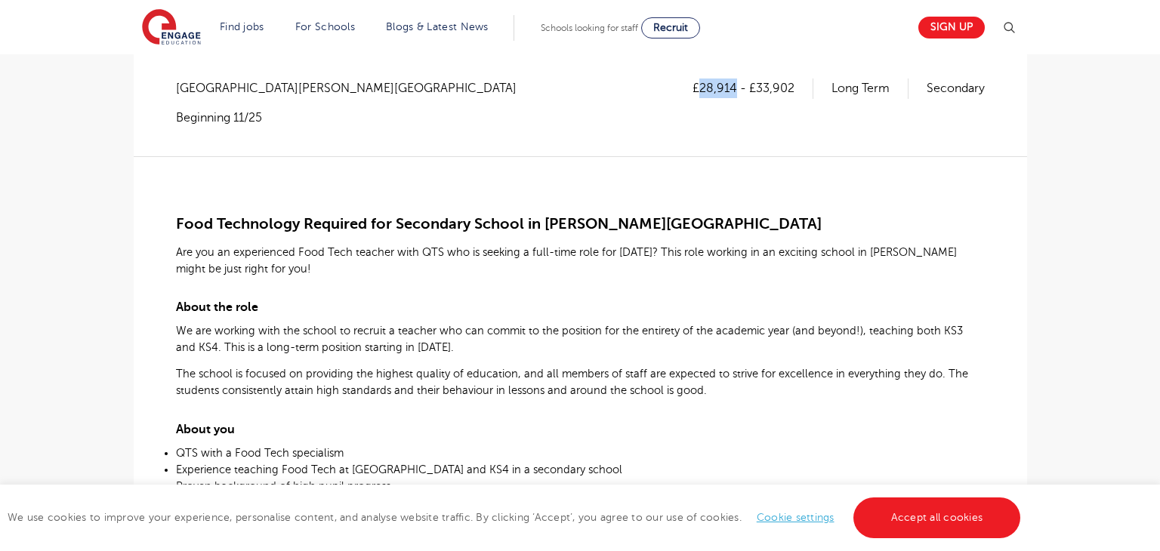
scroll to position [287, 0]
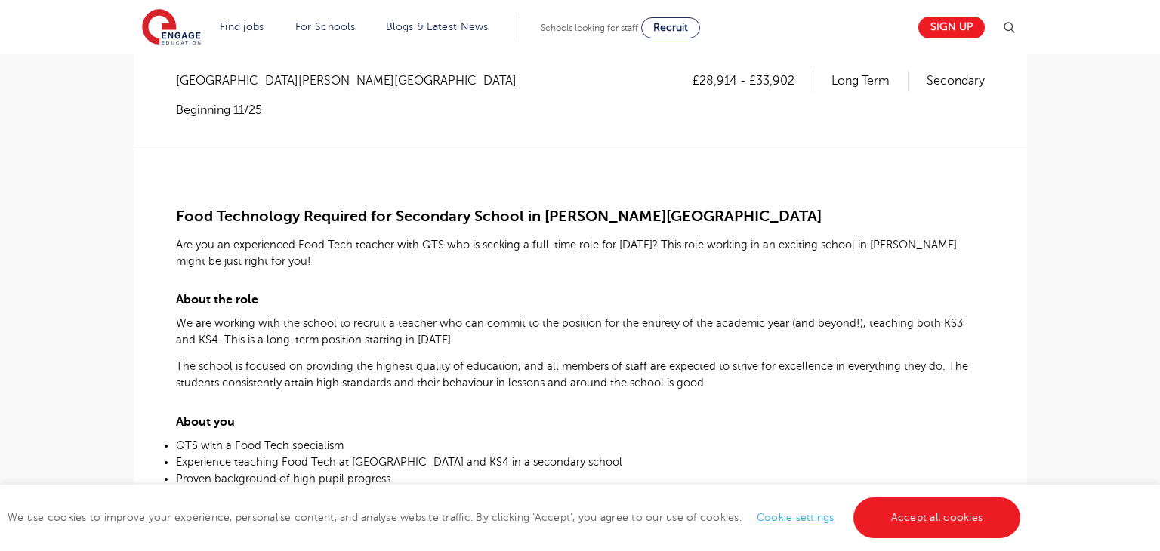
click at [178, 211] on span "Food Technology Required for Secondary School in [PERSON_NAME][GEOGRAPHIC_DATA]" at bounding box center [499, 216] width 646 height 17
drag, startPoint x: 756, startPoint y: 81, endPoint x: 833, endPoint y: 80, distance: 77.1
click at [833, 80] on div "£28,914 - £33,902 Long Term Secondary" at bounding box center [839, 81] width 292 height 20
copy p "33,902"
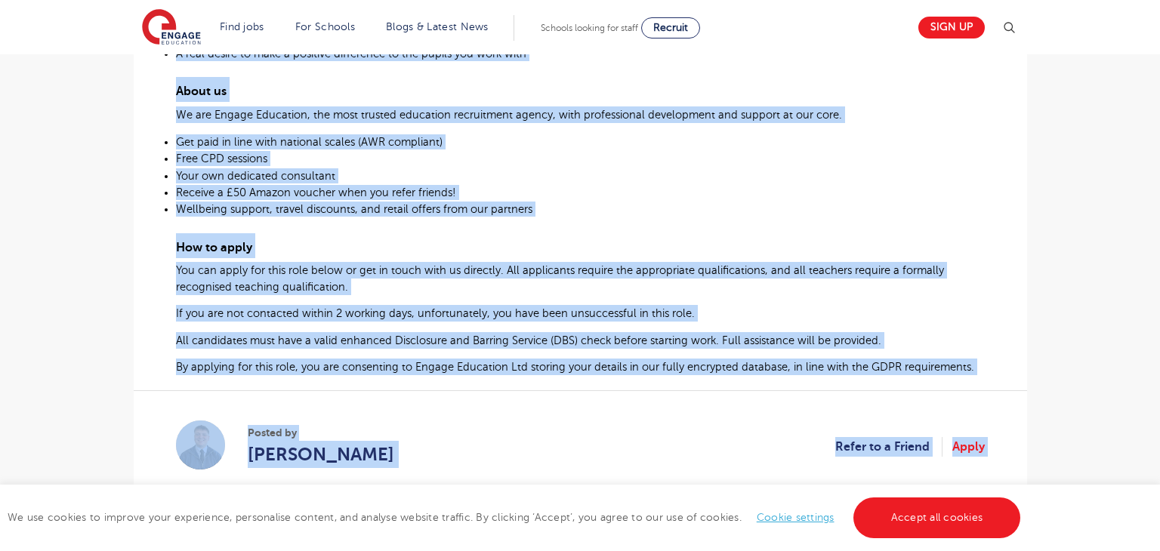
scroll to position [821, 0]
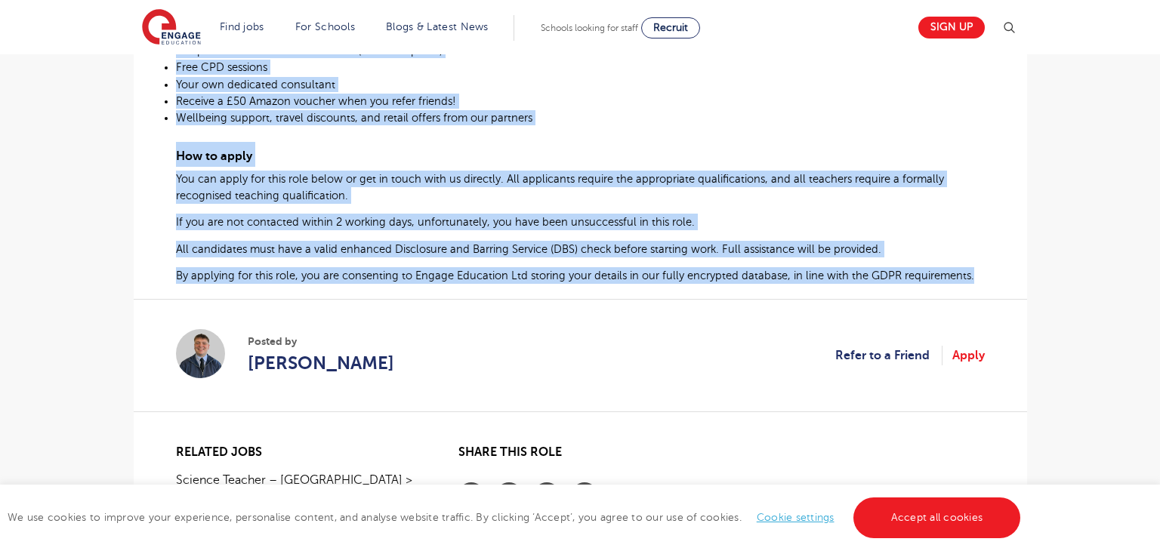
drag, startPoint x: 176, startPoint y: 216, endPoint x: 971, endPoint y: 290, distance: 798.8
copy div "Food Technology Required for Secondary School in [PERSON_NAME][GEOGRAPHIC_DATA]…"
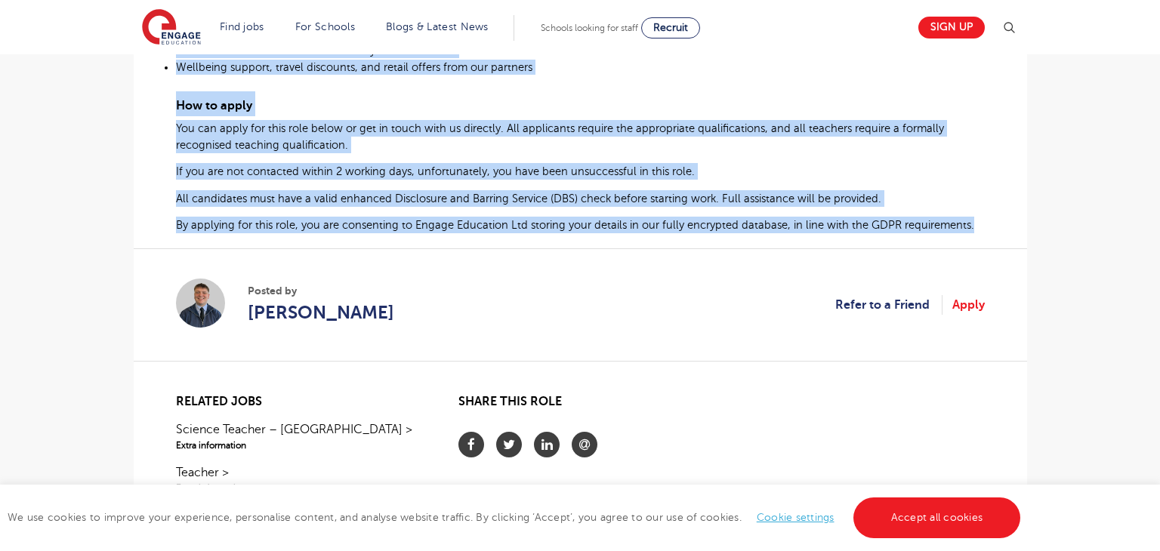
scroll to position [876, 0]
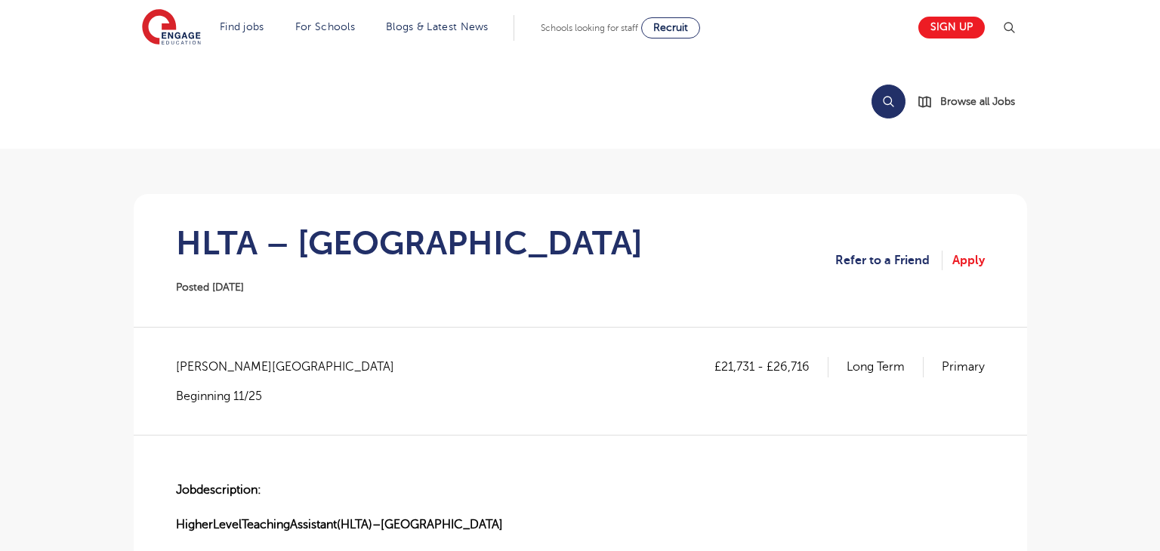
click at [191, 239] on h1 "HLTA – Wakefield" at bounding box center [409, 243] width 467 height 38
click at [191, 240] on h1 "HLTA – Wakefield" at bounding box center [409, 243] width 467 height 38
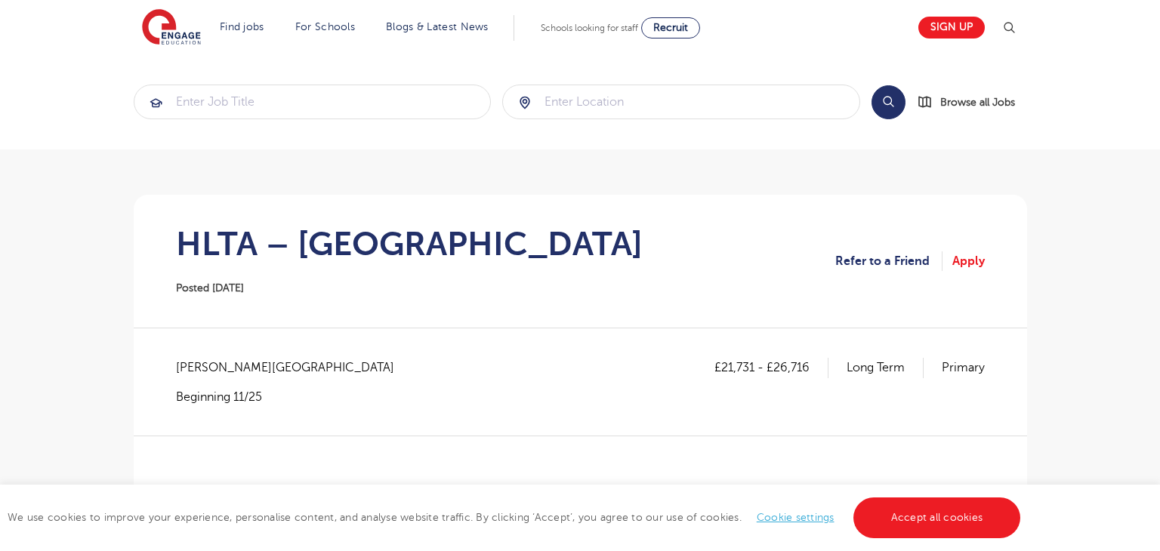
click at [397, 323] on section "HLTA – Wakefield Posted 09/10/25 Refer to a Friend Apply" at bounding box center [580, 261] width 869 height 133
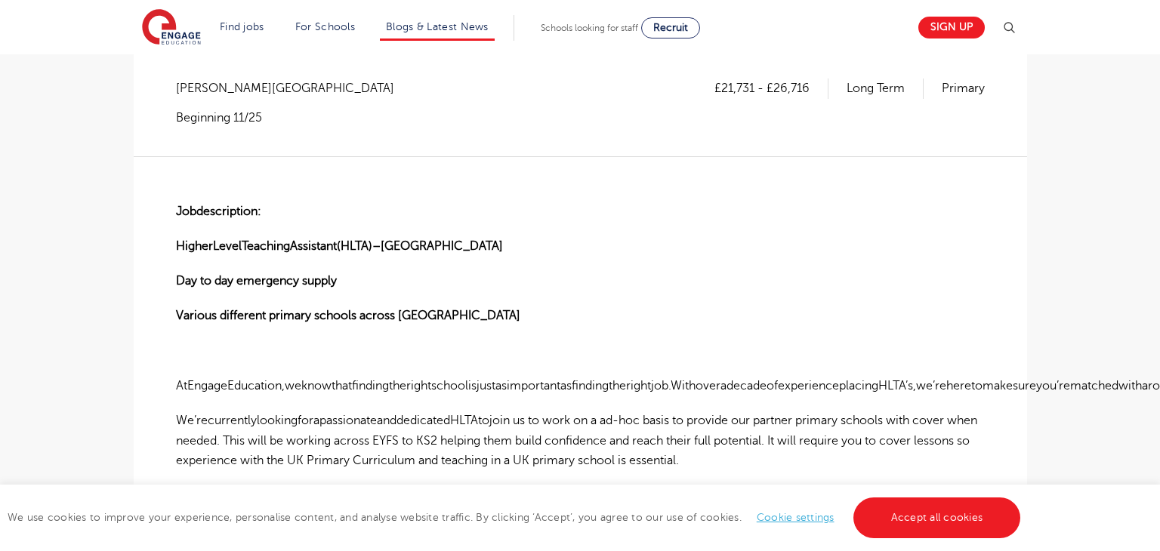
scroll to position [532, 0]
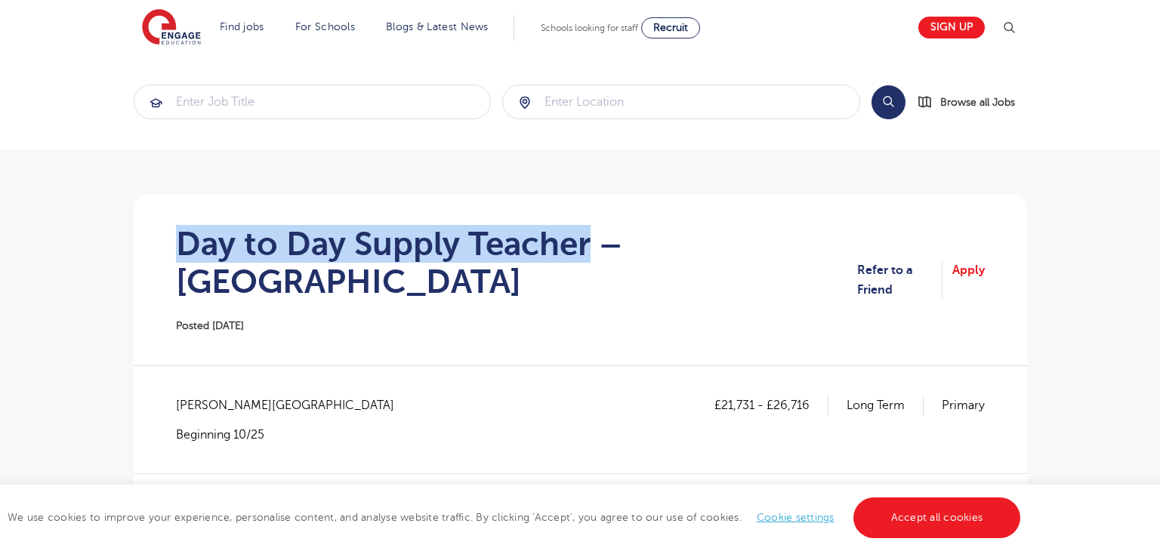
drag, startPoint x: 177, startPoint y: 241, endPoint x: 585, endPoint y: 238, distance: 408.7
click at [585, 238] on h1 "Day to Day Supply Teacher – Wakefield" at bounding box center [516, 263] width 681 height 76
copy h1 "Day to Day Supply Teacher"
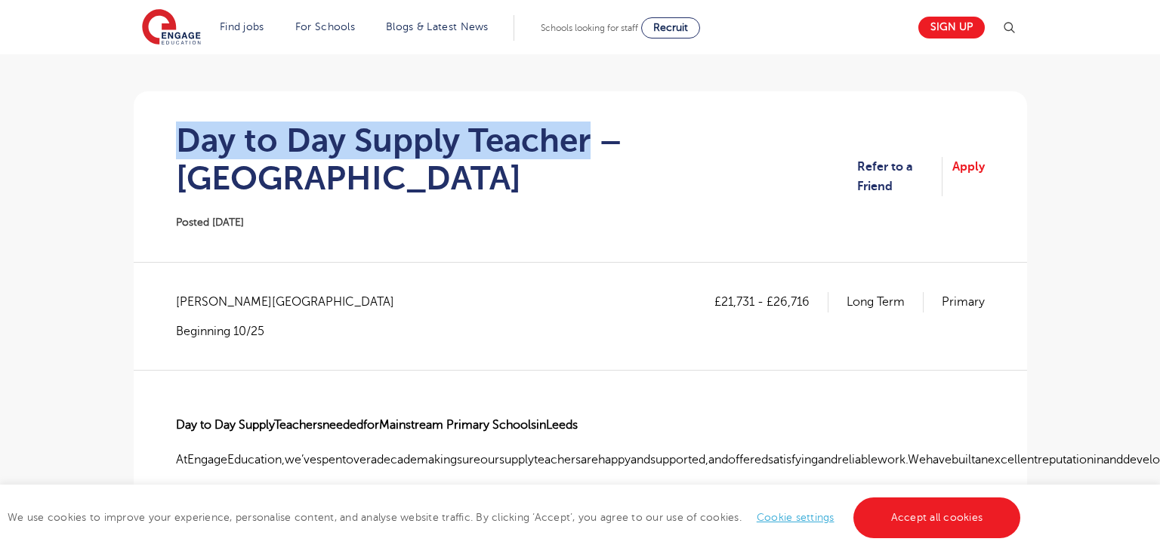
scroll to position [94, 0]
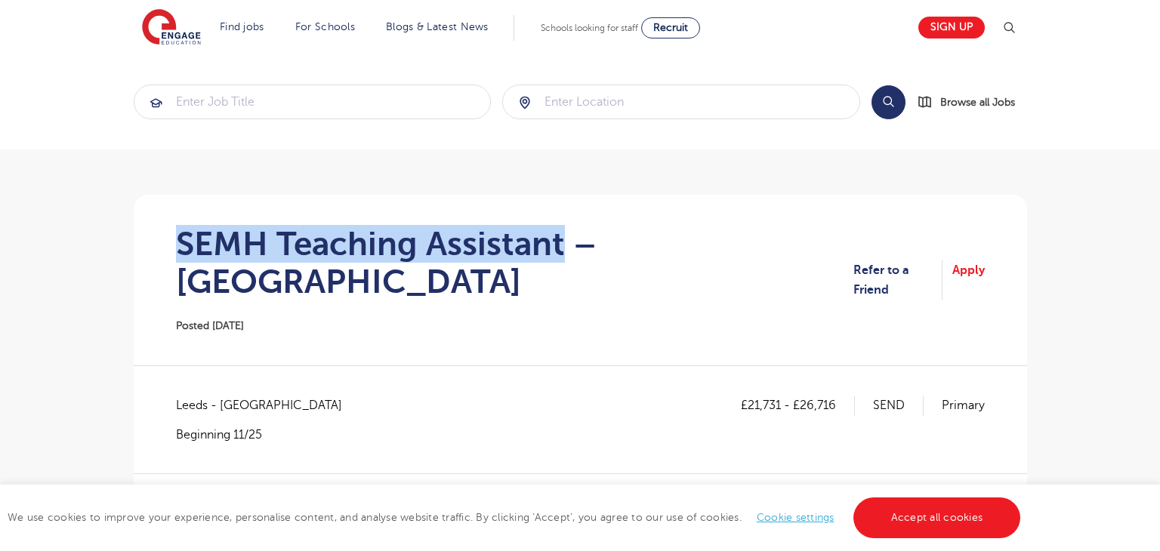
drag, startPoint x: 184, startPoint y: 242, endPoint x: 563, endPoint y: 238, distance: 379.2
click at [563, 238] on h1 "SEMH Teaching Assistant – Leeds" at bounding box center [515, 263] width 678 height 76
copy h1 "SEMH Teaching Assistant"
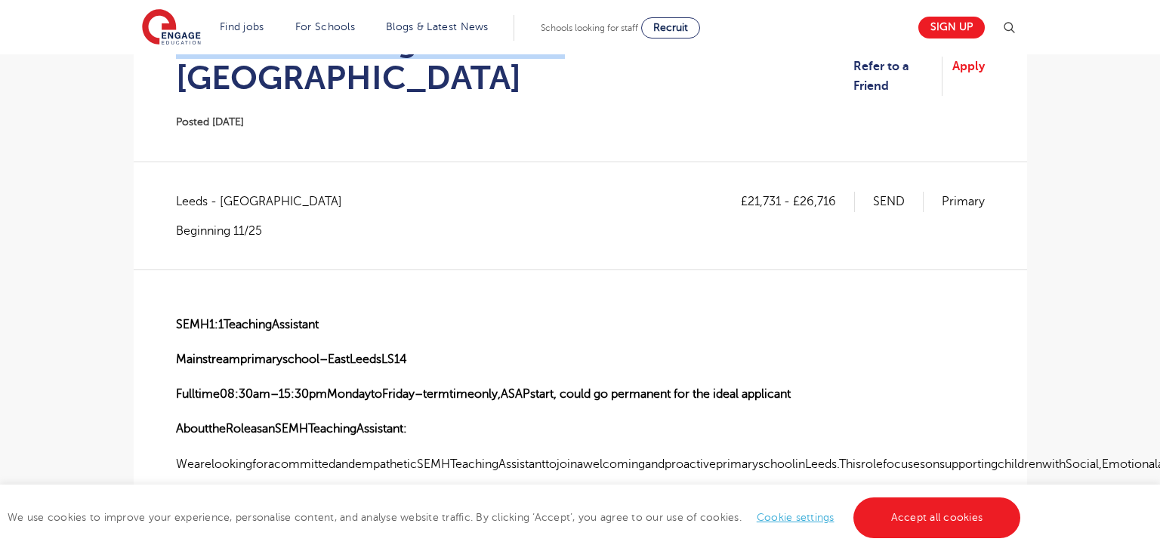
scroll to position [243, 0]
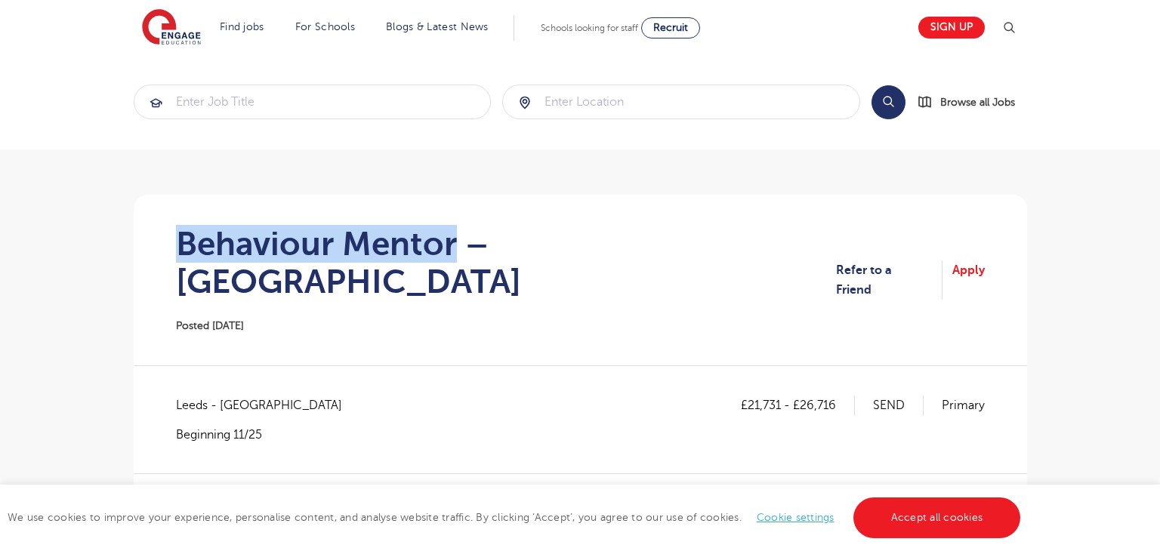
drag, startPoint x: 185, startPoint y: 240, endPoint x: 452, endPoint y: 239, distance: 267.4
click at [452, 239] on h1 "Behaviour Mentor – [GEOGRAPHIC_DATA]" at bounding box center [506, 263] width 661 height 76
copy h1 "Behaviour Mentor"
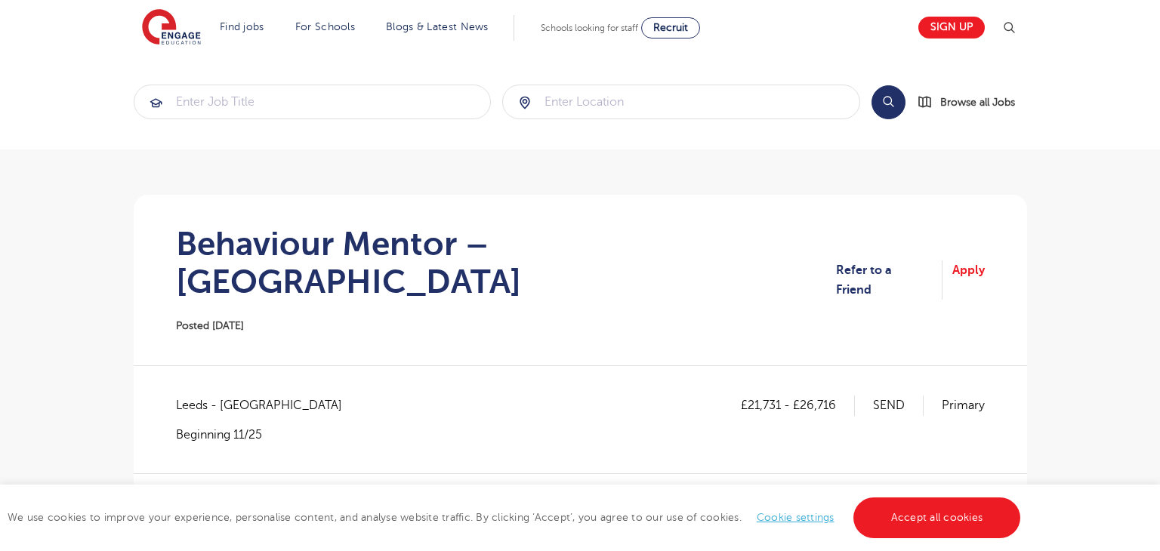
click at [191, 396] on span "Leeds - [GEOGRAPHIC_DATA]" at bounding box center [266, 406] width 181 height 20
copy span "[GEOGRAPHIC_DATA]"
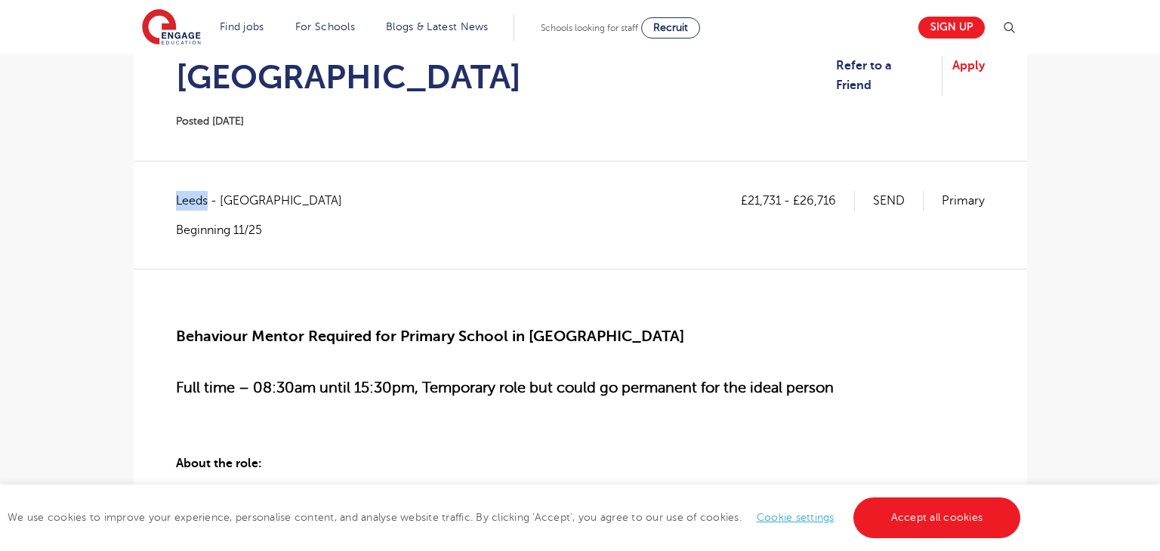
scroll to position [199, 0]
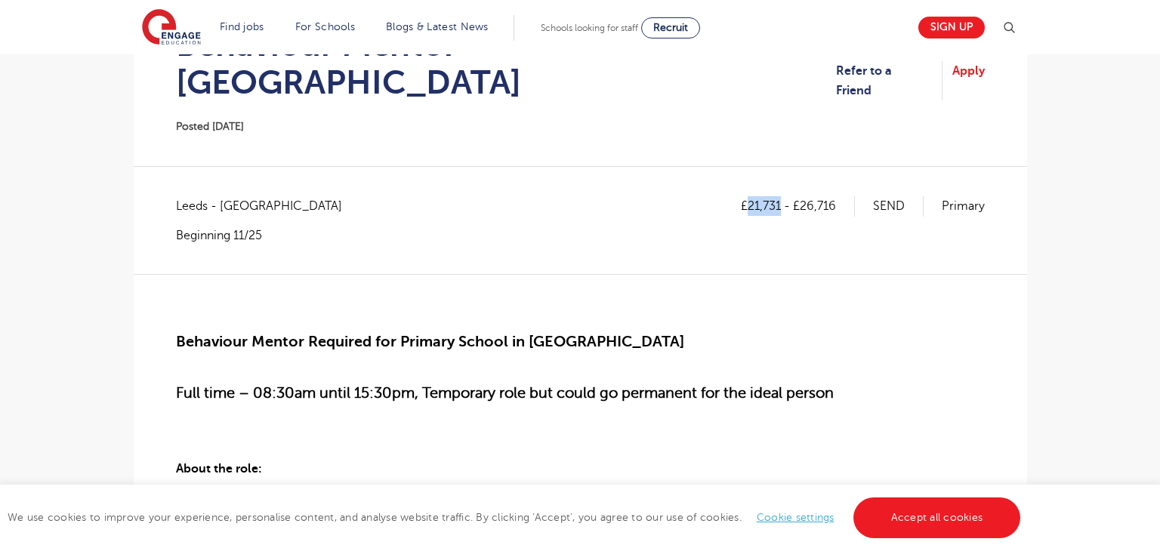
drag, startPoint x: 747, startPoint y: 168, endPoint x: 780, endPoint y: 163, distance: 32.8
click at [780, 196] on p "£21,731 - £26,716" at bounding box center [798, 206] width 114 height 20
copy p "21,731"
drag, startPoint x: 804, startPoint y: 172, endPoint x: 842, endPoint y: 171, distance: 38.5
click at [842, 196] on p "£21,731 - £26,716" at bounding box center [798, 206] width 114 height 20
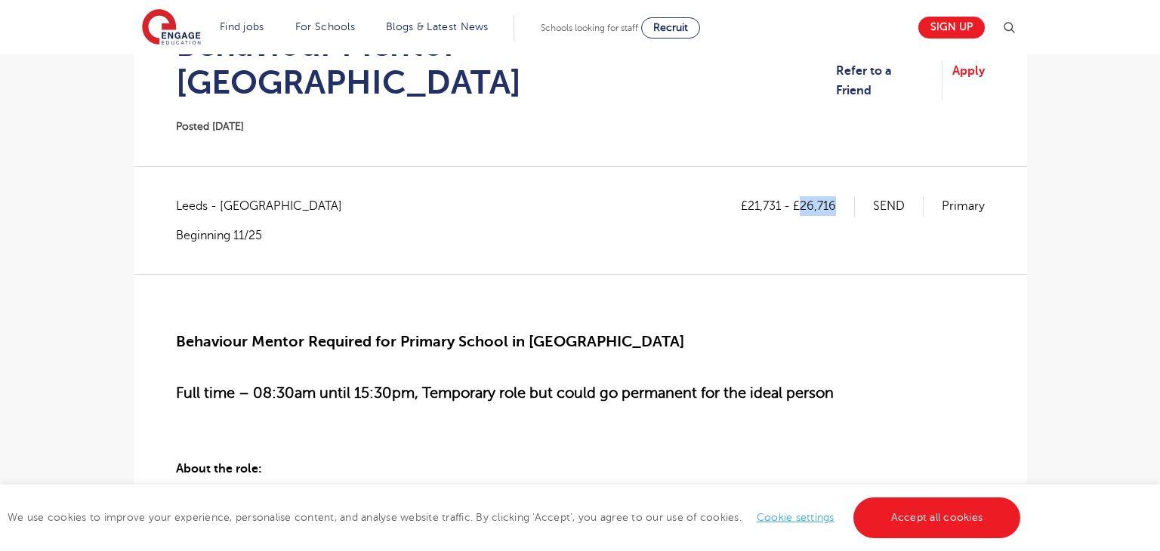
copy p "26,716"
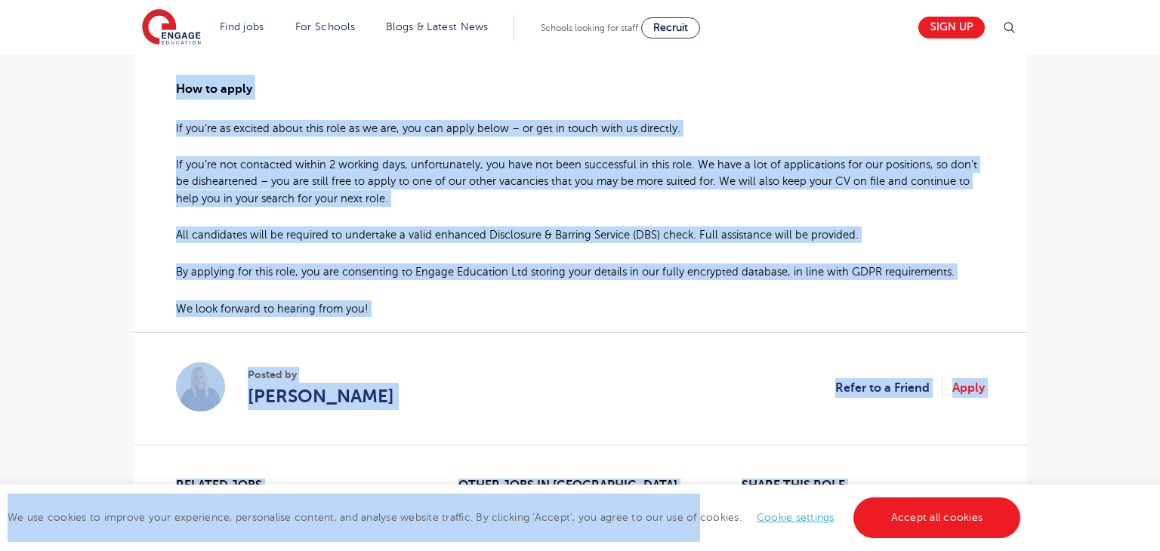
scroll to position [1302, 0]
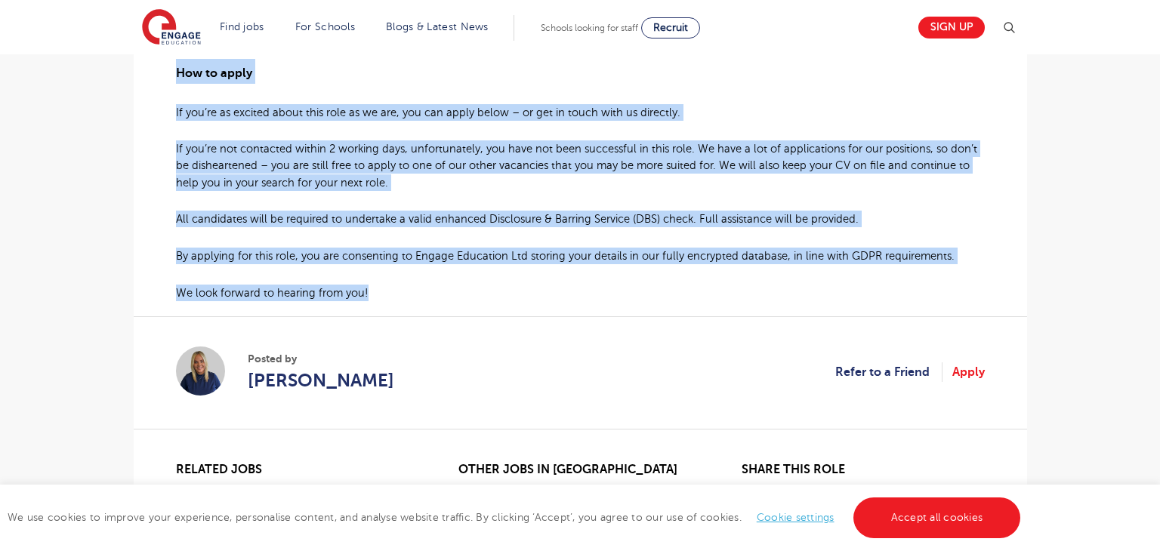
drag, startPoint x: 171, startPoint y: 303, endPoint x: 369, endPoint y: 239, distance: 208.5
copy div "Behaviour Mentor Required for Primary School in Leeds Full time – 08:30am until…"
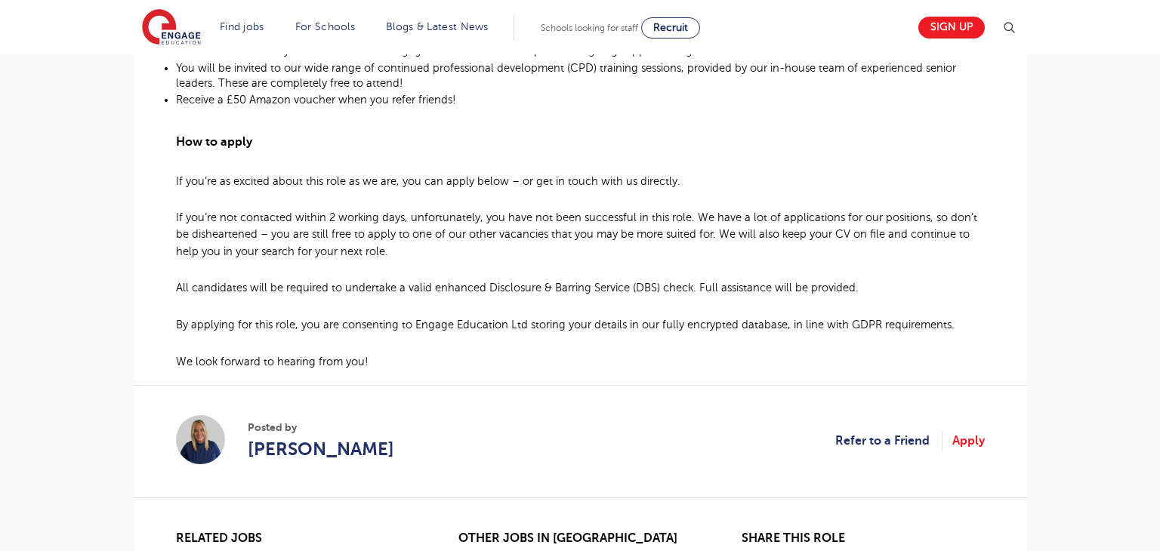
scroll to position [1233, 0]
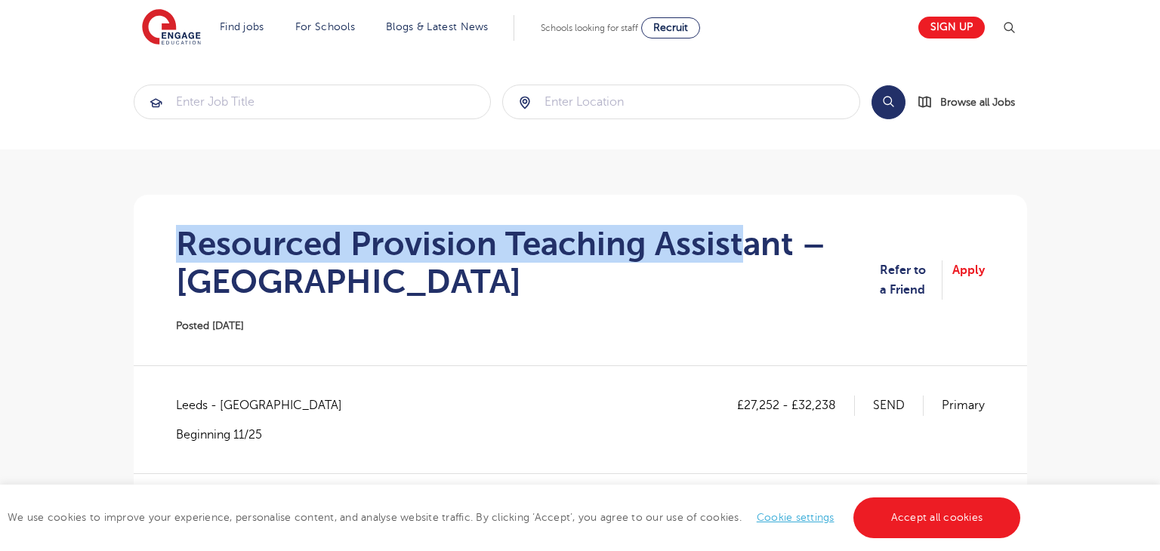
drag, startPoint x: 181, startPoint y: 247, endPoint x: 763, endPoint y: 243, distance: 582.4
click at [753, 245] on h1 "Resourced Provision Teaching Assistant – Leeds" at bounding box center [528, 263] width 704 height 76
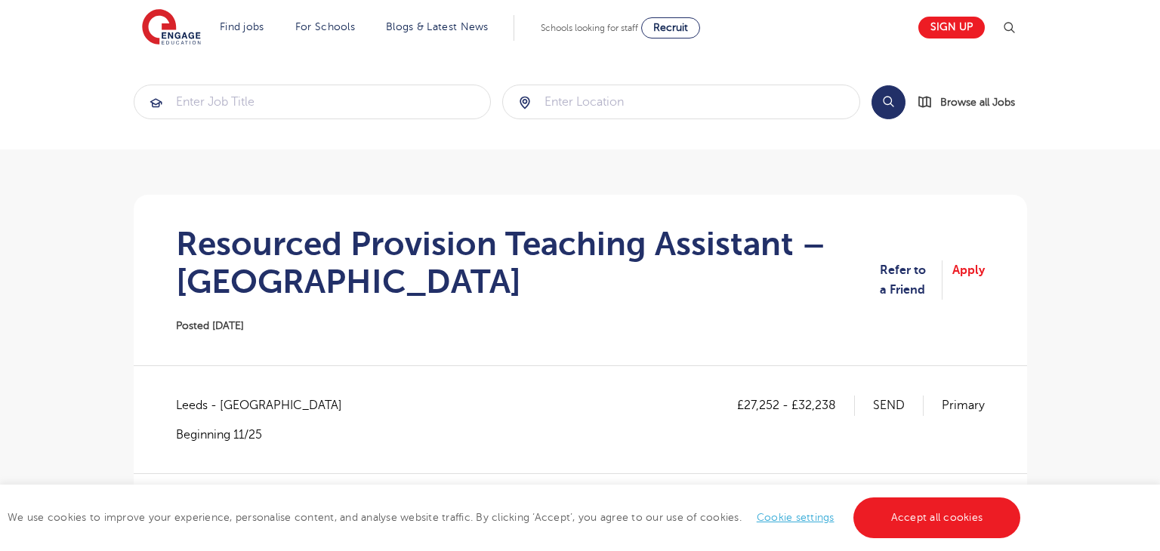
drag, startPoint x: 772, startPoint y: 269, endPoint x: 645, endPoint y: 269, distance: 126.9
click at [772, 270] on h1 "Resourced Provision Teaching Assistant – Leeds" at bounding box center [528, 263] width 704 height 76
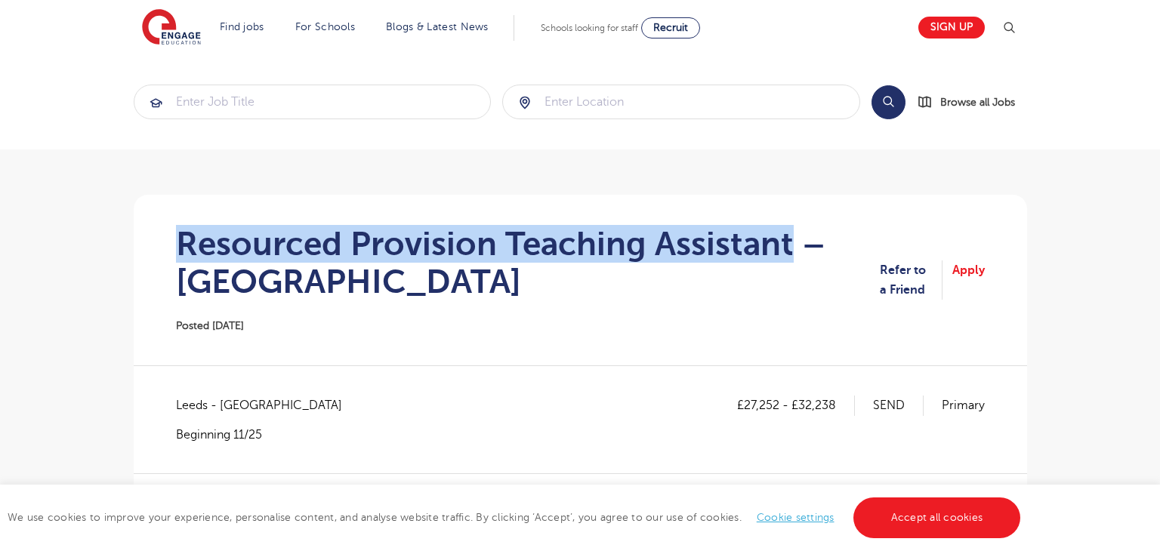
drag, startPoint x: 179, startPoint y: 241, endPoint x: 786, endPoint y: 245, distance: 606.6
click at [786, 245] on h1 "Resourced Provision Teaching Assistant – Leeds" at bounding box center [528, 263] width 704 height 76
copy h1 "Resourced Provision Teaching Assistant"
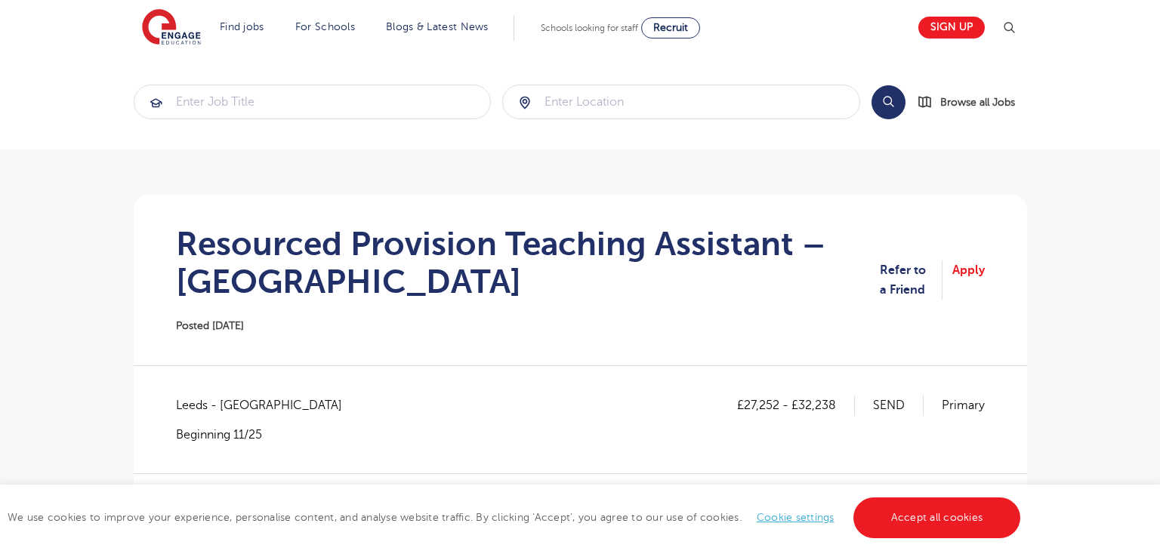
click at [190, 403] on span "Leeds - Leeds" at bounding box center [266, 406] width 181 height 20
click at [190, 404] on span "Leeds - [GEOGRAPHIC_DATA]" at bounding box center [266, 406] width 181 height 20
copy span "Leeds"
drag, startPoint x: 745, startPoint y: 405, endPoint x: 778, endPoint y: 406, distance: 33.2
click at [778, 406] on p "£27,252 - £32,238" at bounding box center [796, 406] width 118 height 20
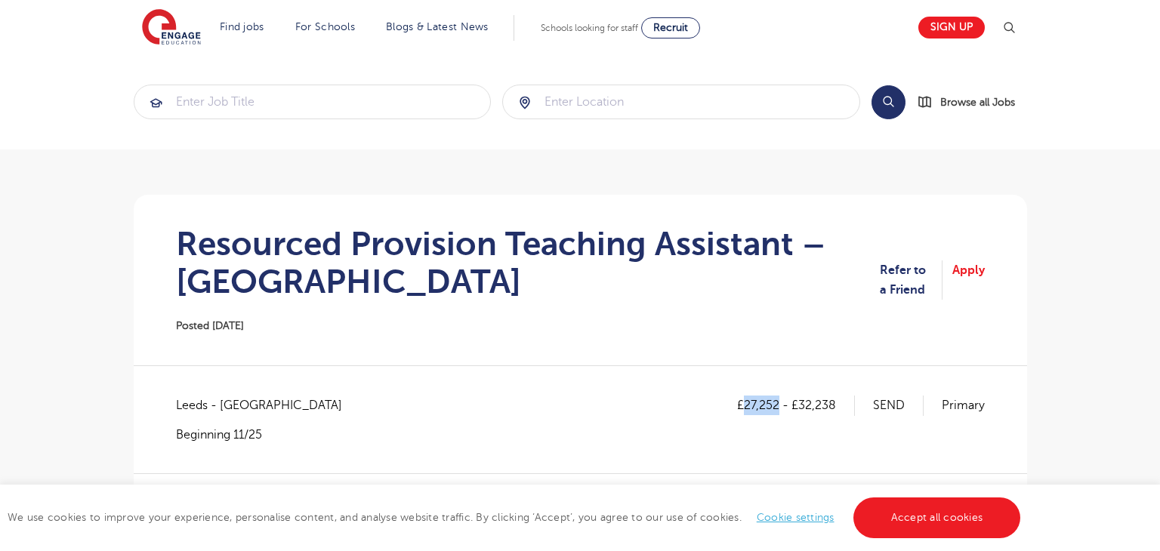
copy p "27,252"
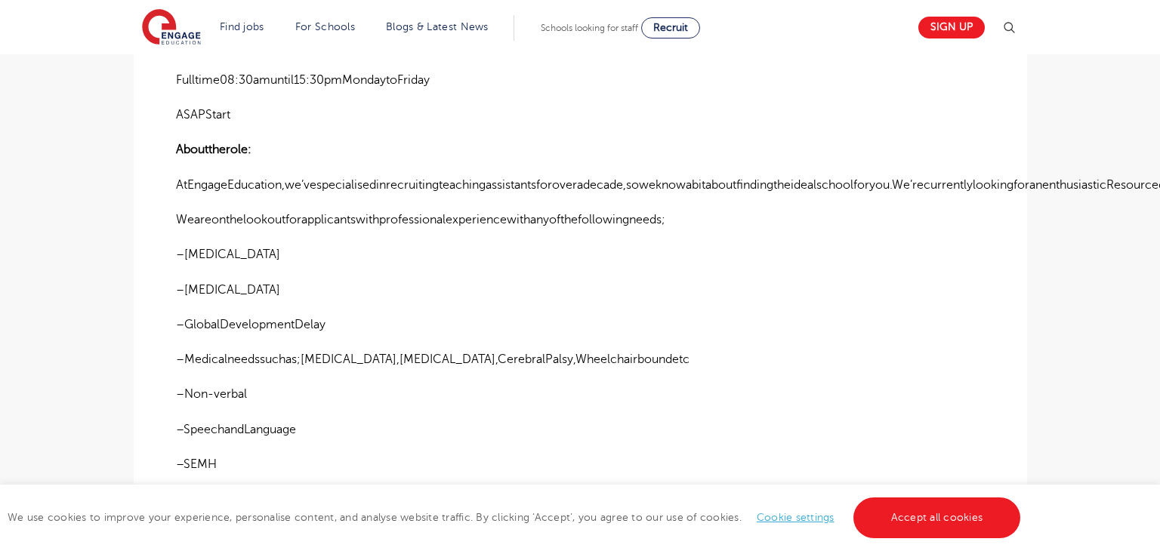
scroll to position [265, 0]
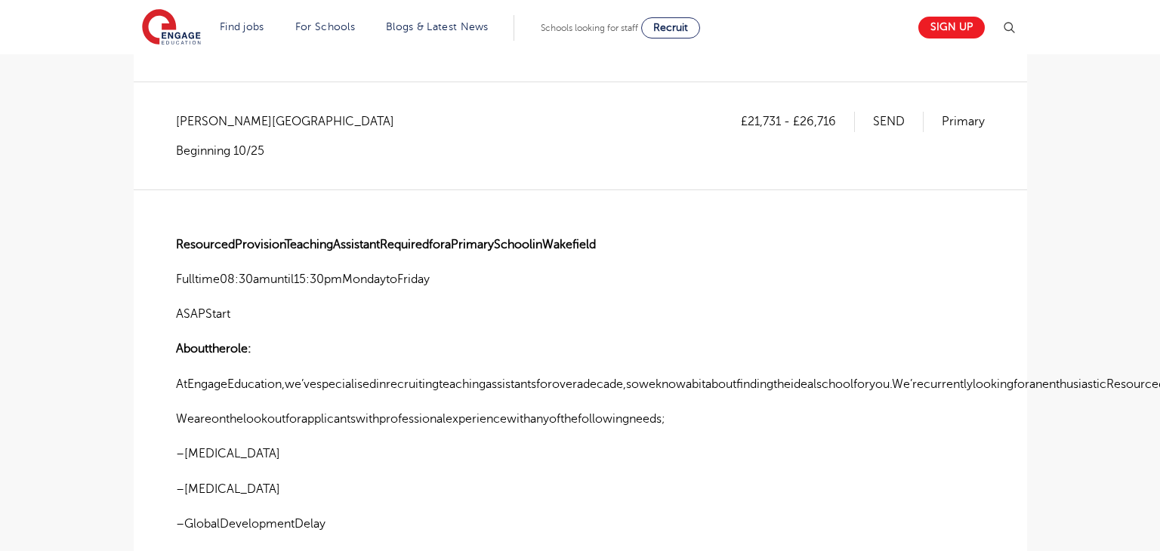
scroll to position [284, 0]
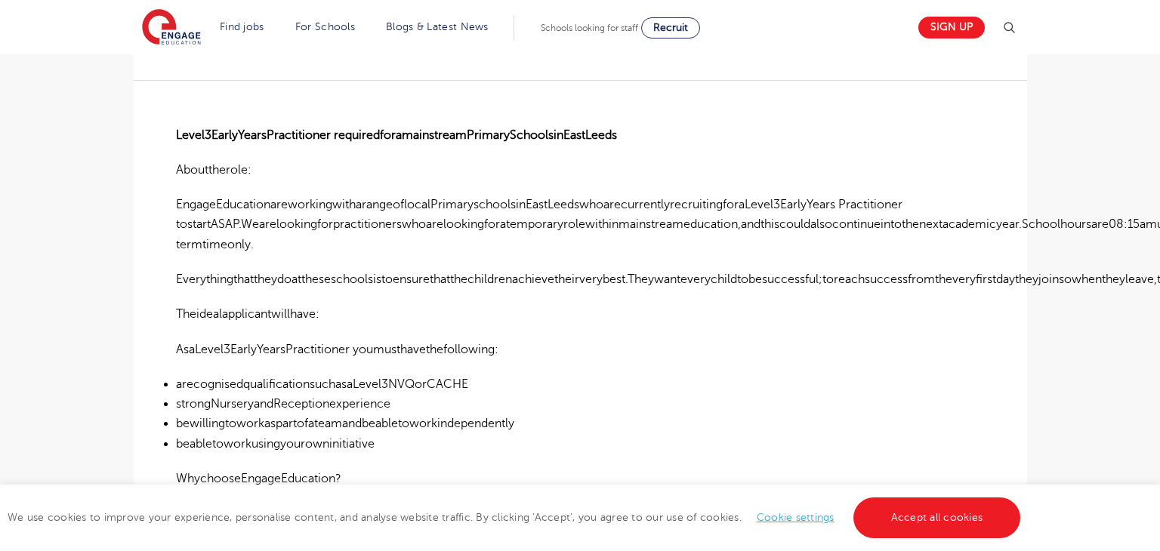
scroll to position [263, 0]
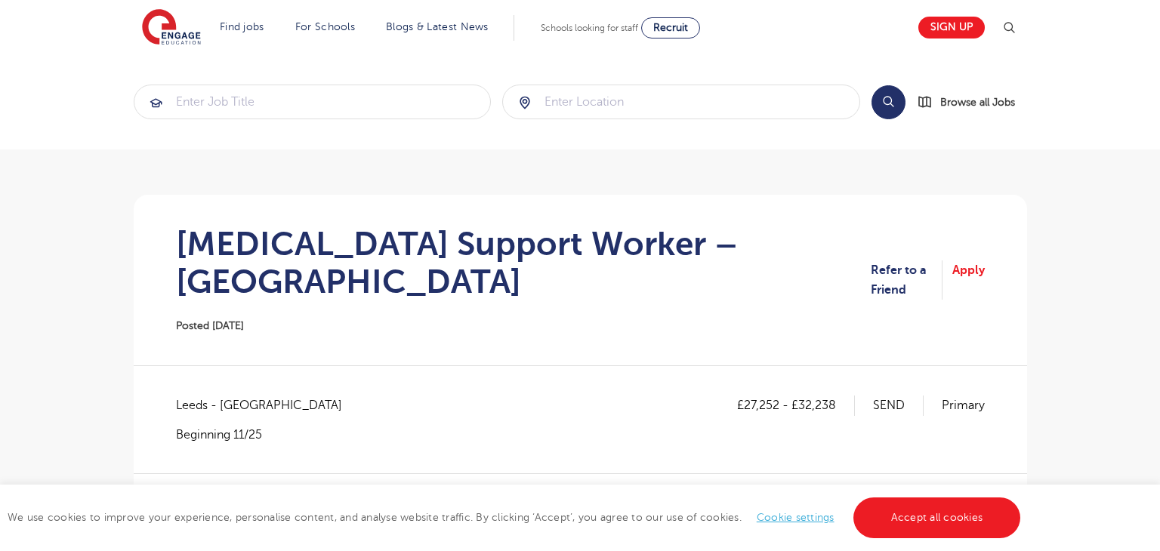
scroll to position [217, 0]
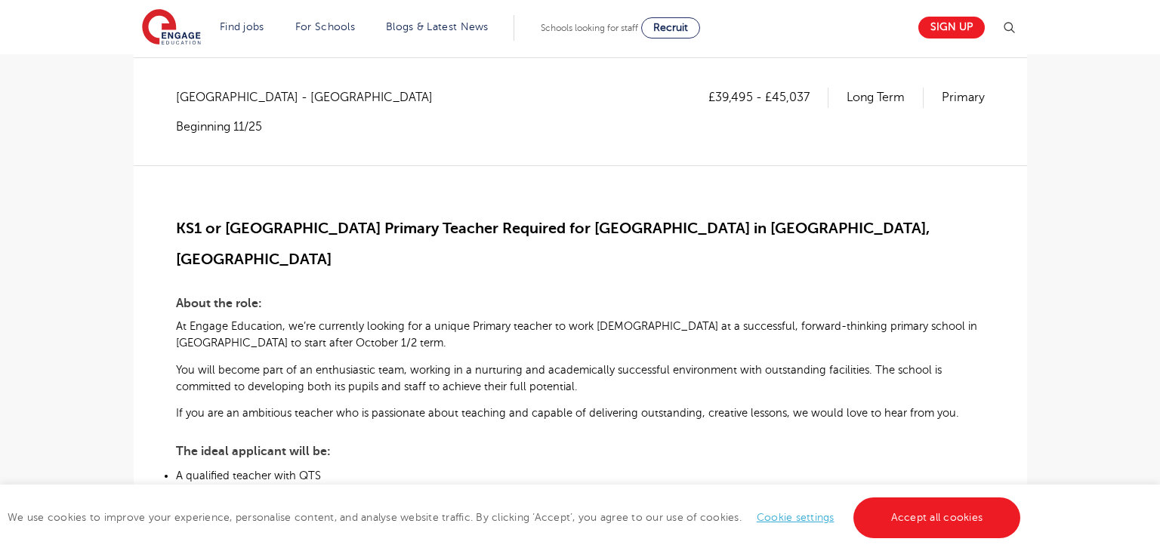
scroll to position [172, 0]
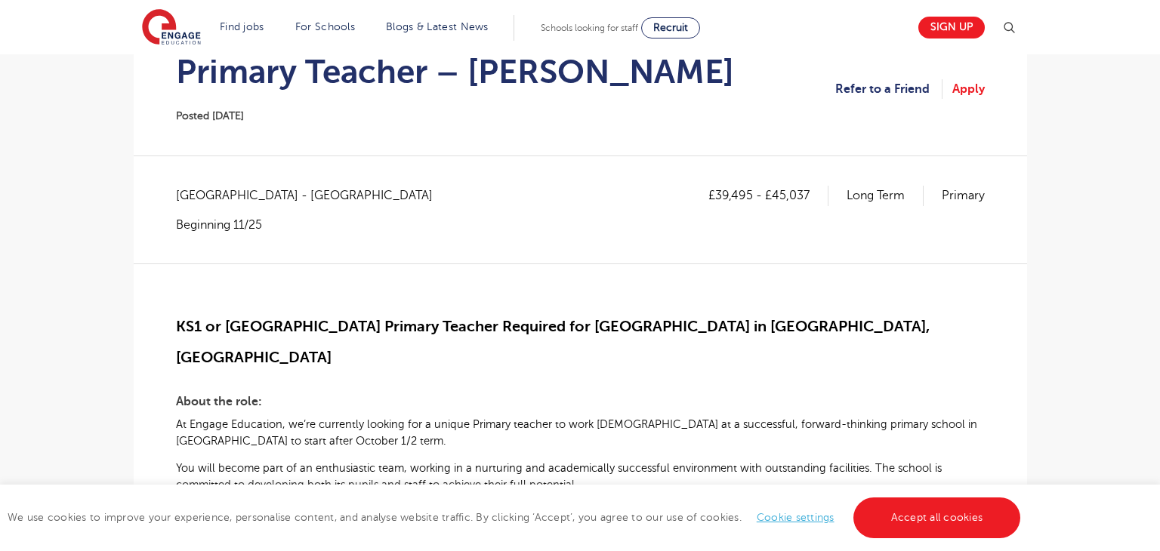
click at [188, 193] on span "[GEOGRAPHIC_DATA] - [GEOGRAPHIC_DATA]" at bounding box center [312, 196] width 272 height 20
copy span "Essex"
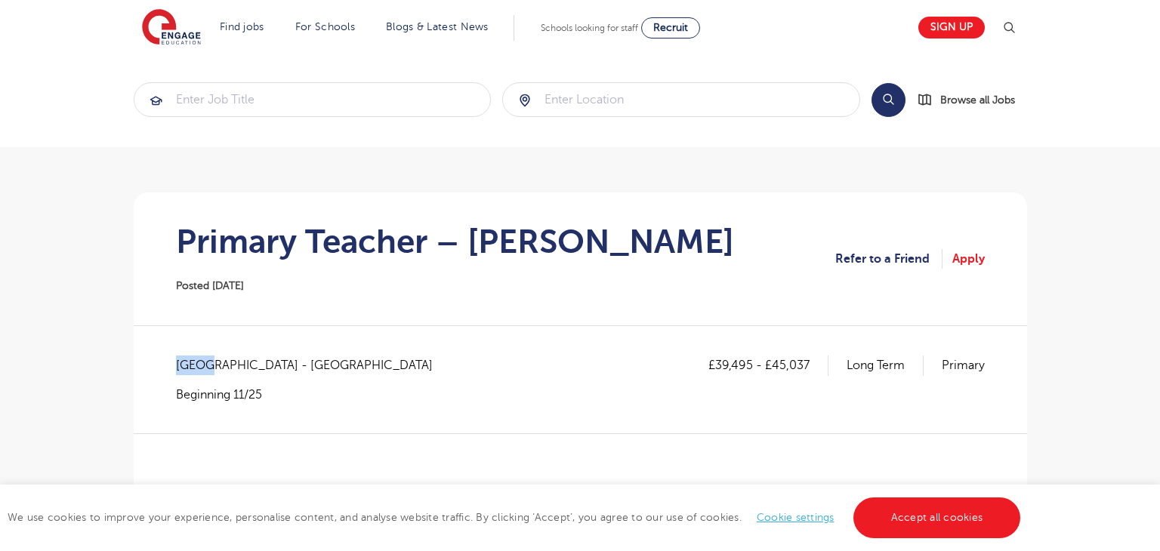
scroll to position [0, 0]
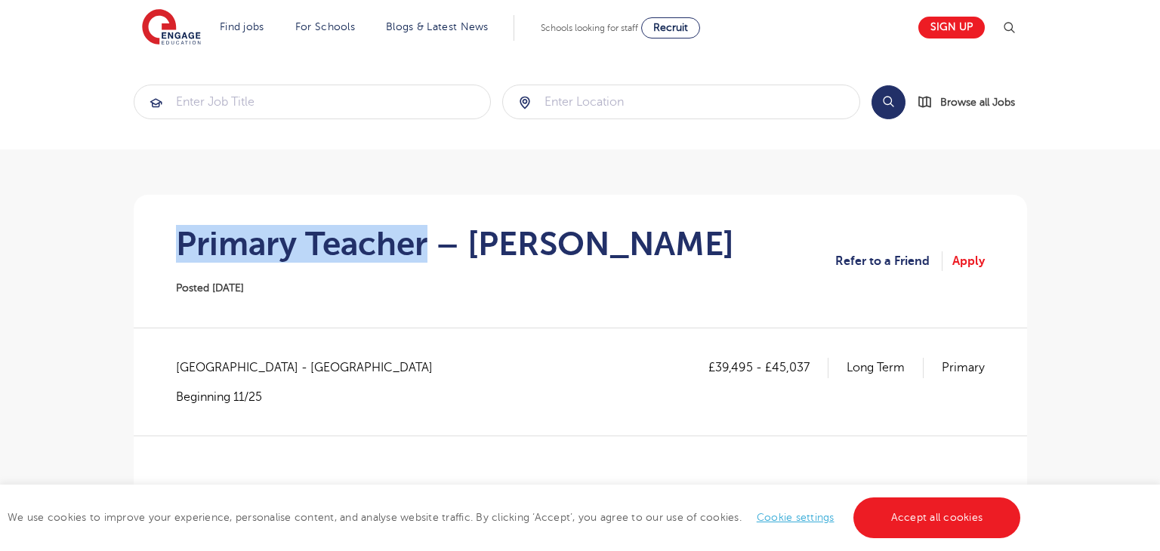
drag, startPoint x: 183, startPoint y: 246, endPoint x: 424, endPoint y: 245, distance: 241.0
click at [424, 245] on h1 "Primary Teacher – [PERSON_NAME]" at bounding box center [455, 244] width 558 height 38
copy h1 "Primary Teacher"
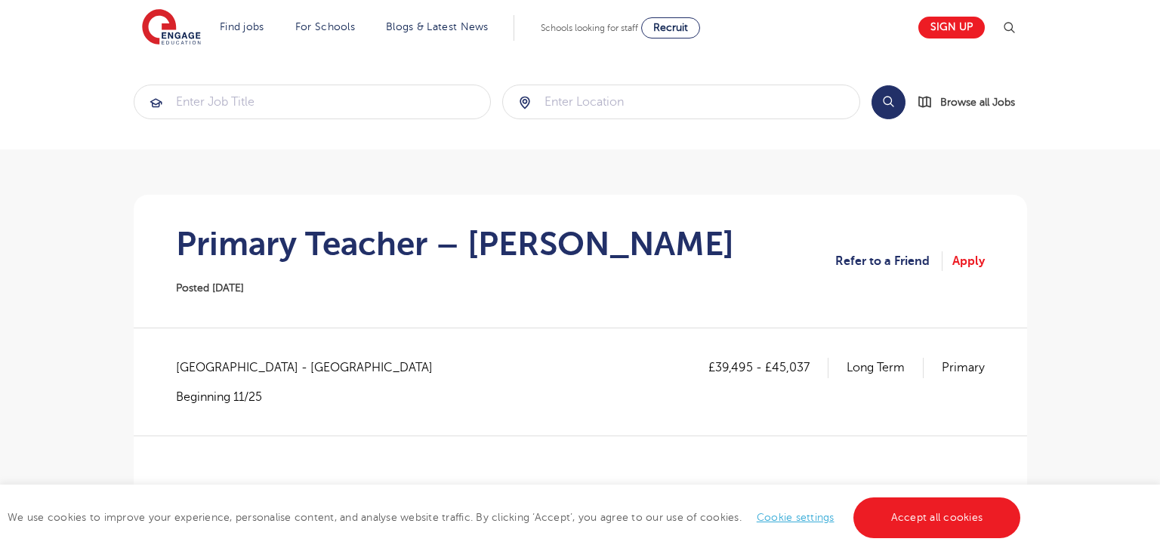
click at [194, 362] on span "[GEOGRAPHIC_DATA] - [GEOGRAPHIC_DATA]" at bounding box center [312, 368] width 272 height 20
copy span "Essex"
drag, startPoint x: 718, startPoint y: 371, endPoint x: 752, endPoint y: 369, distance: 33.3
click at [752, 369] on p "£39,495 - £45,037" at bounding box center [769, 368] width 120 height 20
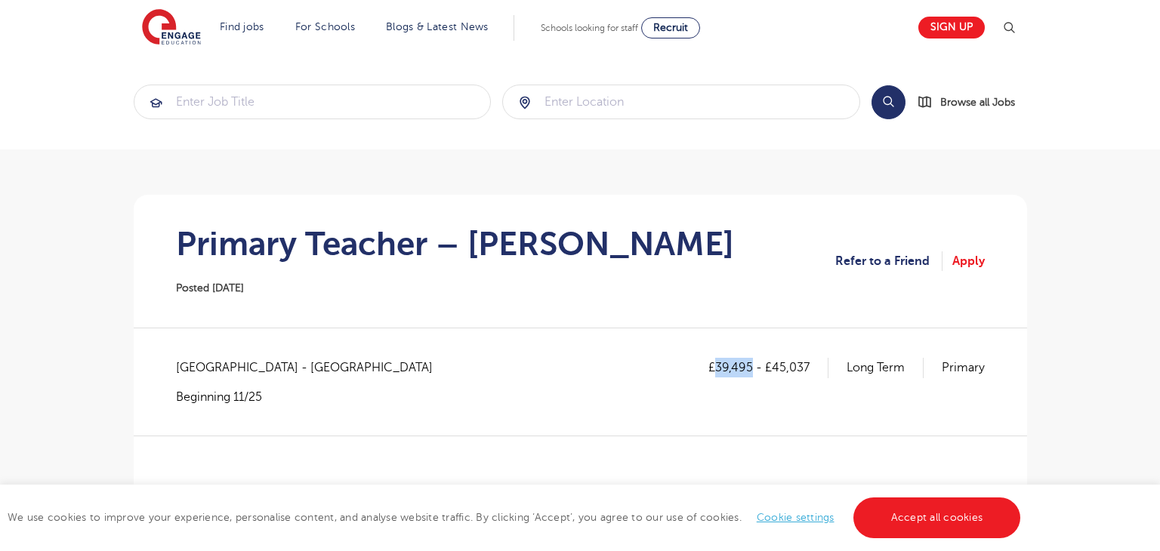
copy p "39,495"
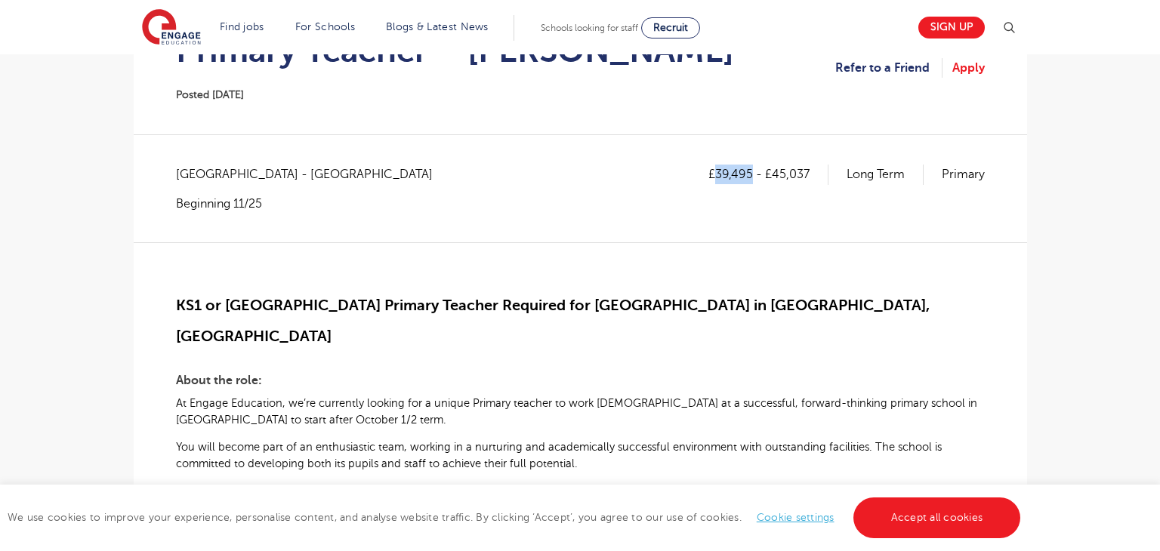
scroll to position [136, 0]
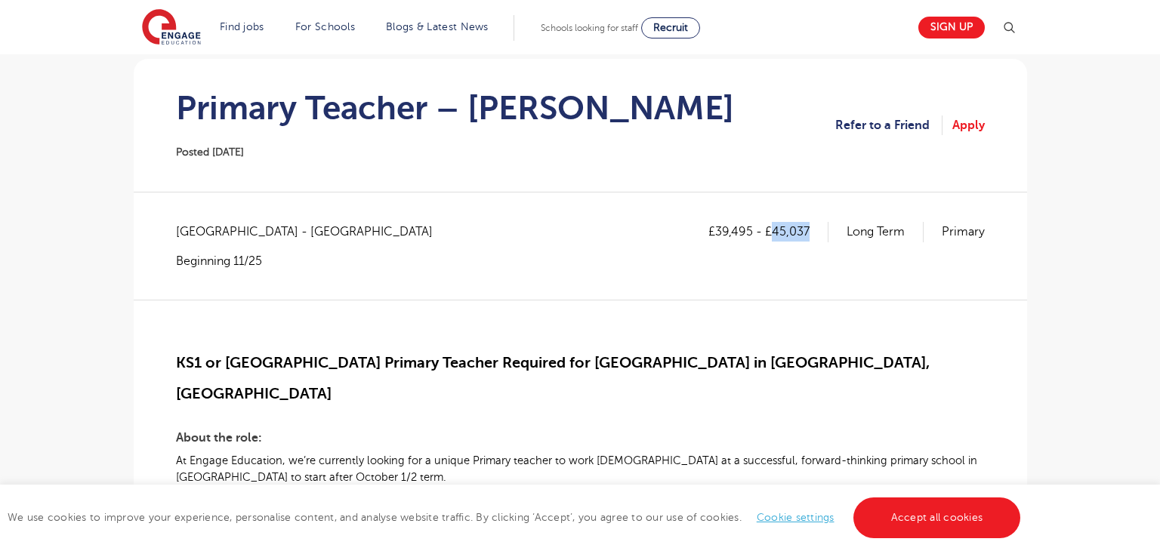
drag, startPoint x: 773, startPoint y: 230, endPoint x: 807, endPoint y: 230, distance: 34.0
click at [807, 230] on p "£39,495 - £45,037" at bounding box center [769, 232] width 120 height 20
copy p "45,037"
click at [182, 357] on span "KS1 or [GEOGRAPHIC_DATA] Primary Teacher Required for [GEOGRAPHIC_DATA] in [GEO…" at bounding box center [553, 378] width 754 height 48
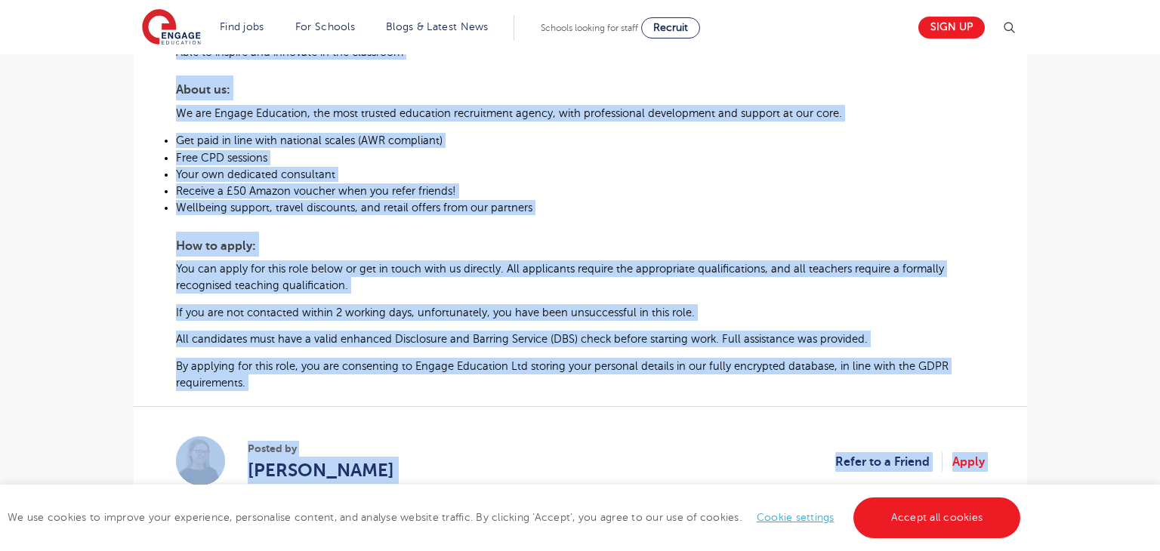
scroll to position [984, 0]
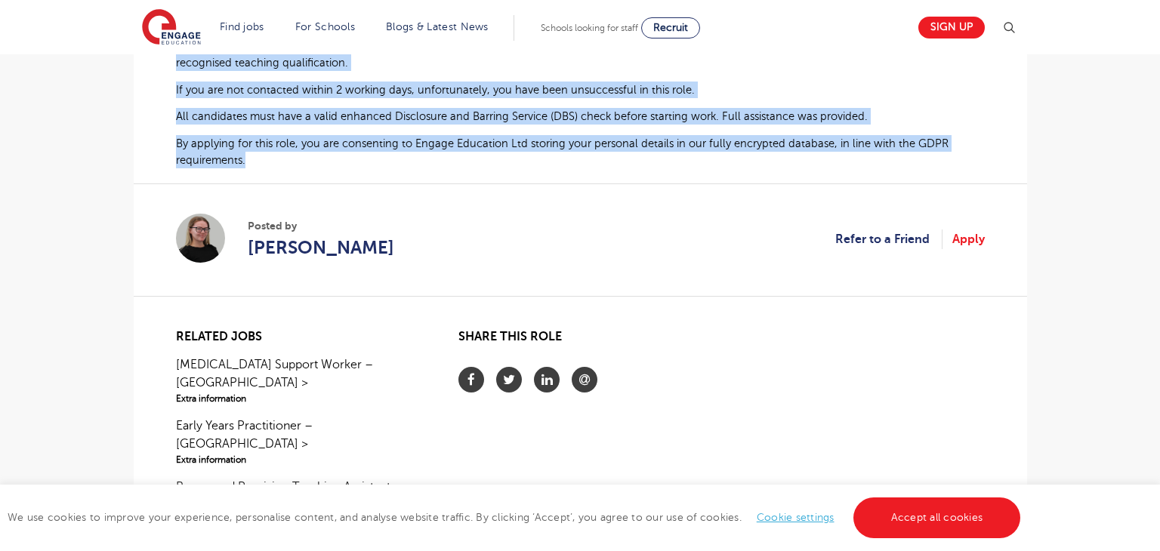
drag, startPoint x: 178, startPoint y: 360, endPoint x: 247, endPoint y: 132, distance: 238.3
copy div "KS1 or Lower KS2 Primary Teacher Required for Primary School in Harlow, Essex A…"
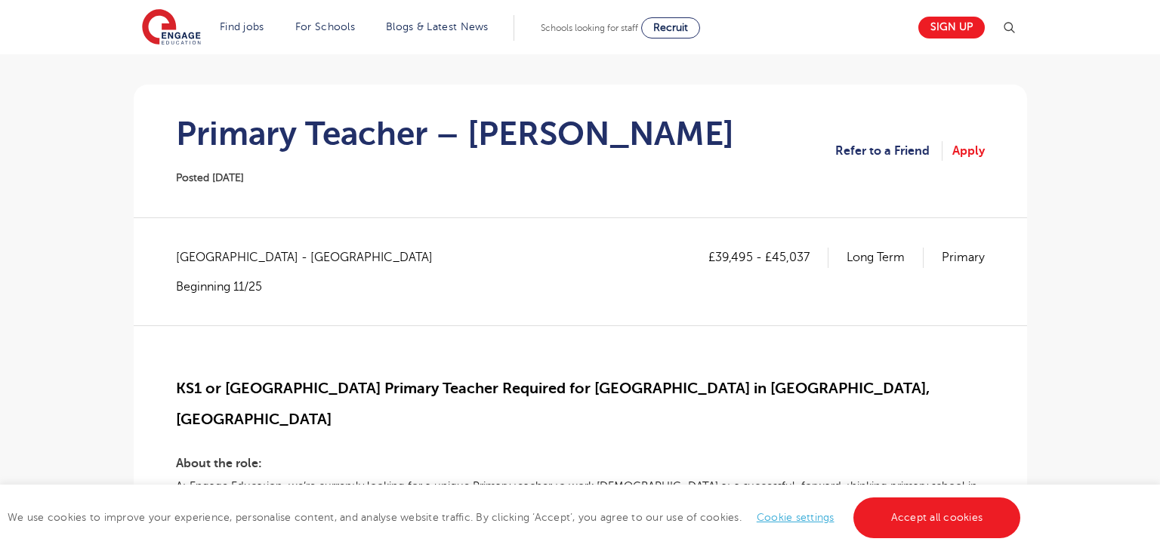
scroll to position [78, 0]
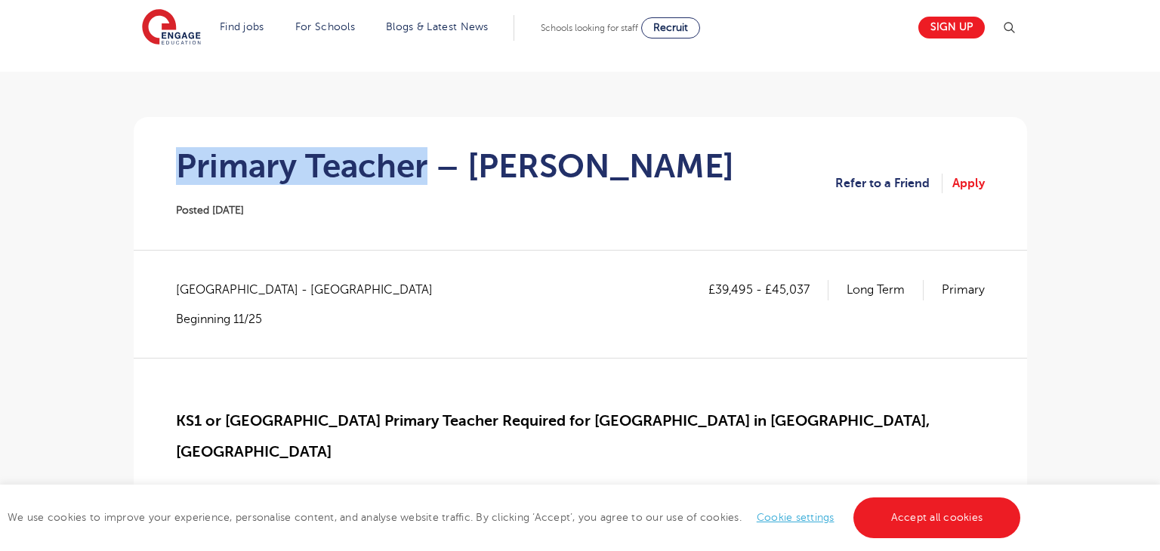
drag, startPoint x: 178, startPoint y: 159, endPoint x: 428, endPoint y: 162, distance: 250.0
click at [428, 162] on h1 "Primary Teacher – Harlow" at bounding box center [455, 166] width 558 height 38
copy h1 "Primary Teacher"
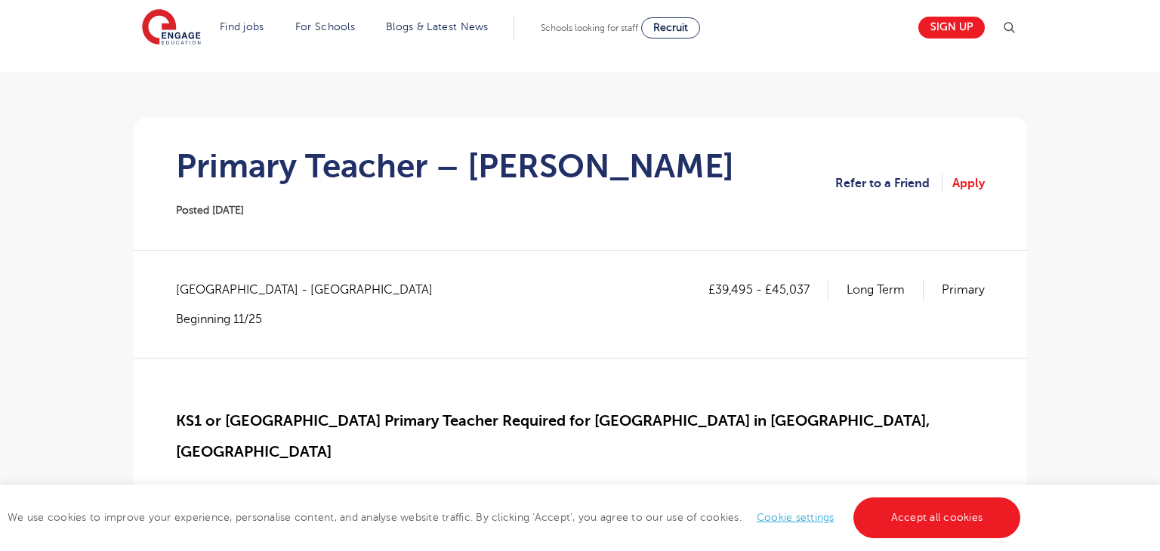
click at [190, 289] on span "Essex - Harlow" at bounding box center [312, 290] width 272 height 20
click at [190, 289] on span "[GEOGRAPHIC_DATA] - [GEOGRAPHIC_DATA]" at bounding box center [312, 290] width 272 height 20
copy span "[GEOGRAPHIC_DATA]"
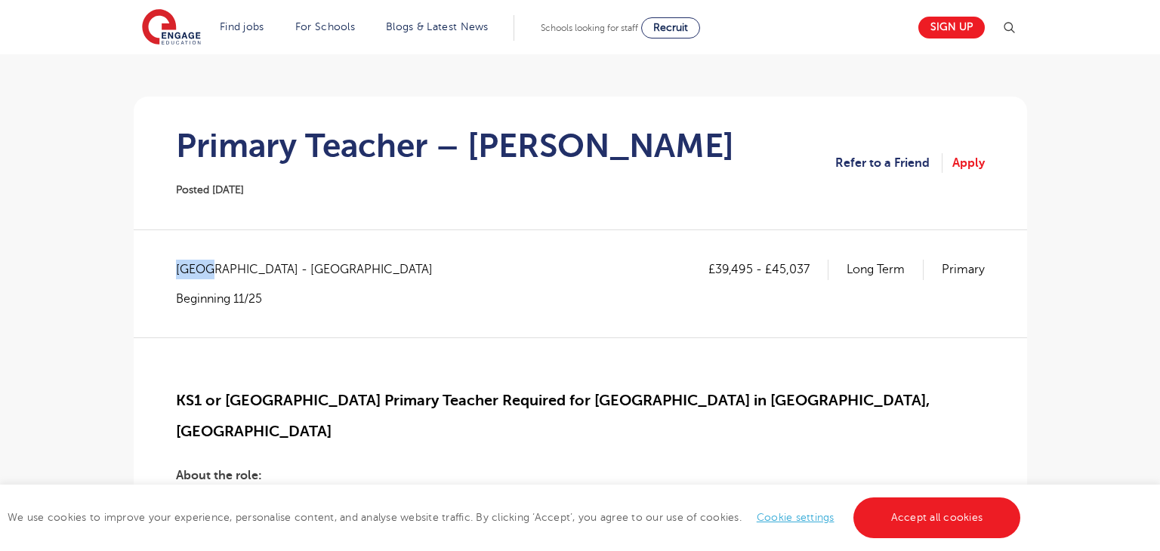
scroll to position [220, 0]
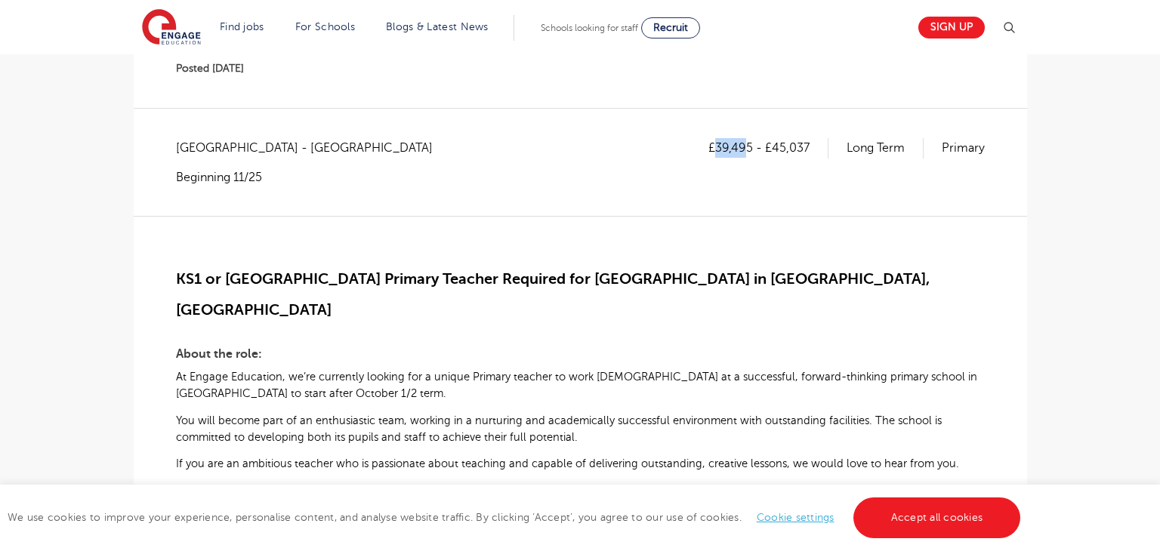
drag, startPoint x: 716, startPoint y: 144, endPoint x: 749, endPoint y: 146, distance: 33.3
click at [749, 146] on p "£39,495 - £45,037" at bounding box center [769, 148] width 120 height 20
click at [749, 171] on div "£39,495 - £45,037 Long Term Primary" at bounding box center [847, 161] width 276 height 47
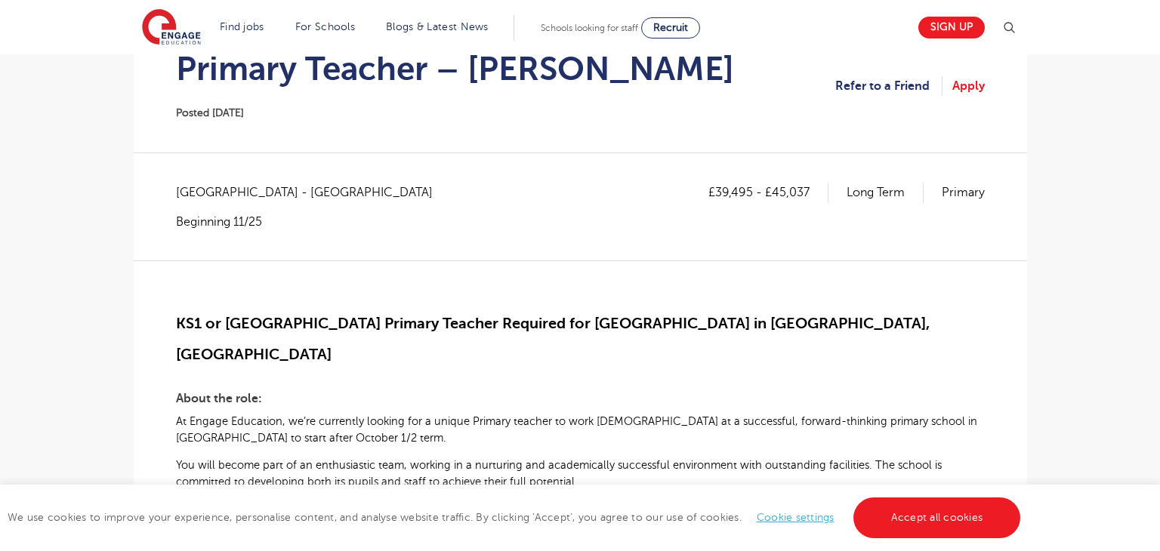
scroll to position [174, 0]
drag, startPoint x: 719, startPoint y: 190, endPoint x: 753, endPoint y: 193, distance: 34.1
click at [753, 193] on p "£39,495 - £45,037" at bounding box center [769, 194] width 120 height 20
copy p "39,495"
drag, startPoint x: 776, startPoint y: 187, endPoint x: 811, endPoint y: 184, distance: 35.0
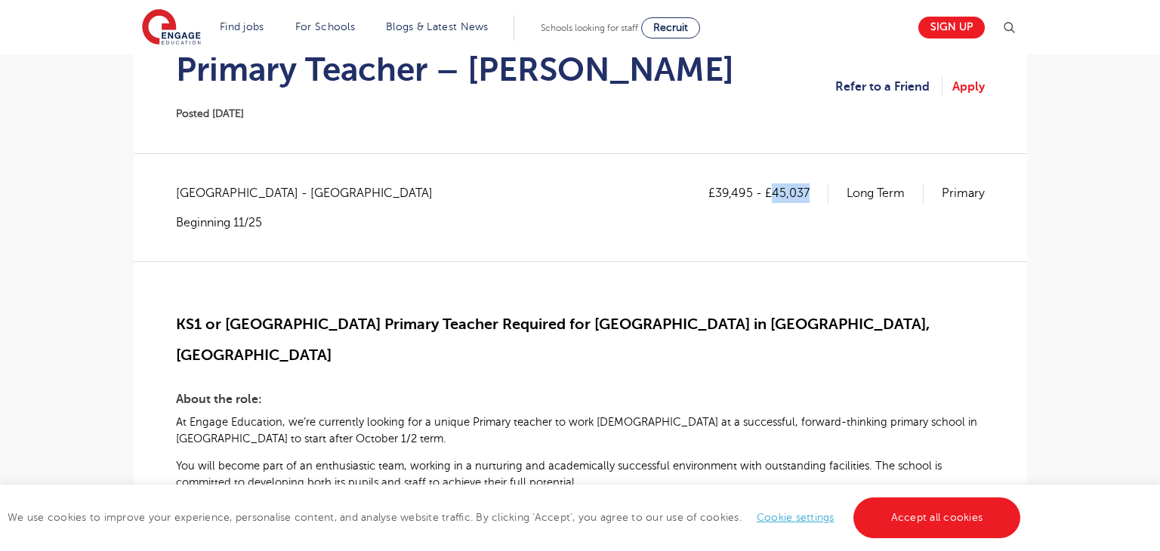
click at [811, 184] on p "£39,495 - £45,037" at bounding box center [769, 194] width 120 height 20
copy p "45,037"
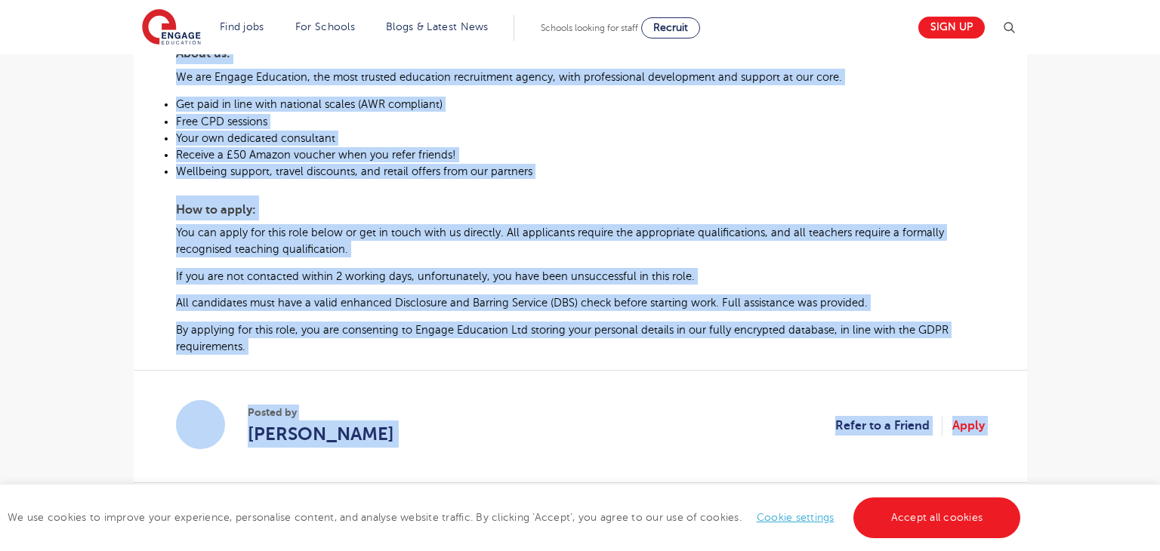
scroll to position [855, 0]
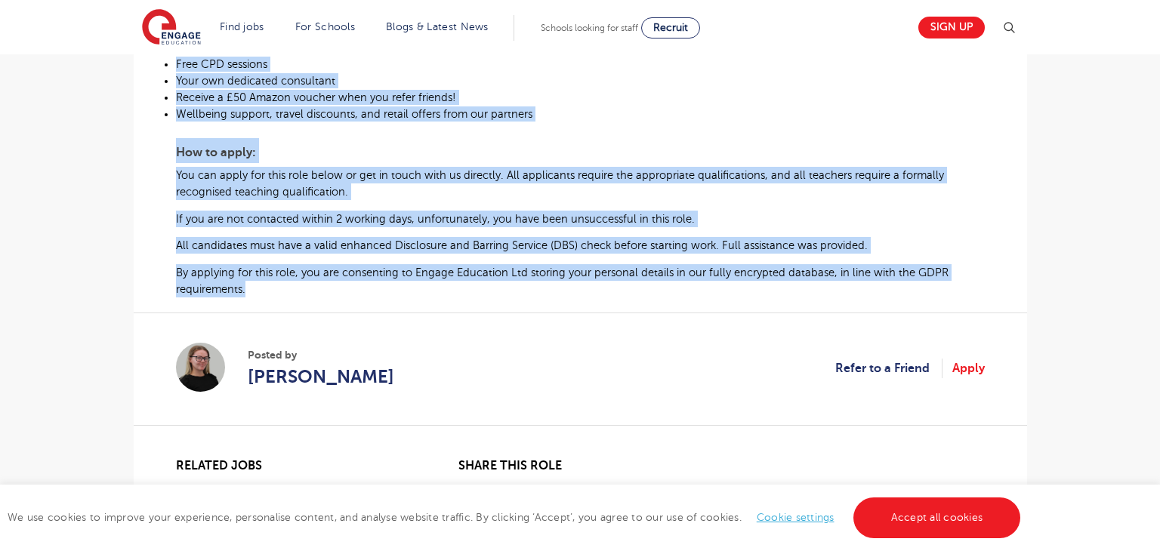
drag, startPoint x: 180, startPoint y: 316, endPoint x: 258, endPoint y: 261, distance: 95.4
copy div "KS1 or Lower KS2 Primary Teacher Required for Primary School in Harlow, Essex A…"
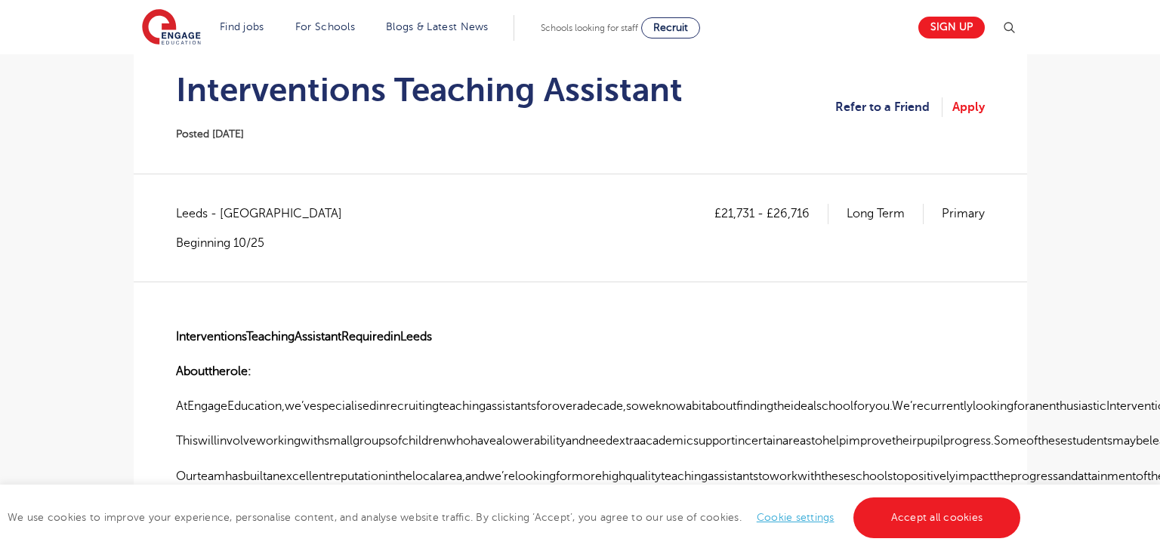
scroll to position [151, 0]
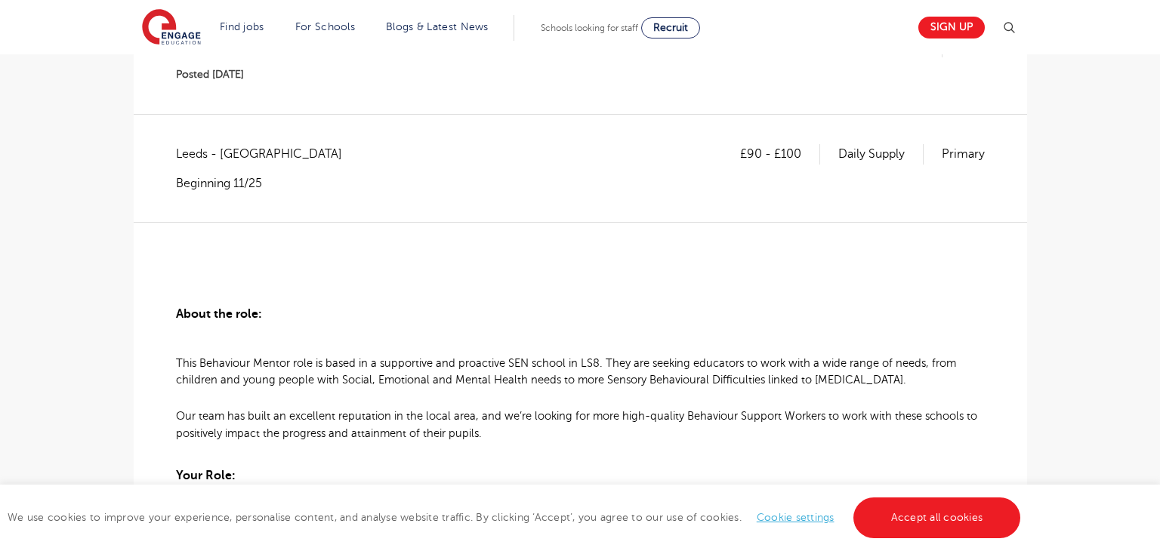
scroll to position [42, 0]
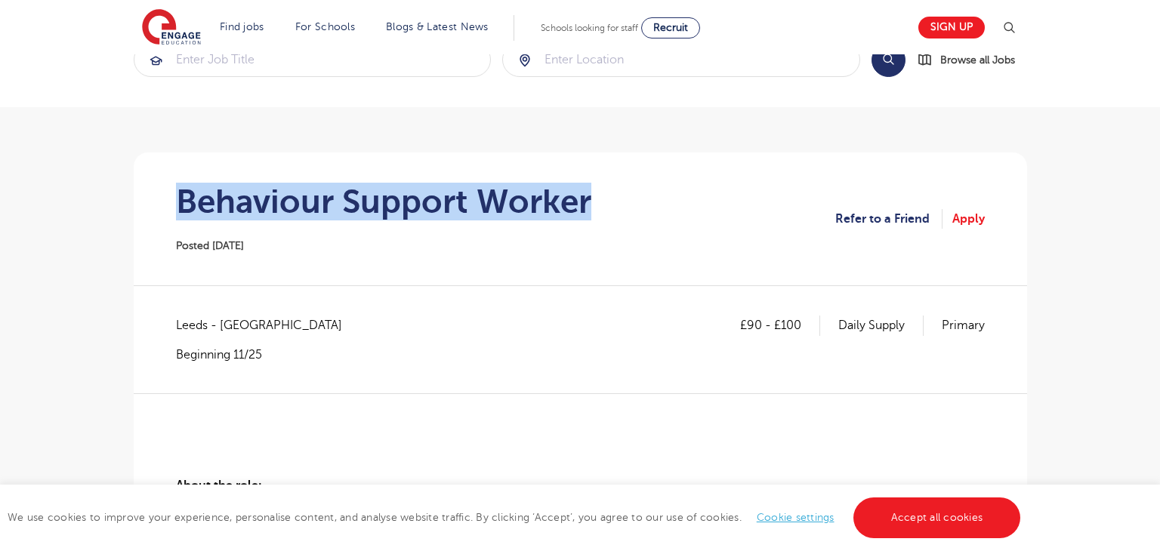
drag, startPoint x: 183, startPoint y: 202, endPoint x: 657, endPoint y: 196, distance: 474.4
click at [657, 196] on section "Behaviour Support Worker Posted [DATE] Refer to a Friend Apply" at bounding box center [580, 219] width 869 height 133
copy h1 "Behaviour Support Worker"
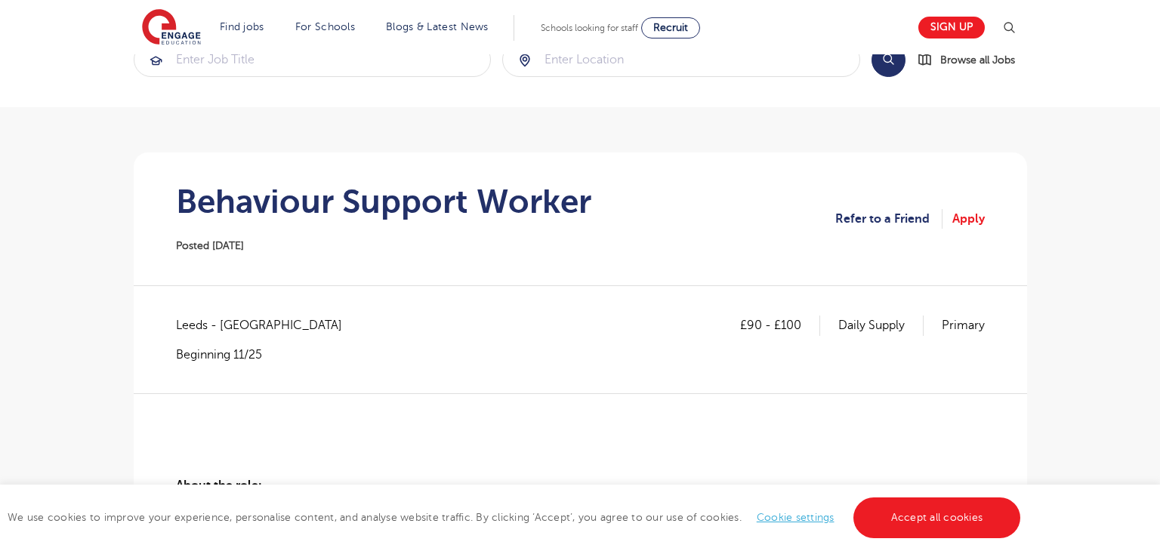
click at [179, 325] on span "Leeds - Leeds" at bounding box center [266, 326] width 181 height 20
copy span "Leeds"
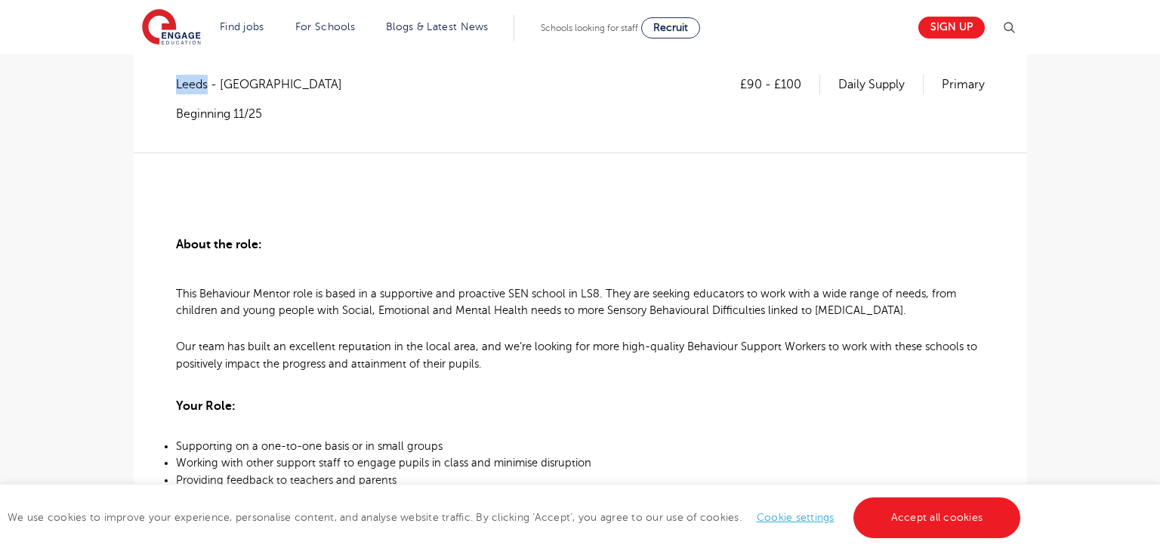
scroll to position [273, 0]
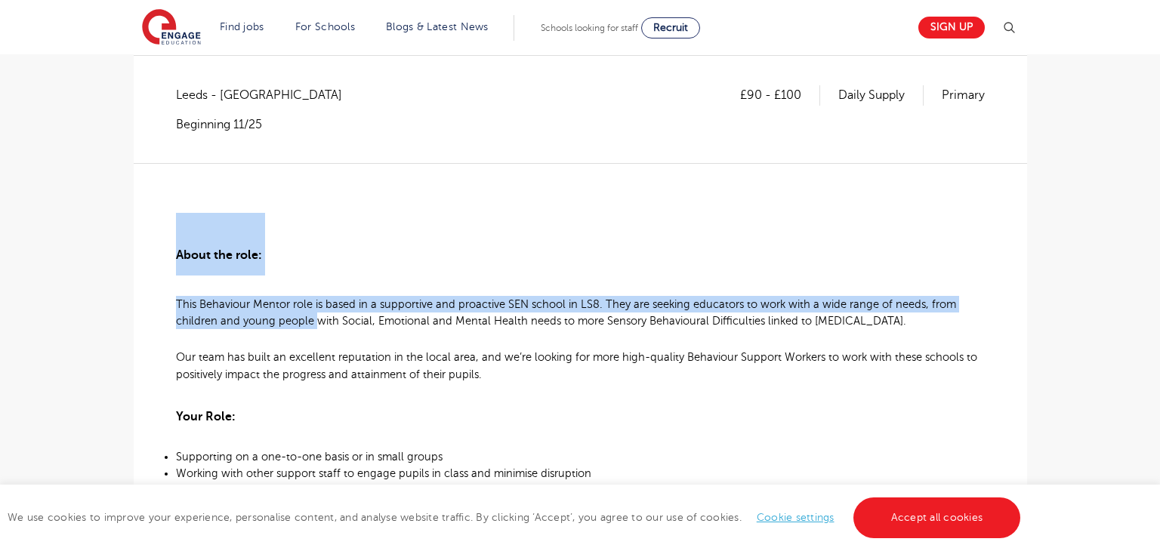
drag, startPoint x: 178, startPoint y: 249, endPoint x: 318, endPoint y: 326, distance: 160.6
click at [569, 304] on span "This Behaviour Mentor role is based in a supportive and proactive SEN school in…" at bounding box center [566, 312] width 780 height 29
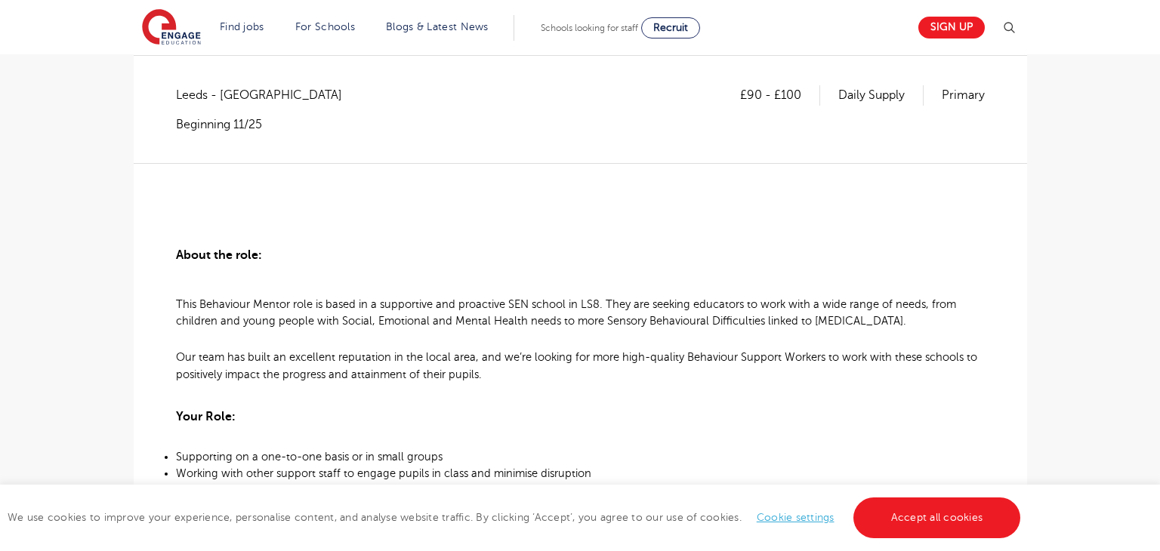
click at [560, 320] on span "This Behaviour Mentor role is based in a supportive and proactive SEN school in…" at bounding box center [566, 312] width 780 height 29
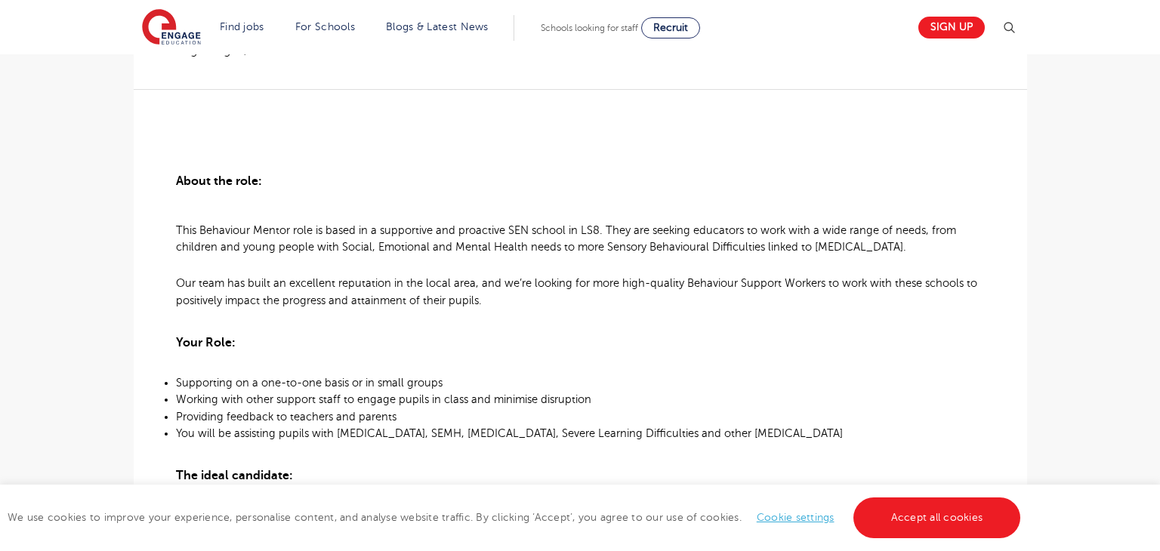
scroll to position [332, 0]
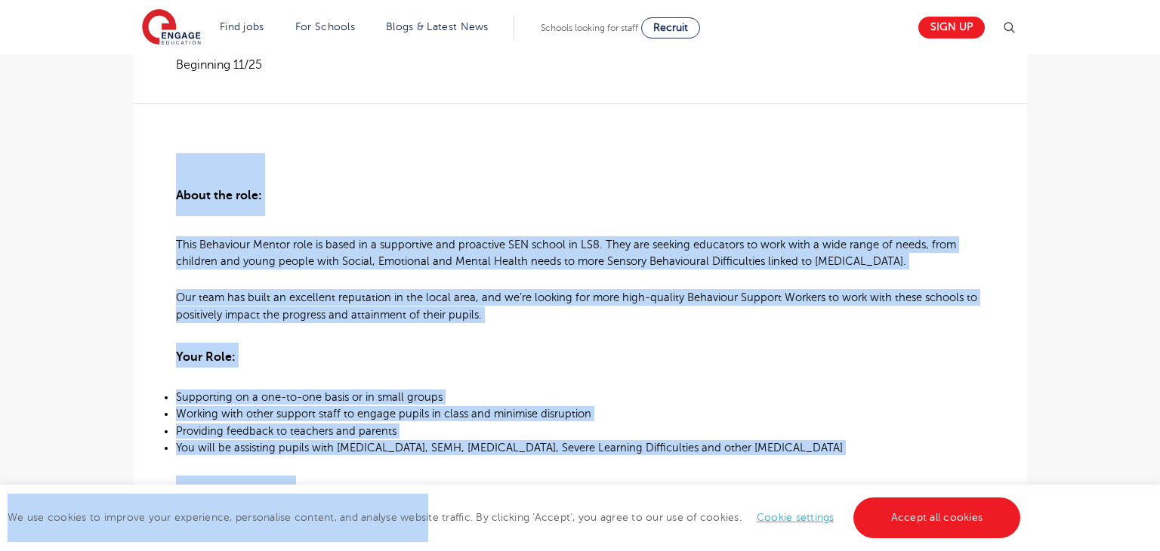
drag, startPoint x: 177, startPoint y: 199, endPoint x: 427, endPoint y: 504, distance: 394.5
click at [385, 353] on h3 "Your Role:" at bounding box center [580, 355] width 809 height 25
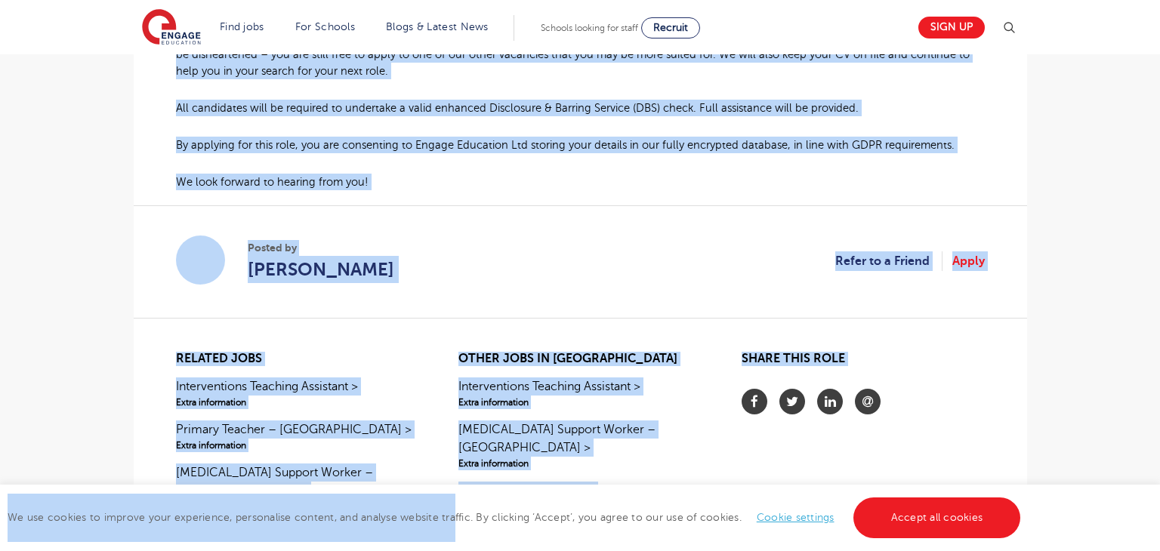
scroll to position [1268, 0]
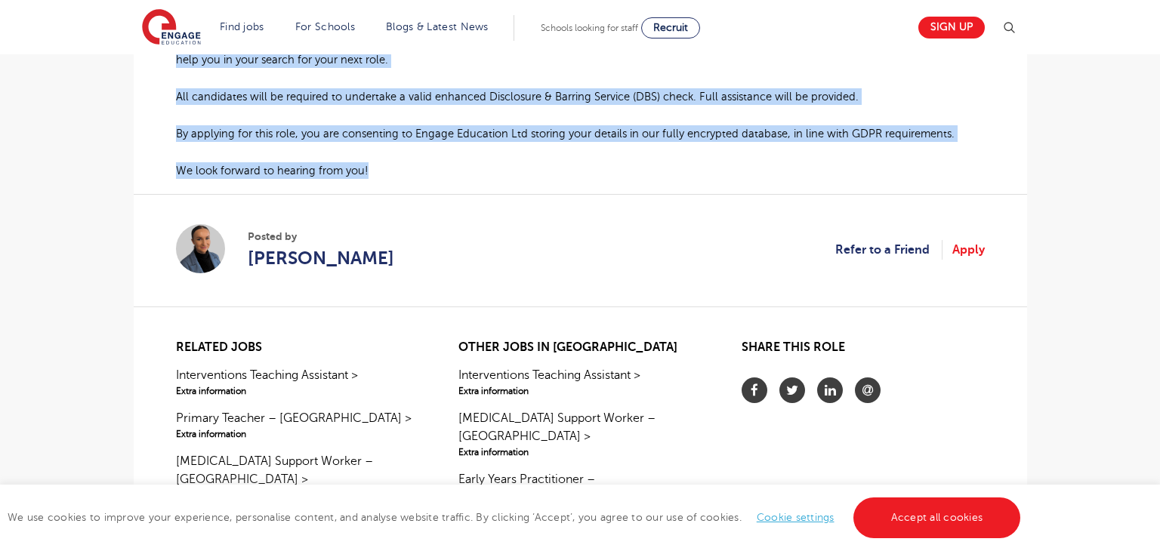
drag, startPoint x: 175, startPoint y: 200, endPoint x: 370, endPoint y: 176, distance: 196.4
copy div "About the role: This Behaviour Mentor role is based in a supportive and proacti…"
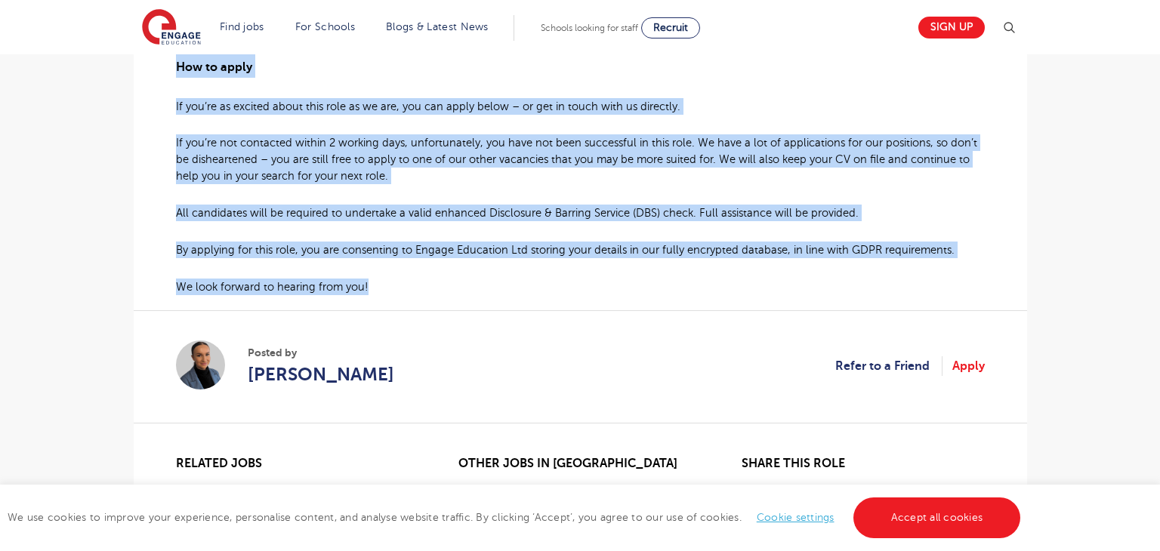
scroll to position [1292, 0]
